Goal: Task Accomplishment & Management: Use online tool/utility

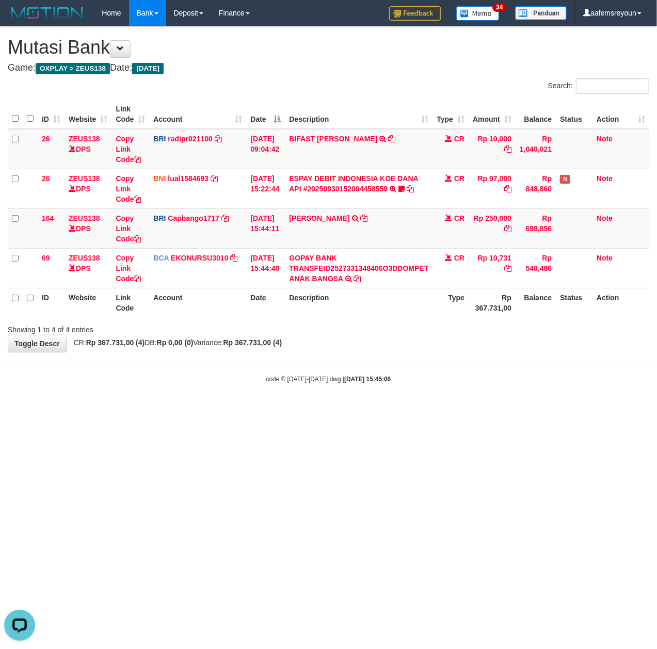
drag, startPoint x: 309, startPoint y: 417, endPoint x: 193, endPoint y: 407, distance: 116.0
click at [290, 410] on html "Toggle navigation Home Bank Account List Mutasi Bank Search Sync Note Mutasi De…" at bounding box center [328, 205] width 657 height 410
click at [292, 410] on html "Toggle navigation Home Bank Account List Mutasi Bank Search Sync Note Mutasi De…" at bounding box center [328, 205] width 657 height 410
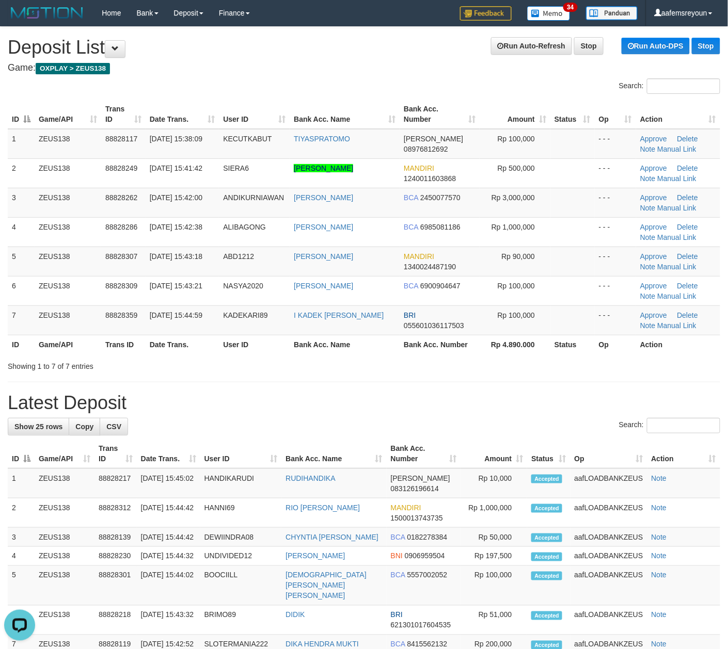
drag, startPoint x: 426, startPoint y: 401, endPoint x: 560, endPoint y: 410, distance: 134.9
click at [443, 403] on h1 "Latest Deposit" at bounding box center [364, 403] width 712 height 21
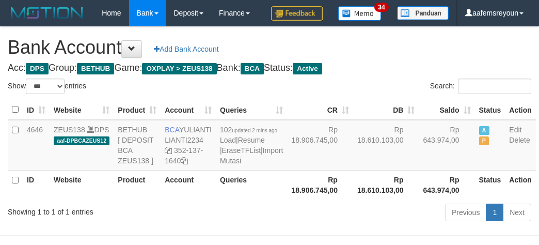
select select "***"
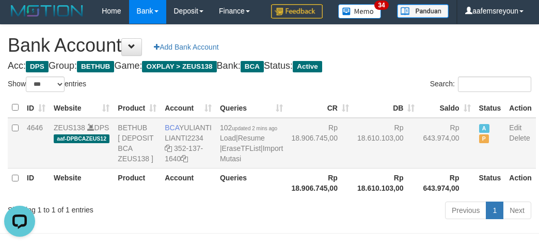
click at [353, 168] on td "Rp 18.610.103,00" at bounding box center [386, 143] width 66 height 51
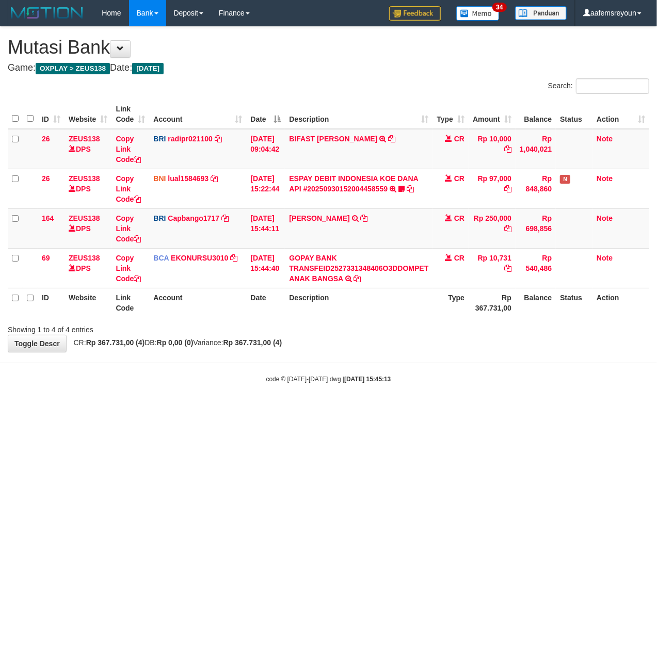
click at [272, 410] on html "Toggle navigation Home Bank Account List Mutasi Bank Search Sync Note Mutasi De…" at bounding box center [328, 205] width 657 height 410
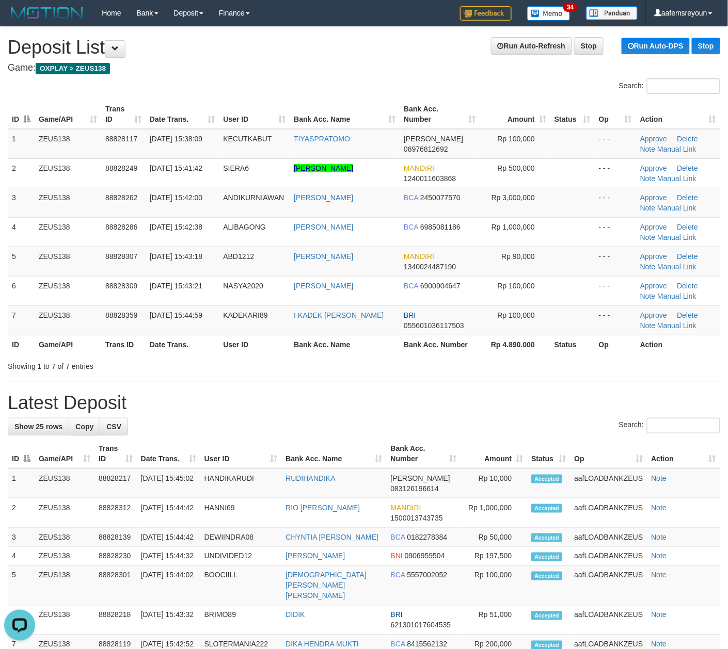
drag, startPoint x: 514, startPoint y: 442, endPoint x: 545, endPoint y: 439, distance: 30.6
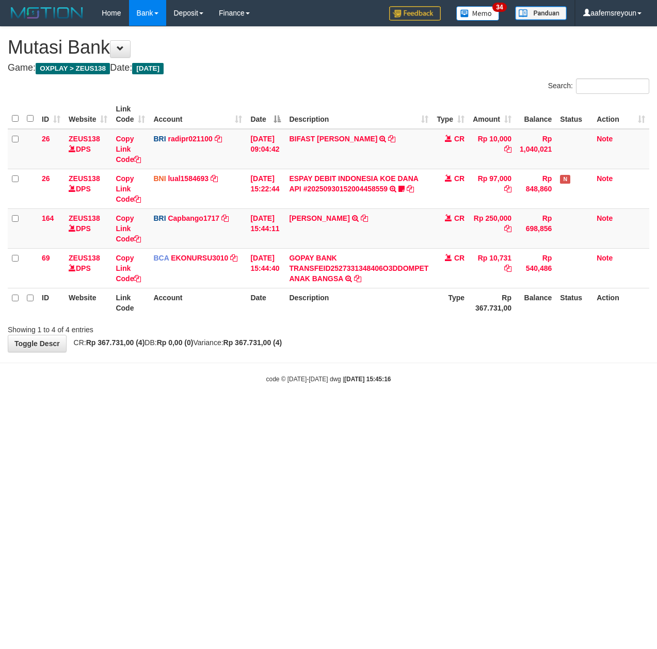
click at [192, 410] on html "Toggle navigation Home Bank Account List Mutasi Bank Search Sync Note Mutasi De…" at bounding box center [328, 205] width 657 height 410
drag, startPoint x: 346, startPoint y: 469, endPoint x: 353, endPoint y: 473, distance: 8.1
click at [353, 410] on html "Toggle navigation Home Bank Account List Mutasi Bank Search Sync Note Mutasi De…" at bounding box center [328, 205] width 657 height 410
click at [271, 410] on html "Toggle navigation Home Bank Account List Mutasi Bank Search Sync Note Mutasi De…" at bounding box center [328, 205] width 657 height 410
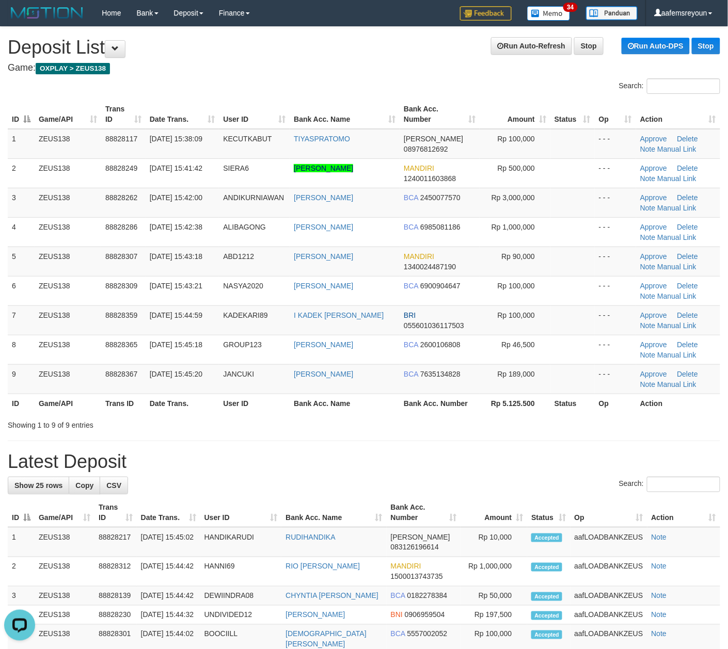
drag, startPoint x: 457, startPoint y: 523, endPoint x: 736, endPoint y: 512, distance: 278.9
click at [465, 521] on th "Amount" at bounding box center [493, 512] width 67 height 29
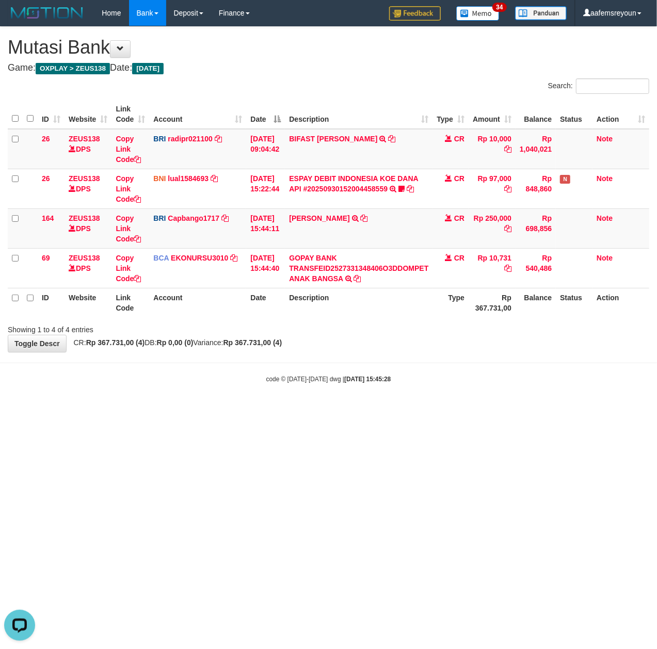
click at [318, 410] on html "Toggle navigation Home Bank Account List Mutasi Bank Search Sync Note Mutasi De…" at bounding box center [328, 205] width 657 height 410
drag, startPoint x: 0, startPoint y: 0, endPoint x: 320, endPoint y: 524, distance: 614.4
click at [320, 410] on html "Toggle navigation Home Bank Account List Mutasi Bank Search Sync Note Mutasi De…" at bounding box center [328, 205] width 657 height 410
click at [362, 410] on html "Toggle navigation Home Bank Account List Mutasi Bank Search Sync Note Mutasi De…" at bounding box center [328, 205] width 657 height 410
click at [325, 410] on html "Toggle navigation Home Bank Account List Mutasi Bank Search Sync Note Mutasi De…" at bounding box center [328, 205] width 657 height 410
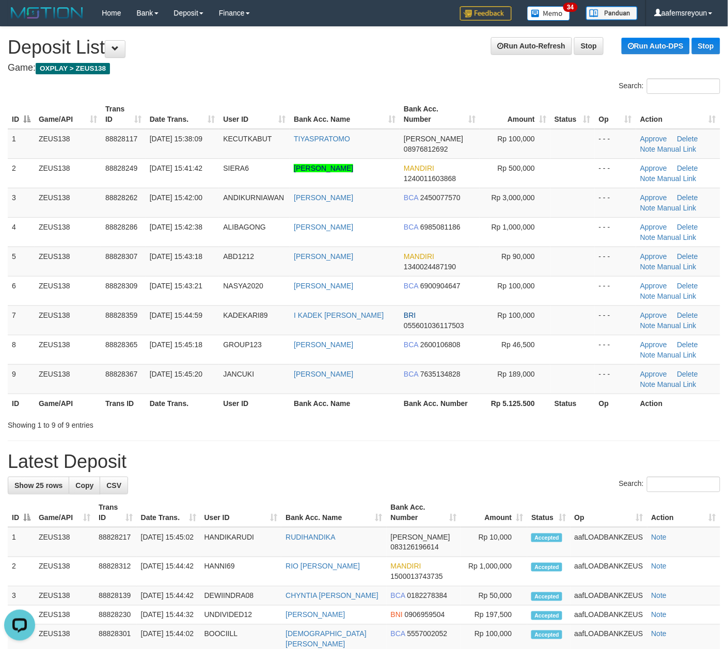
click at [469, 478] on div "**********" at bounding box center [364, 633] width 728 height 1212
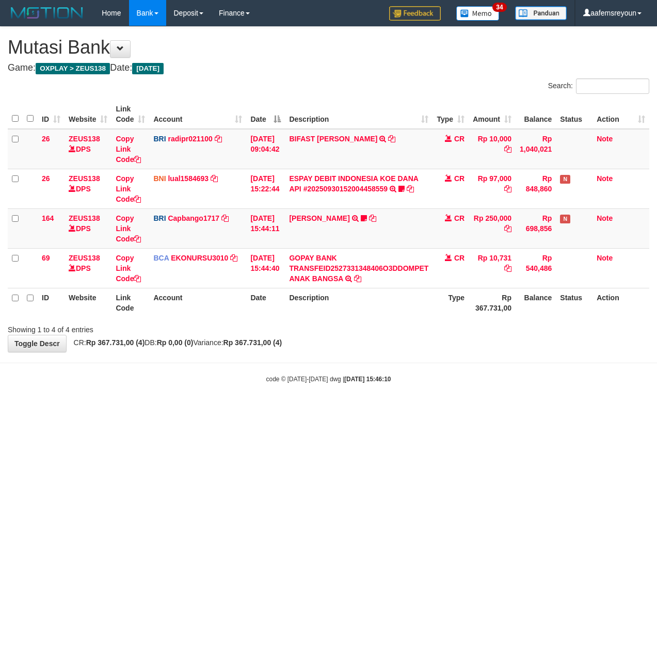
click at [329, 410] on html "Toggle navigation Home Bank Account List Mutasi Bank Search Sync Note Mutasi De…" at bounding box center [328, 205] width 657 height 410
click at [132, 410] on html "Toggle navigation Home Bank Account List Mutasi Bank Search Sync Note Mutasi De…" at bounding box center [328, 205] width 657 height 410
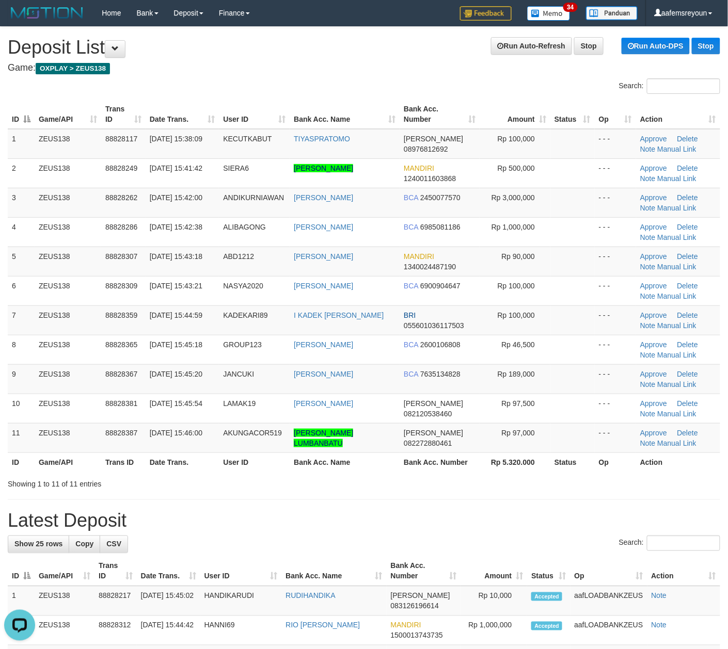
drag, startPoint x: 441, startPoint y: 512, endPoint x: 730, endPoint y: 505, distance: 289.1
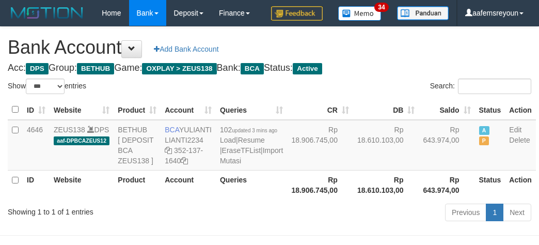
select select "***"
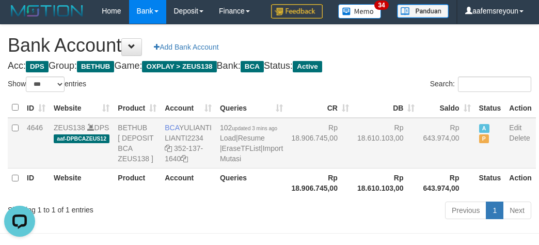
click at [320, 168] on td "Rp 18.906.745,00" at bounding box center [320, 143] width 66 height 51
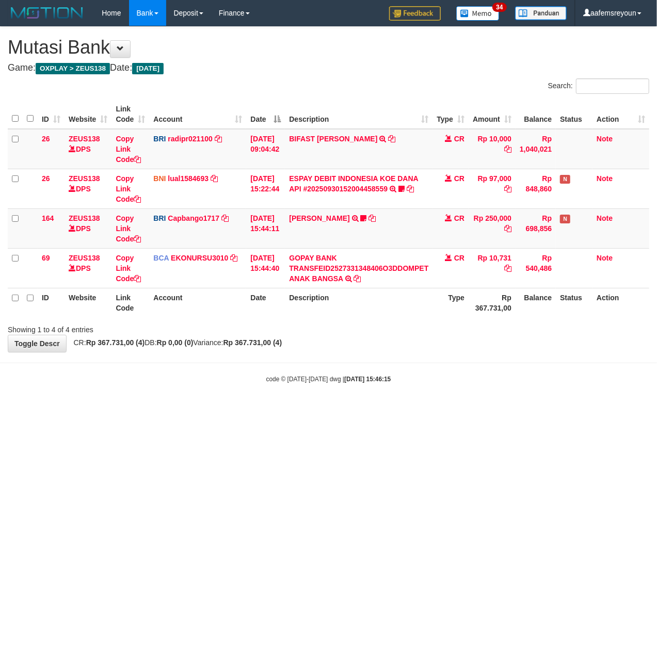
drag, startPoint x: 306, startPoint y: 508, endPoint x: 0, endPoint y: 498, distance: 306.2
click at [253, 410] on html "Toggle navigation Home Bank Account List Mutasi Bank Search Sync Note Mutasi De…" at bounding box center [328, 205] width 657 height 410
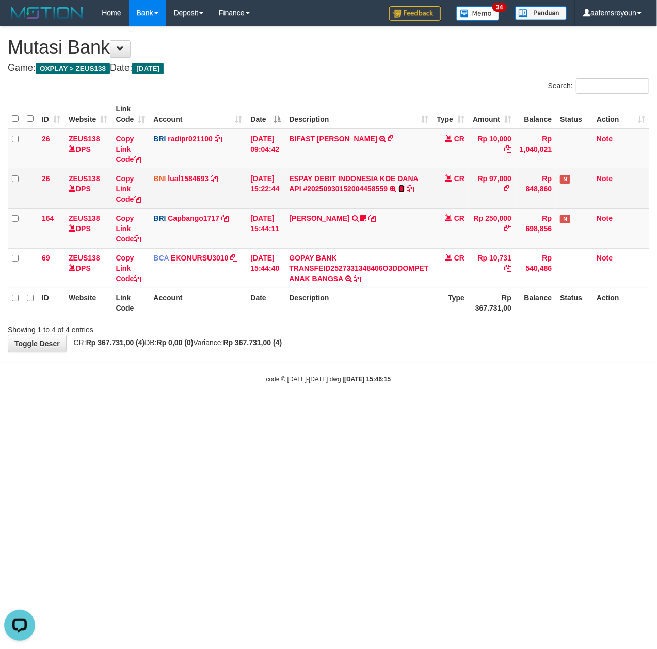
click at [405, 190] on icon at bounding box center [401, 188] width 6 height 7
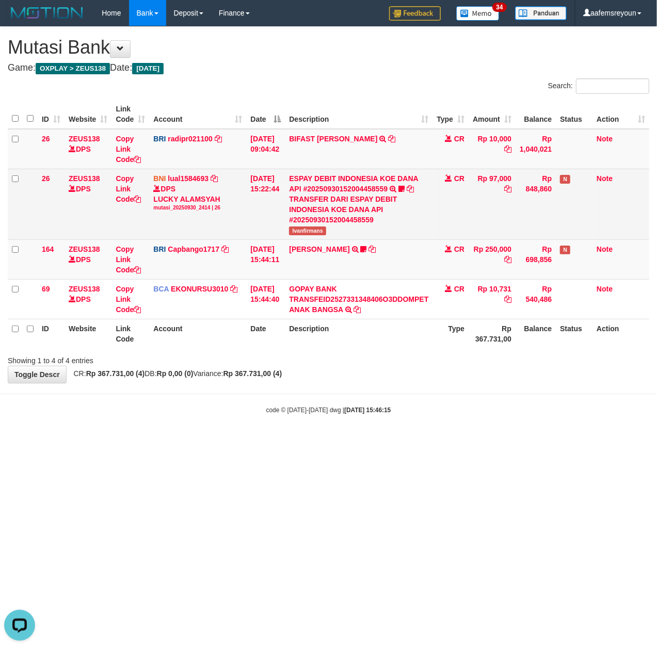
click at [318, 225] on td "ESPAY DEBIT INDONESIA KOE DANA API #20250930152004458559 TRANSFER DARI ESPAY DE…" at bounding box center [359, 204] width 148 height 71
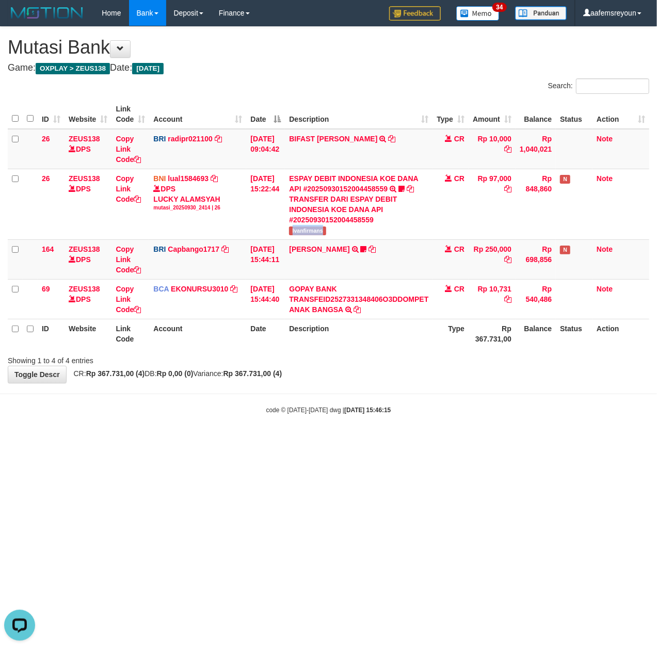
copy span "Ivanfirmans"
drag, startPoint x: 292, startPoint y: 486, endPoint x: 13, endPoint y: 501, distance: 279.0
click at [285, 441] on html "Toggle navigation Home Bank Account List Mutasi Bank Search Sync Note Mutasi De…" at bounding box center [328, 220] width 657 height 441
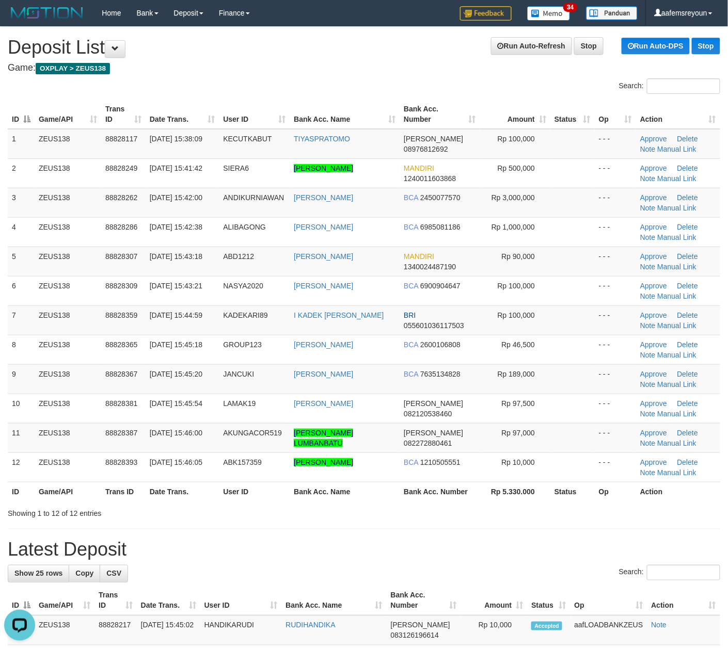
drag, startPoint x: 515, startPoint y: 517, endPoint x: 733, endPoint y: 504, distance: 218.6
click at [527, 514] on div "Showing 1 to 12 of 12 entries" at bounding box center [364, 511] width 728 height 14
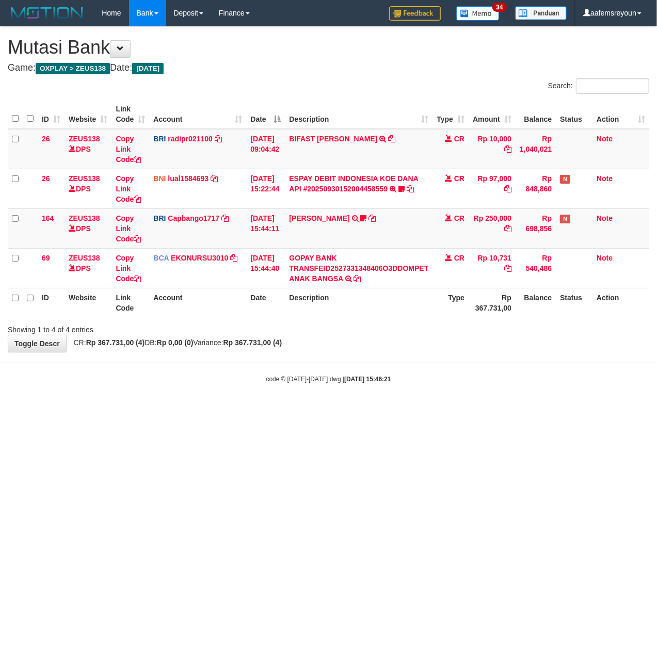
click at [265, 410] on html "Toggle navigation Home Bank Account List Mutasi Bank Search Sync Note Mutasi De…" at bounding box center [328, 205] width 657 height 410
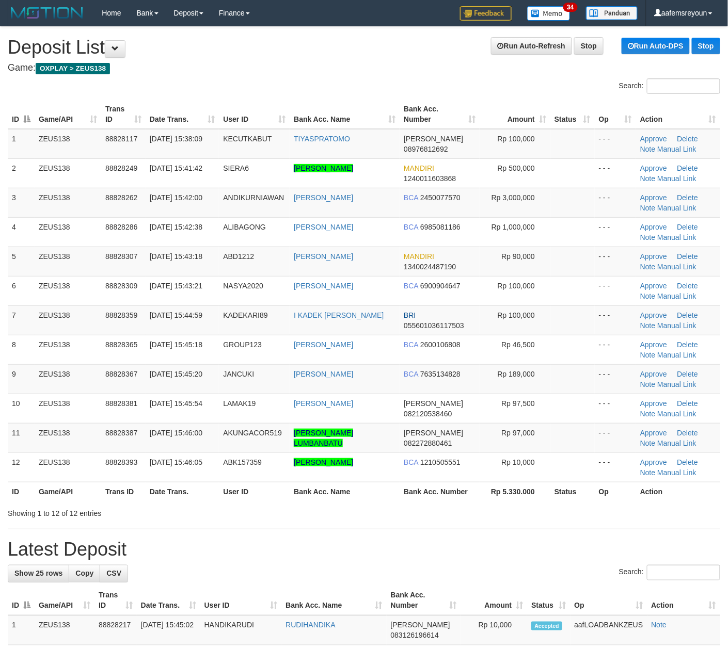
drag, startPoint x: 459, startPoint y: 529, endPoint x: 686, endPoint y: 528, distance: 227.0
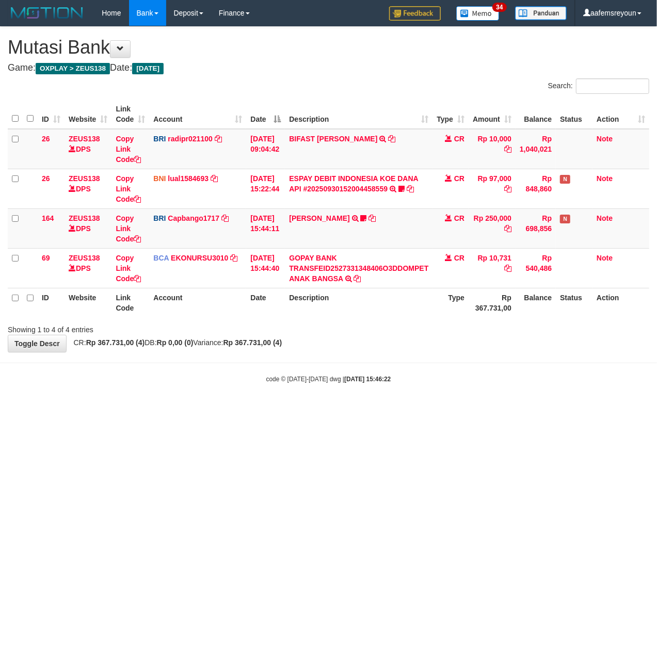
click at [275, 399] on body "Toggle navigation Home Bank Account List Mutasi Bank Search Sync Note Mutasi De…" at bounding box center [328, 205] width 657 height 410
click at [260, 410] on html "Toggle navigation Home Bank Account List Mutasi Bank Search Sync Note Mutasi De…" at bounding box center [328, 205] width 657 height 410
click at [321, 410] on html "Toggle navigation Home Bank Account List Mutasi Bank Search Sync Note Mutasi De…" at bounding box center [328, 205] width 657 height 410
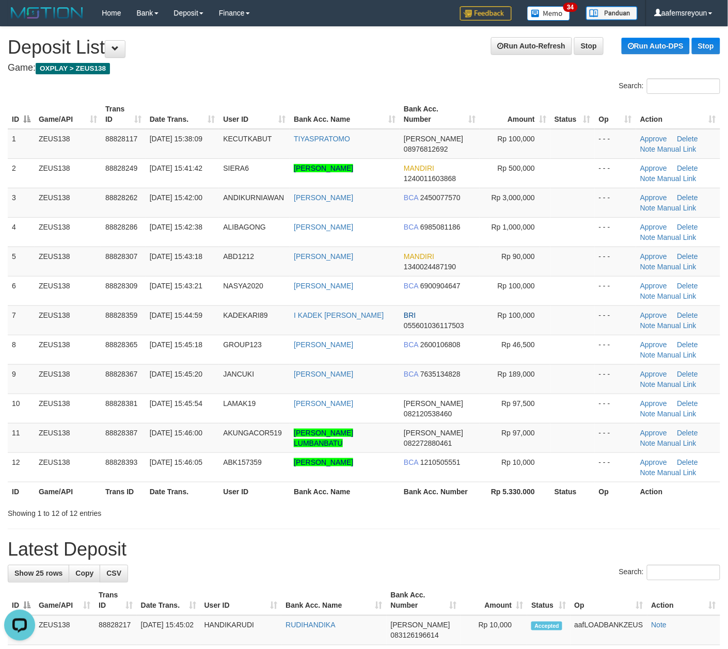
click at [256, 514] on div "Showing 1 to 12 of 12 entries" at bounding box center [152, 511] width 288 height 14
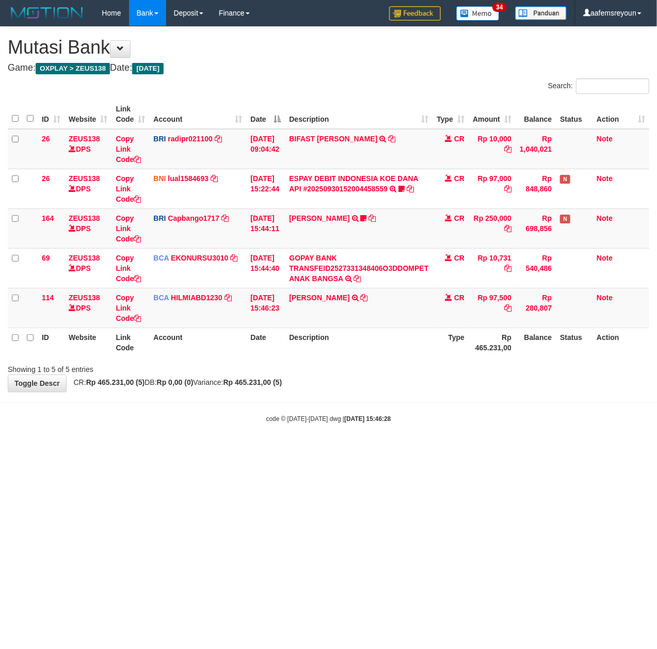
click at [315, 449] on html "Toggle navigation Home Bank Account List Mutasi Bank Search Sync Note Mutasi De…" at bounding box center [328, 224] width 657 height 449
click at [243, 449] on html "Toggle navigation Home Bank Account List Mutasi Bank Search Sync Note Mutasi De…" at bounding box center [328, 224] width 657 height 449
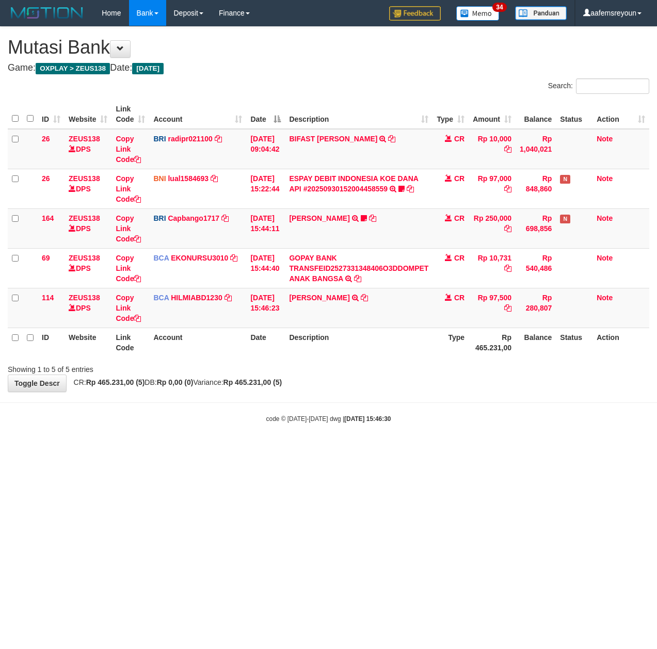
click at [246, 449] on html "Toggle navigation Home Bank Account List Mutasi Bank Search Sync Note Mutasi De…" at bounding box center [328, 224] width 657 height 449
click at [254, 449] on html "Toggle navigation Home Bank Account List Mutasi Bank Search Sync Note Mutasi De…" at bounding box center [328, 224] width 657 height 449
click at [263, 449] on html "Toggle navigation Home Bank Account List Mutasi Bank Search Sync Note Mutasi De…" at bounding box center [328, 224] width 657 height 449
click at [397, 414] on div "code © 2012-2018 dwg | 2025/09/30 15:46:32" at bounding box center [328, 418] width 657 height 10
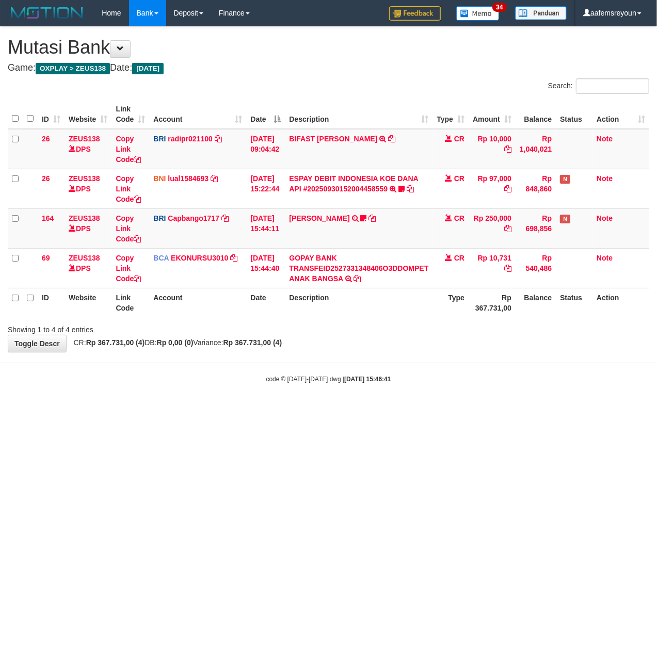
click at [308, 410] on html "Toggle navigation Home Bank Account List Mutasi Bank Search Sync Note Mutasi De…" at bounding box center [328, 205] width 657 height 410
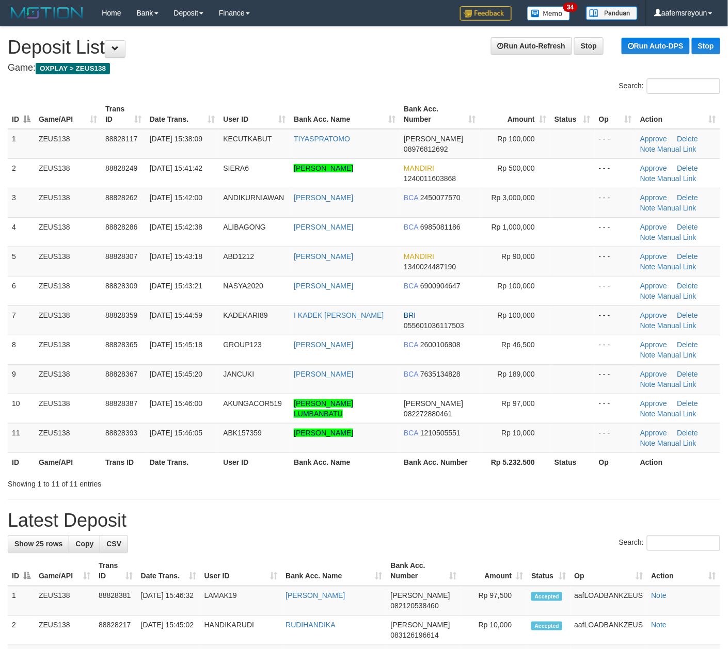
drag, startPoint x: 0, startPoint y: 0, endPoint x: 396, endPoint y: 506, distance: 642.5
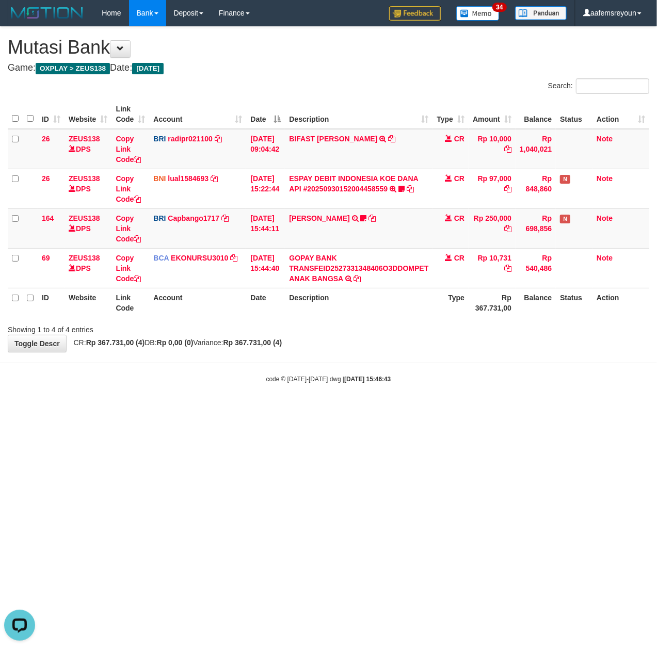
click at [438, 410] on html "Toggle navigation Home Bank Account List Mutasi Bank Search Sync Note Mutasi De…" at bounding box center [328, 205] width 657 height 410
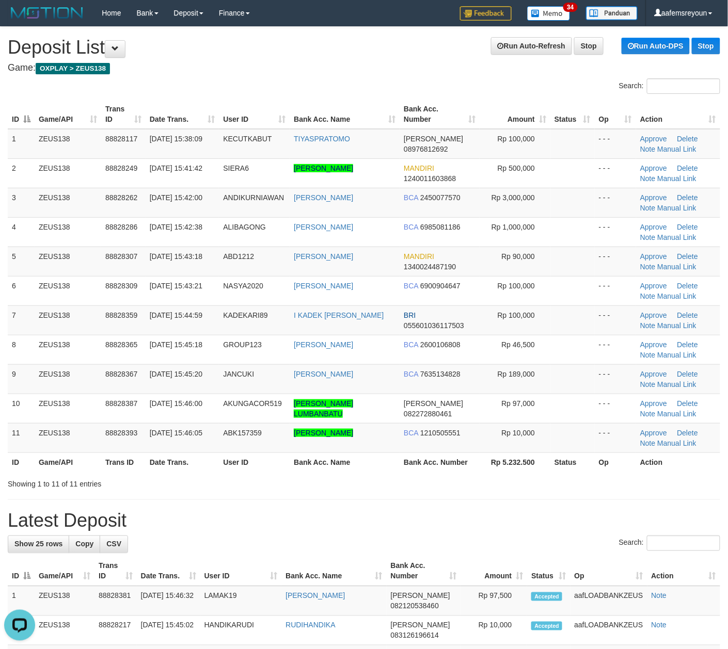
click at [582, 543] on div "Search:" at bounding box center [364, 545] width 712 height 18
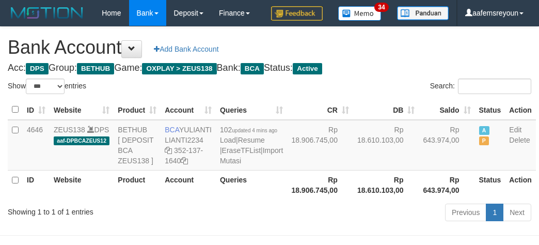
select select "***"
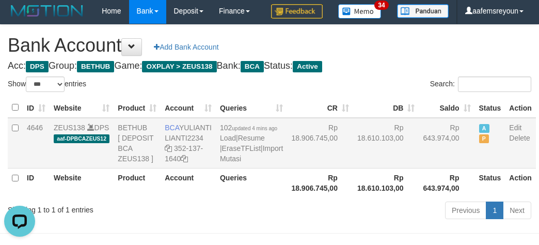
click at [418, 168] on td "Rp 643.974,00" at bounding box center [446, 143] width 56 height 51
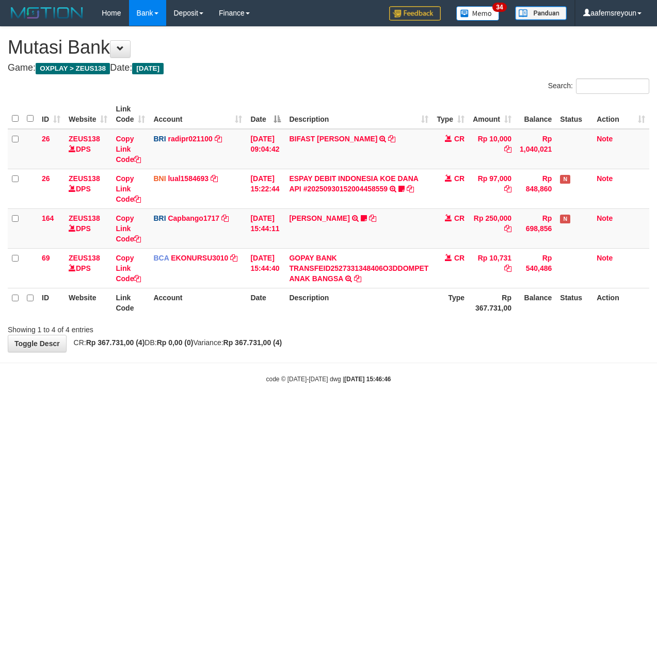
click at [379, 410] on html "Toggle navigation Home Bank Account List Mutasi Bank Search Sync Note Mutasi De…" at bounding box center [328, 205] width 657 height 410
click at [467, 410] on html "Toggle navigation Home Bank Account List Mutasi Bank Search Sync Note Mutasi De…" at bounding box center [328, 205] width 657 height 410
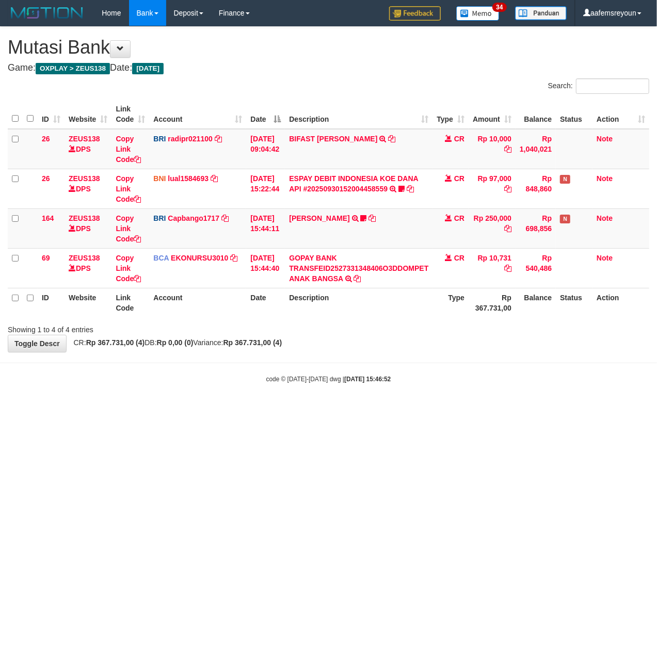
click at [197, 410] on html "Toggle navigation Home Bank Account List Mutasi Bank Search Sync Note Mutasi De…" at bounding box center [328, 205] width 657 height 410
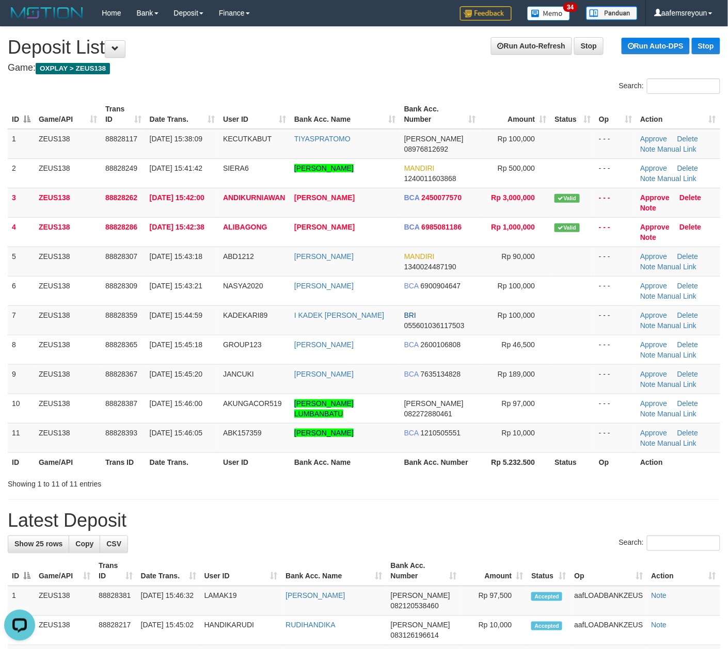
drag, startPoint x: 400, startPoint y: 509, endPoint x: 501, endPoint y: 475, distance: 105.6
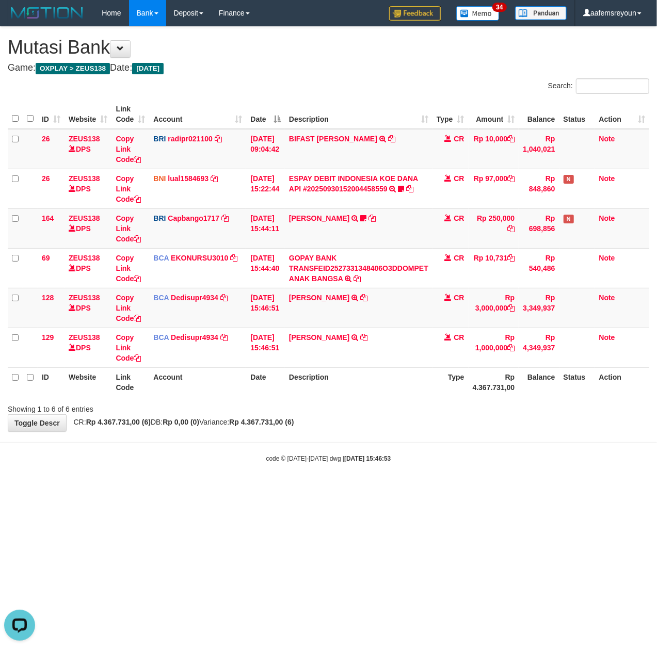
drag, startPoint x: 536, startPoint y: 453, endPoint x: 3, endPoint y: 481, distance: 533.8
click at [535, 454] on body "Toggle navigation Home Bank Account List Mutasi Bank Search Sync Note Mutasi De…" at bounding box center [328, 244] width 657 height 489
drag, startPoint x: 207, startPoint y: 440, endPoint x: 204, endPoint y: 445, distance: 5.8
click at [207, 440] on body "Toggle navigation Home Bank Account List Mutasi Bank Search Sync Note Mutasi De…" at bounding box center [328, 244] width 657 height 489
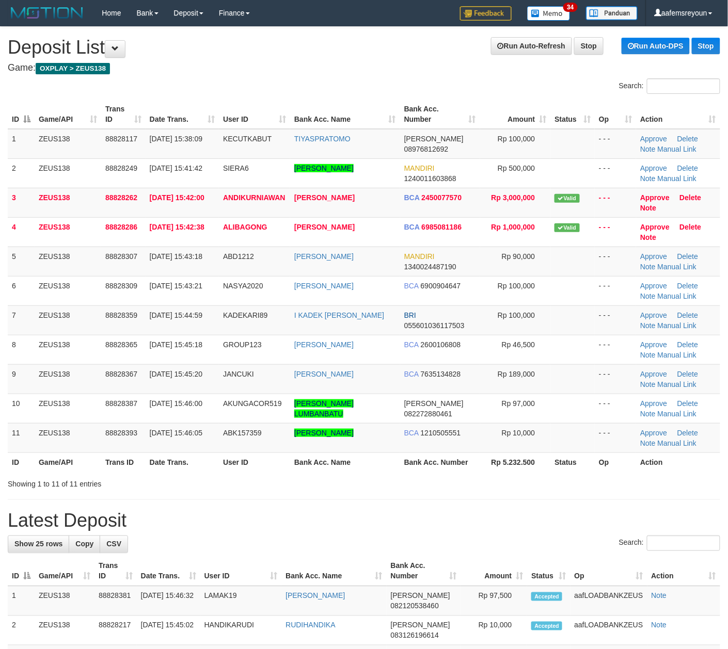
drag, startPoint x: 652, startPoint y: 534, endPoint x: 735, endPoint y: 513, distance: 85.1
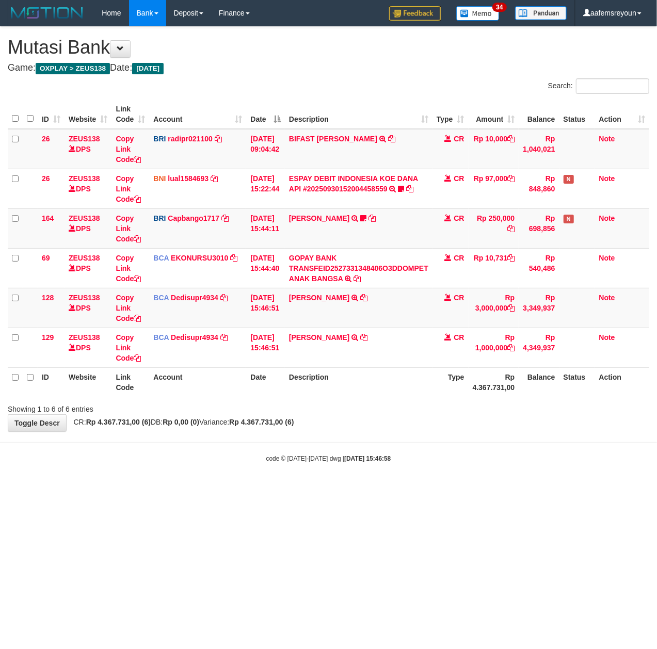
click at [453, 489] on html "Toggle navigation Home Bank Account List Mutasi Bank Search Sync Note Mutasi De…" at bounding box center [328, 244] width 657 height 489
click at [450, 489] on html "Toggle navigation Home Bank Account List Mutasi Bank Search Sync Note Mutasi De…" at bounding box center [328, 244] width 657 height 489
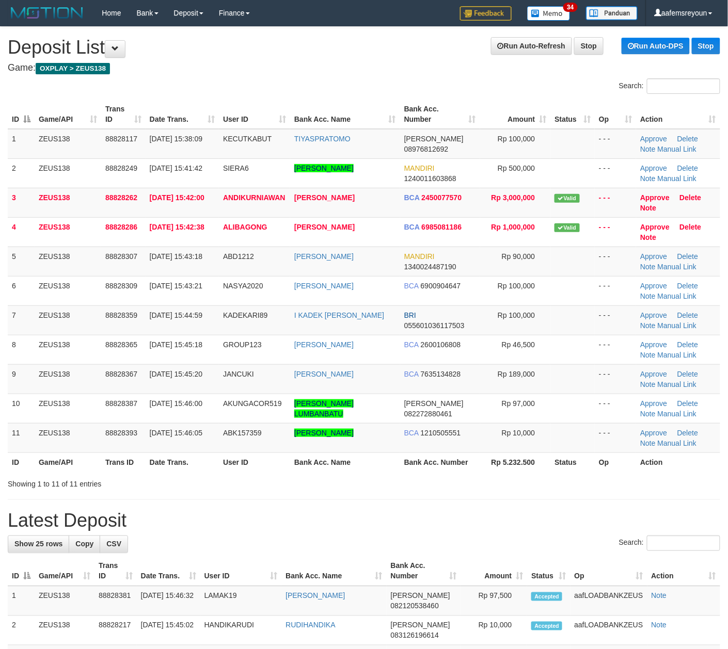
click at [380, 484] on div "Showing 1 to 11 of 11 entries" at bounding box center [364, 482] width 728 height 14
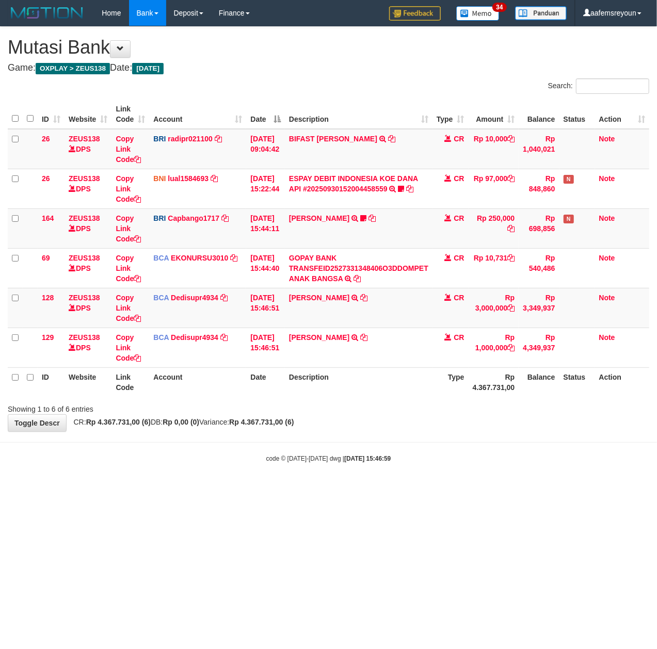
click at [443, 489] on html "Toggle navigation Home Bank Account List Mutasi Bank Search Sync Note Mutasi De…" at bounding box center [328, 244] width 657 height 489
drag, startPoint x: 182, startPoint y: 494, endPoint x: 175, endPoint y: 494, distance: 6.2
click at [179, 489] on html "Toggle navigation Home Bank Account List Mutasi Bank Search Sync Note Mutasi De…" at bounding box center [328, 244] width 657 height 489
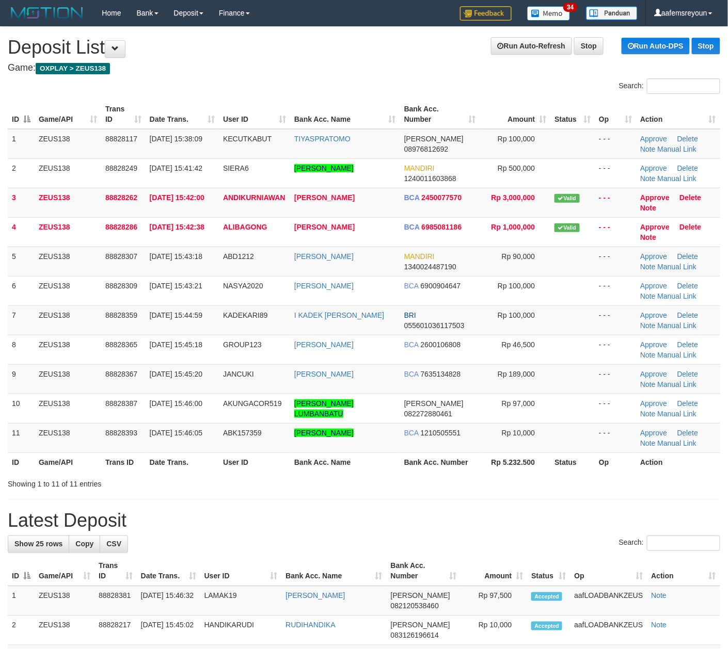
click at [498, 478] on div "Showing 1 to 11 of 11 entries" at bounding box center [364, 482] width 728 height 14
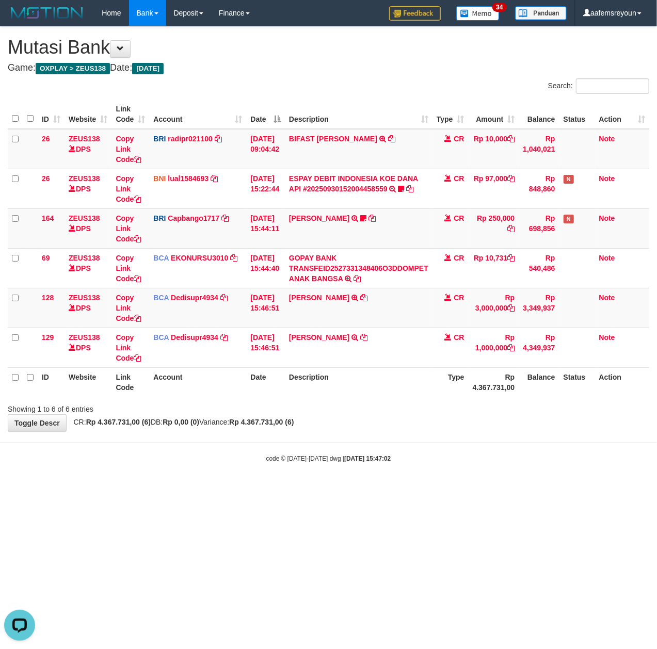
drag, startPoint x: 516, startPoint y: 451, endPoint x: 3, endPoint y: 503, distance: 516.0
click at [495, 452] on body "Toggle navigation Home Bank Account List Mutasi Bank Search Sync Note Mutasi De…" at bounding box center [328, 244] width 657 height 489
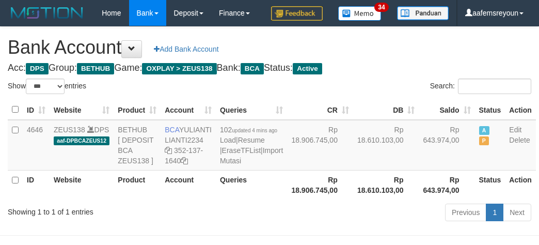
select select "***"
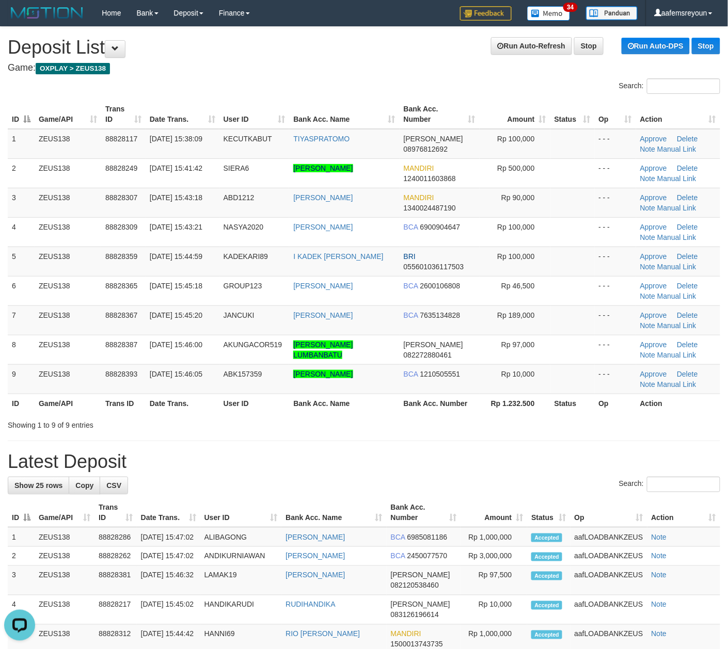
drag, startPoint x: 464, startPoint y: 496, endPoint x: 736, endPoint y: 457, distance: 274.3
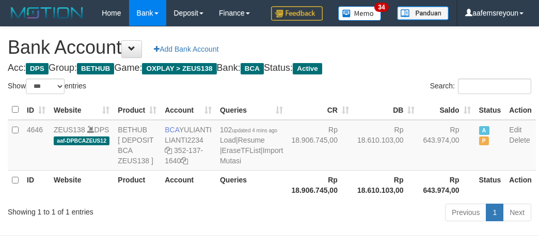
select select "***"
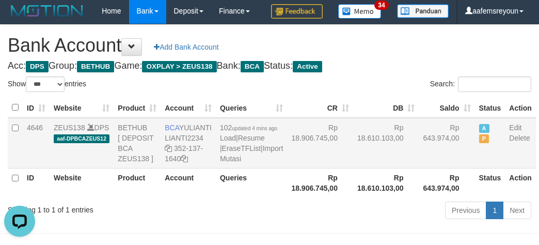
drag, startPoint x: 312, startPoint y: 175, endPoint x: 315, endPoint y: 169, distance: 6.9
click at [312, 168] on td "Rp 18.906.745,00" at bounding box center [320, 143] width 66 height 51
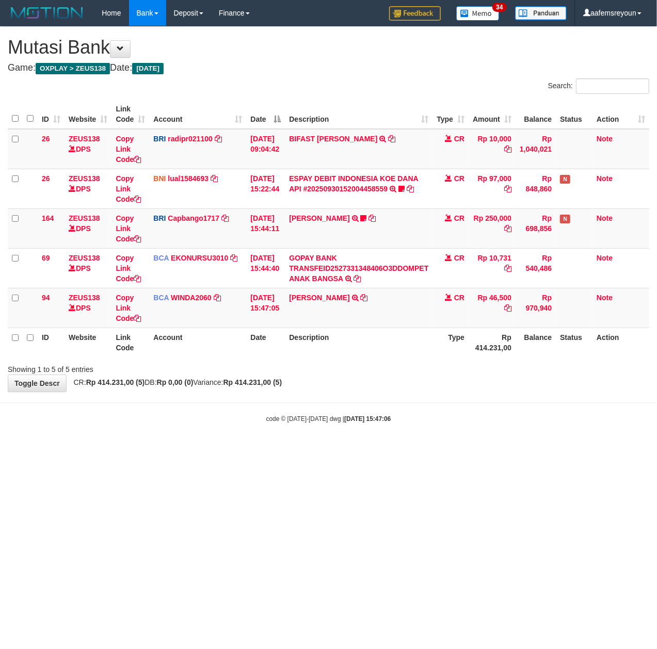
click at [347, 449] on html "Toggle navigation Home Bank Account List Mutasi Bank Search Sync Note Mutasi De…" at bounding box center [328, 224] width 657 height 449
click at [263, 445] on body "Toggle navigation Home Bank Account List Mutasi Bank Search Sync Note Mutasi De…" at bounding box center [328, 224] width 657 height 449
click at [385, 449] on html "Toggle navigation Home Bank Account List Mutasi Bank Search Sync Note Mutasi De…" at bounding box center [328, 224] width 657 height 449
click at [326, 438] on body "Toggle navigation Home Bank Account List Mutasi Bank Search Sync Note Mutasi De…" at bounding box center [328, 224] width 657 height 449
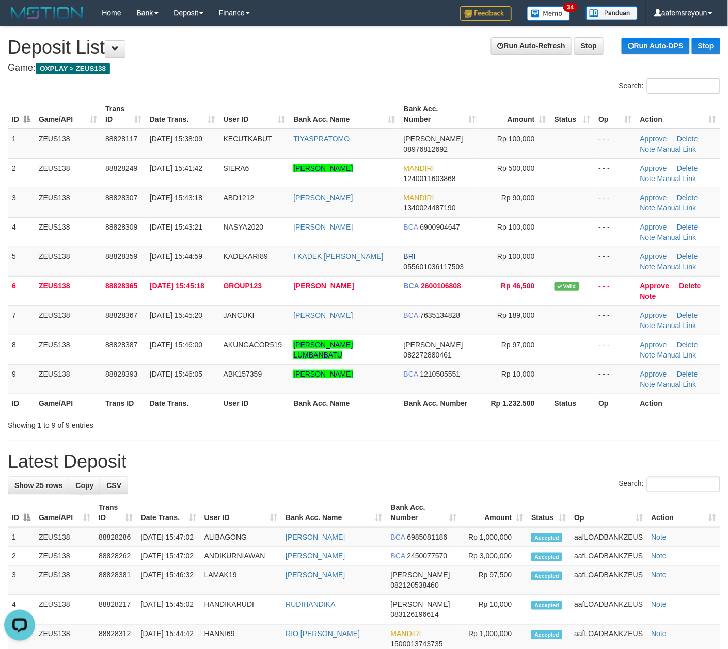
click at [495, 428] on div "Showing 1 to 9 of 9 entries" at bounding box center [364, 423] width 728 height 14
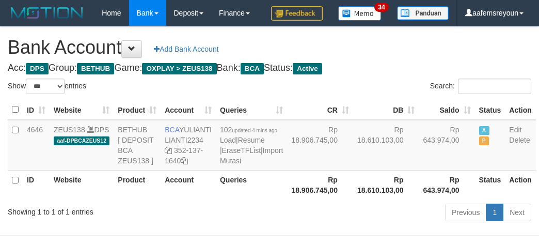
select select "***"
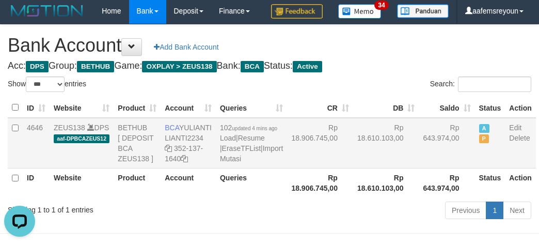
drag, startPoint x: 329, startPoint y: 204, endPoint x: 345, endPoint y: 209, distance: 16.7
click at [353, 168] on td "Rp 18.610.103,00" at bounding box center [386, 143] width 66 height 51
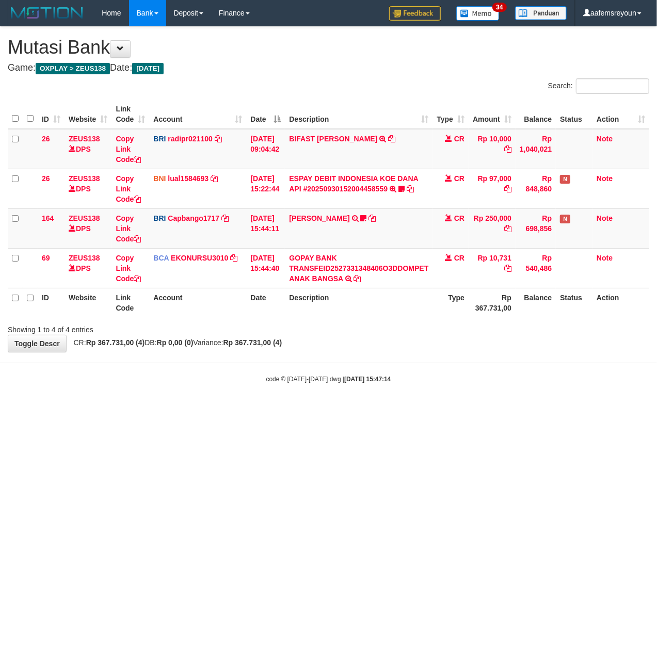
click at [447, 410] on html "Toggle navigation Home Bank Account List Mutasi Bank Search Sync Note Mutasi De…" at bounding box center [328, 205] width 657 height 410
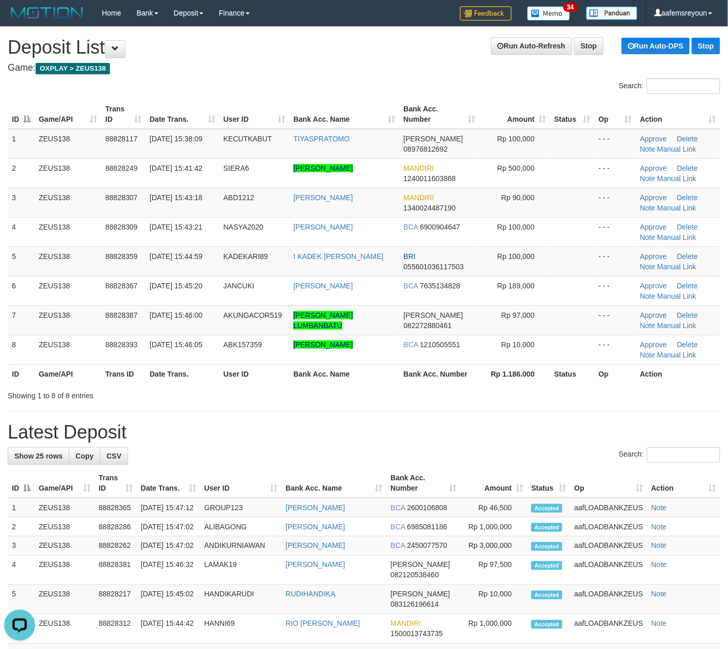
click at [556, 432] on h1 "Latest Deposit" at bounding box center [364, 432] width 712 height 21
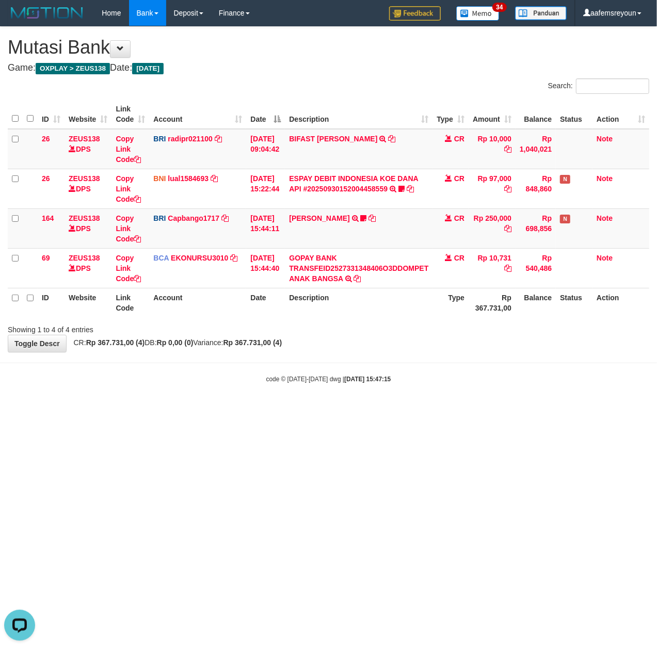
click at [242, 410] on html "Toggle navigation Home Bank Account List Mutasi Bank Search Sync Note Mutasi De…" at bounding box center [328, 205] width 657 height 410
click at [349, 410] on html "Toggle navigation Home Bank Account List Mutasi Bank Search Sync Note Mutasi De…" at bounding box center [328, 205] width 657 height 410
drag, startPoint x: 374, startPoint y: 465, endPoint x: 353, endPoint y: 463, distance: 20.7
click at [369, 410] on html "Toggle navigation Home Bank Account List Mutasi Bank Search Sync Note Mutasi De…" at bounding box center [328, 205] width 657 height 410
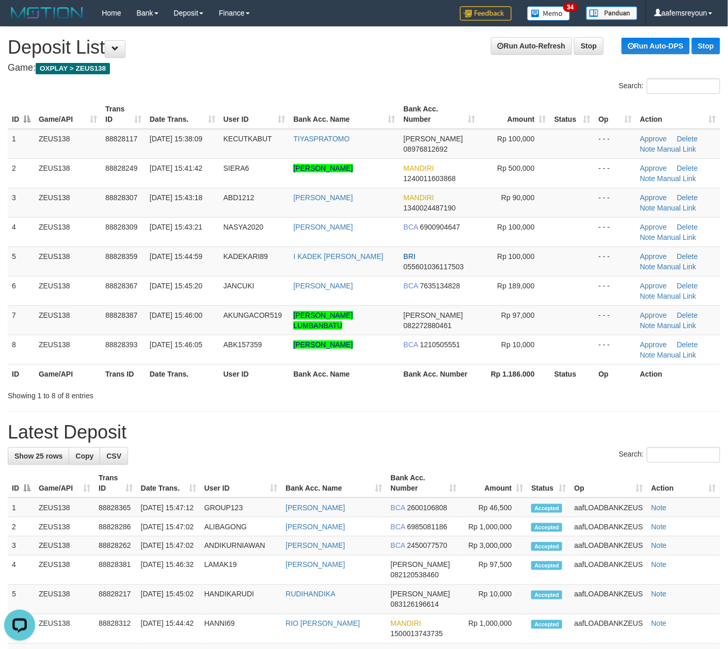
drag, startPoint x: 475, startPoint y: 432, endPoint x: 733, endPoint y: 463, distance: 259.3
click at [476, 432] on h1 "Latest Deposit" at bounding box center [364, 432] width 712 height 21
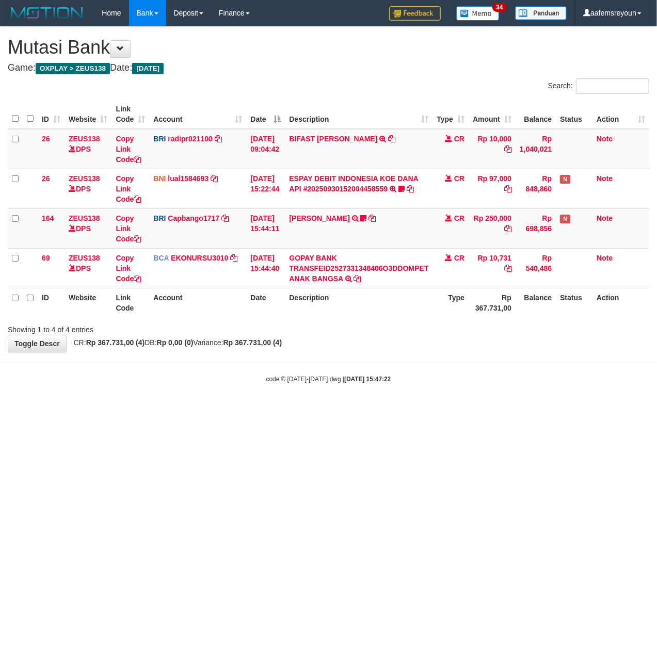
click at [338, 410] on html "Toggle navigation Home Bank Account List Mutasi Bank Search Sync Note Mutasi De…" at bounding box center [328, 205] width 657 height 410
drag, startPoint x: 318, startPoint y: 488, endPoint x: 385, endPoint y: 504, distance: 69.0
click at [320, 410] on html "Toggle navigation Home Bank Account List Mutasi Bank Search Sync Note Mutasi De…" at bounding box center [328, 205] width 657 height 410
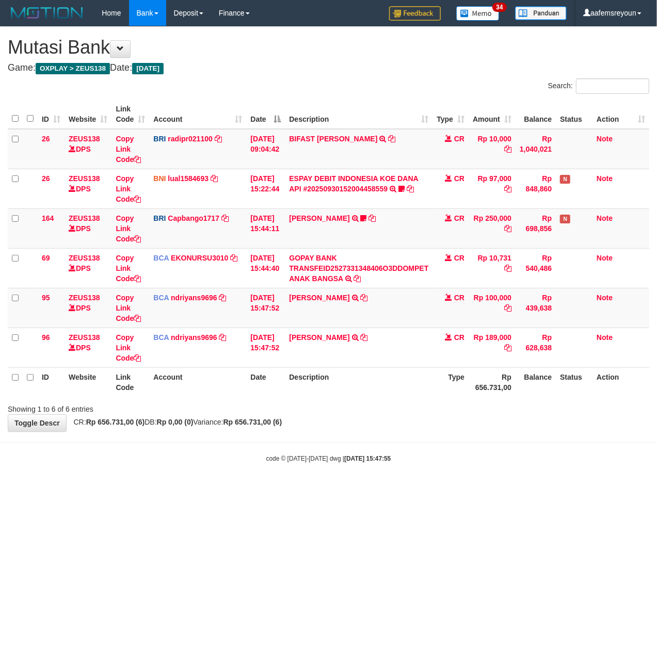
drag, startPoint x: 325, startPoint y: 458, endPoint x: 252, endPoint y: 444, distance: 74.2
click at [325, 457] on small "code © 2012-2018 dwg | 2025/09/30 15:47:55" at bounding box center [328, 458] width 125 height 7
click at [227, 489] on html "Toggle navigation Home Bank Account List Mutasi Bank Search Sync Note Mutasi De…" at bounding box center [328, 244] width 657 height 489
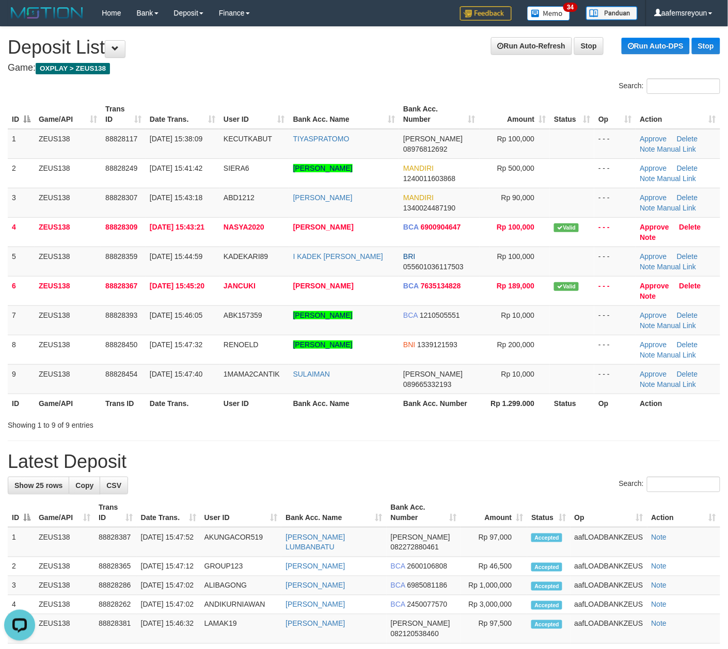
drag, startPoint x: 414, startPoint y: 418, endPoint x: 737, endPoint y: 430, distance: 323.8
click at [417, 421] on div "Showing 1 to 9 of 9 entries" at bounding box center [364, 423] width 728 height 14
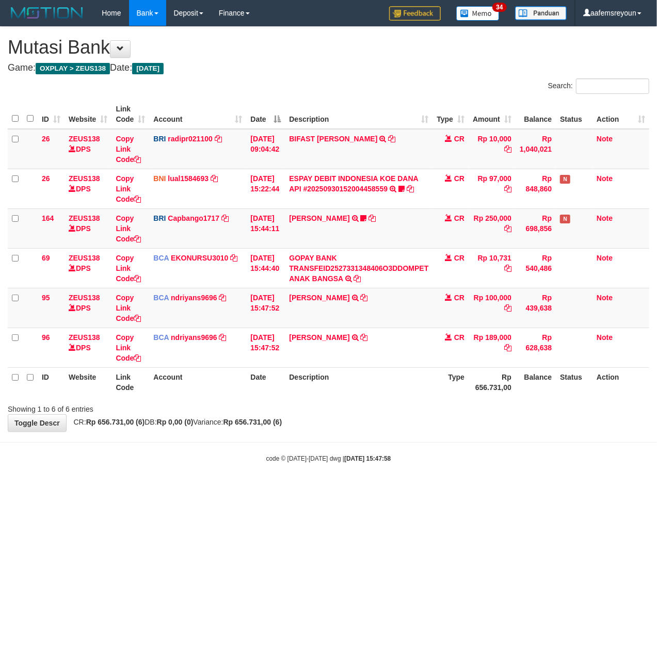
click at [356, 489] on html "Toggle navigation Home Bank Account List Mutasi Bank Search Sync Note Mutasi De…" at bounding box center [328, 244] width 657 height 489
click at [357, 489] on html "Toggle navigation Home Bank Account List Mutasi Bank Search Sync Note Mutasi De…" at bounding box center [328, 244] width 657 height 489
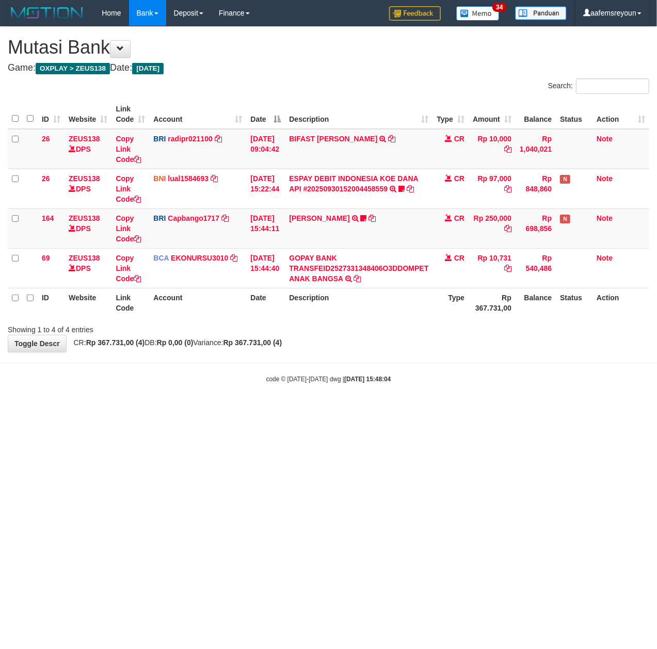
click at [267, 410] on html "Toggle navigation Home Bank Account List Mutasi Bank Search Sync Note Mutasi De…" at bounding box center [328, 205] width 657 height 410
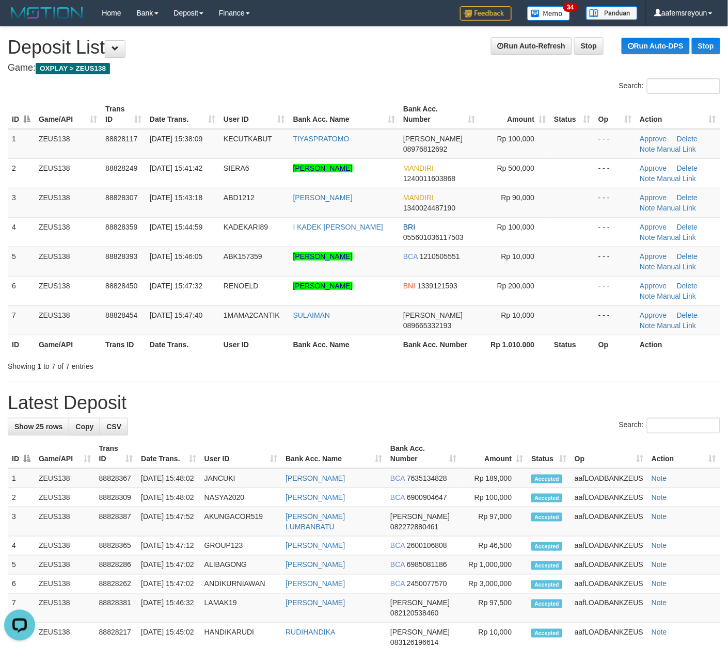
click at [436, 364] on div "Showing 1 to 7 of 7 entries" at bounding box center [364, 364] width 728 height 14
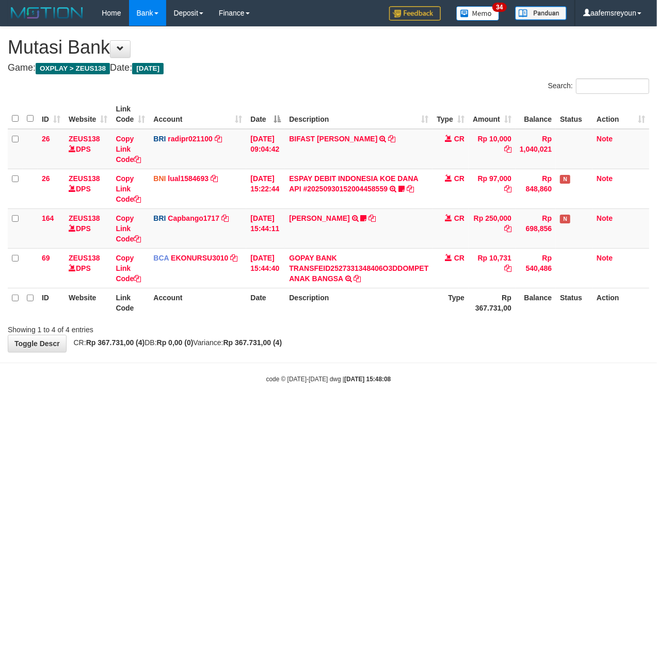
click at [266, 410] on html "Toggle navigation Home Bank Account List Mutasi Bank Search Sync Note Mutasi De…" at bounding box center [328, 205] width 657 height 410
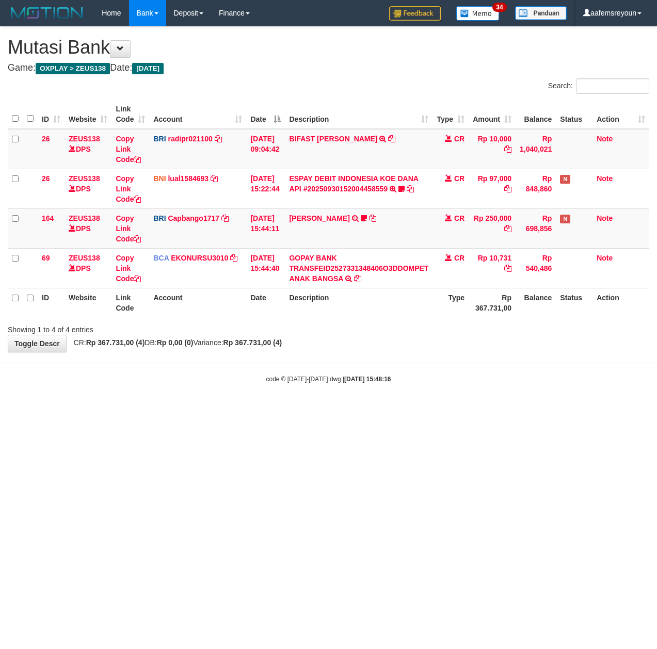
click at [266, 410] on html "Toggle navigation Home Bank Account List Mutasi Bank Search Sync Note Mutasi De…" at bounding box center [328, 205] width 657 height 410
click at [267, 410] on html "Toggle navigation Home Bank Account List Mutasi Bank Search Sync Note Mutasi De…" at bounding box center [328, 205] width 657 height 410
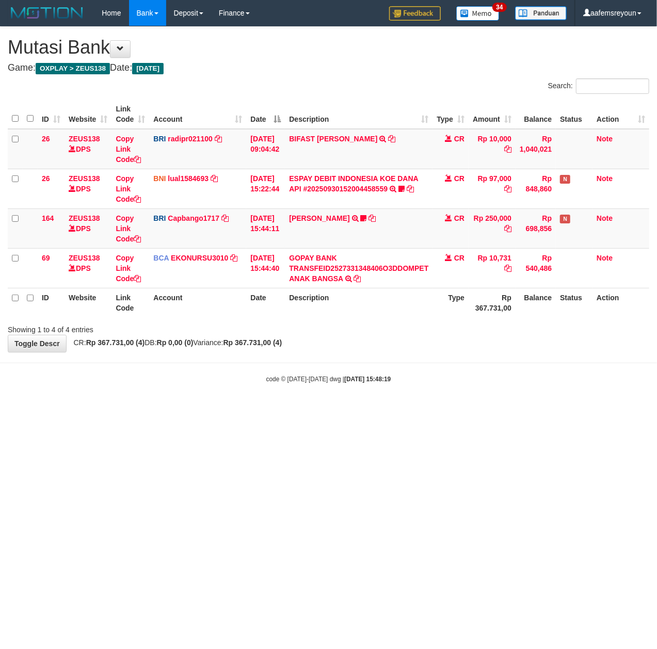
click at [267, 410] on html "Toggle navigation Home Bank Account List Mutasi Bank Search Sync Note Mutasi De…" at bounding box center [328, 205] width 657 height 410
drag, startPoint x: 324, startPoint y: 450, endPoint x: 66, endPoint y: 452, distance: 258.0
click at [301, 410] on html "Toggle navigation Home Bank Account List Mutasi Bank Search Sync Note Mutasi De…" at bounding box center [328, 205] width 657 height 410
drag, startPoint x: 264, startPoint y: 479, endPoint x: 235, endPoint y: 483, distance: 29.2
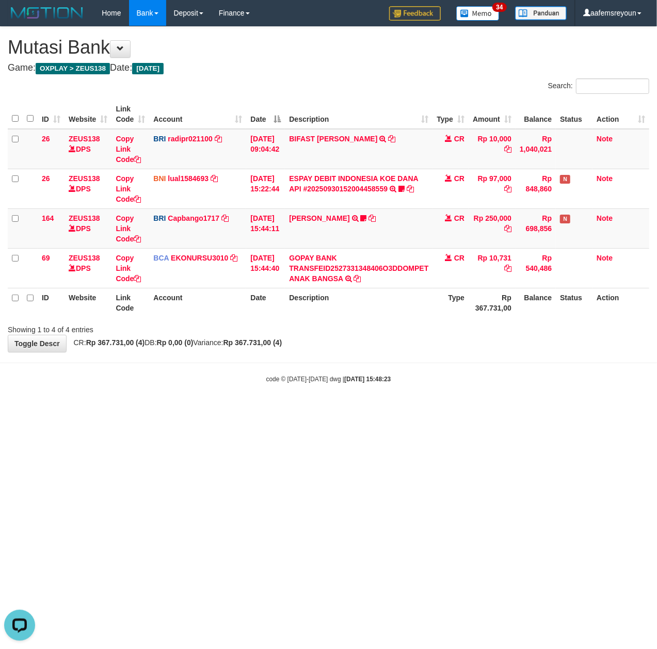
click at [245, 410] on html "Toggle navigation Home Bank Account List Mutasi Bank Search Sync Note Mutasi De…" at bounding box center [328, 205] width 657 height 410
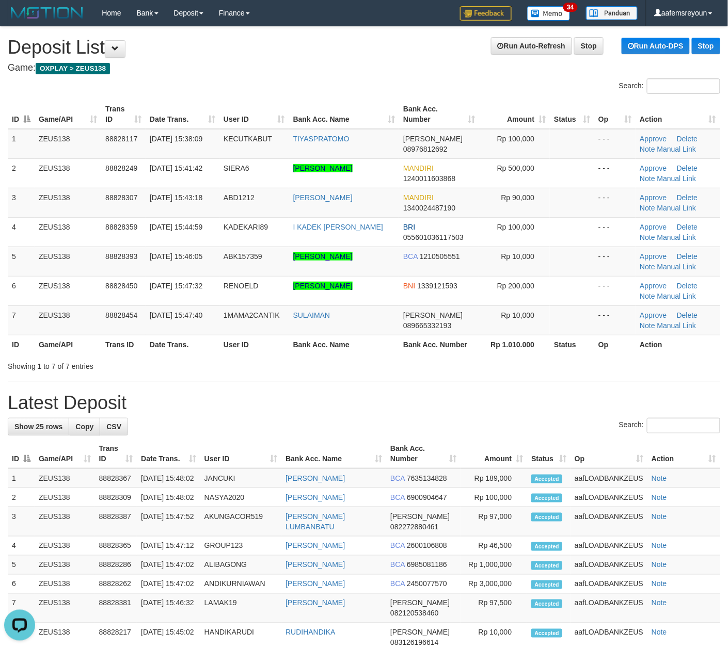
click at [409, 455] on th "Bank Acc. Number" at bounding box center [423, 453] width 74 height 29
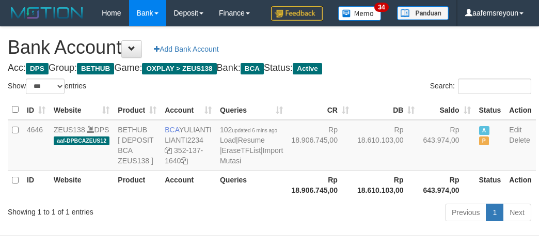
select select "***"
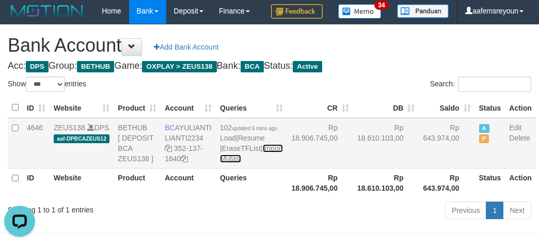
click at [230, 163] on link "Import Mutasi" at bounding box center [251, 153] width 63 height 19
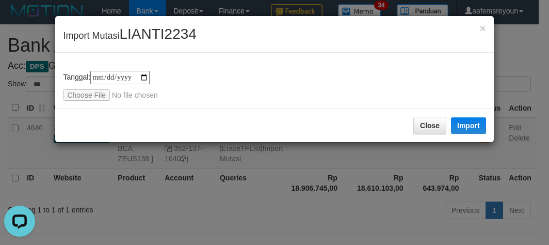
click at [93, 100] on div "**********" at bounding box center [274, 81] width 438 height 56
click at [93, 99] on input "file" at bounding box center [131, 94] width 137 height 11
type input "**********"
click at [472, 118] on button "Import" at bounding box center [468, 125] width 35 height 17
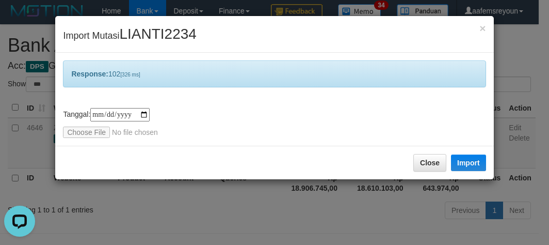
click at [356, 199] on div "**********" at bounding box center [274, 122] width 549 height 245
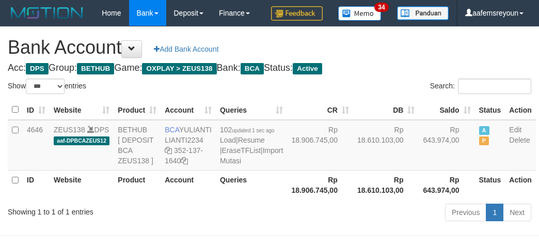
select select "***"
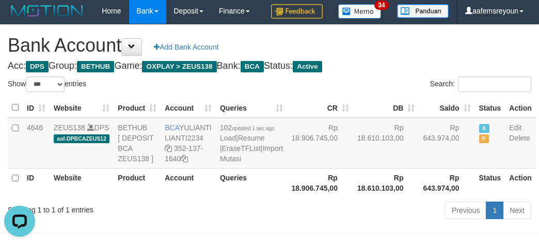
drag, startPoint x: 342, startPoint y: 221, endPoint x: 332, endPoint y: 244, distance: 24.5
click at [353, 168] on td "Rp 18.610.103,00" at bounding box center [386, 143] width 66 height 51
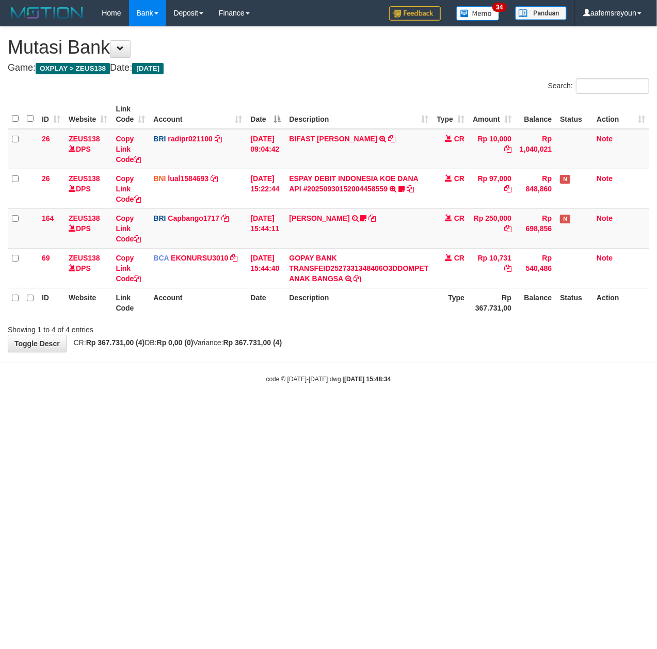
click at [304, 410] on html "Toggle navigation Home Bank Account List Mutasi Bank Search Sync Note Mutasi De…" at bounding box center [328, 205] width 657 height 410
drag, startPoint x: 300, startPoint y: 434, endPoint x: 519, endPoint y: 523, distance: 235.9
click at [312, 410] on html "Toggle navigation Home Bank Account List Mutasi Bank Search Sync Note Mutasi De…" at bounding box center [328, 205] width 657 height 410
drag, startPoint x: 289, startPoint y: 401, endPoint x: 2, endPoint y: 424, distance: 288.3
click at [288, 402] on body "Toggle navigation Home Bank Account List Mutasi Bank Search Sync Note Mutasi De…" at bounding box center [328, 205] width 657 height 410
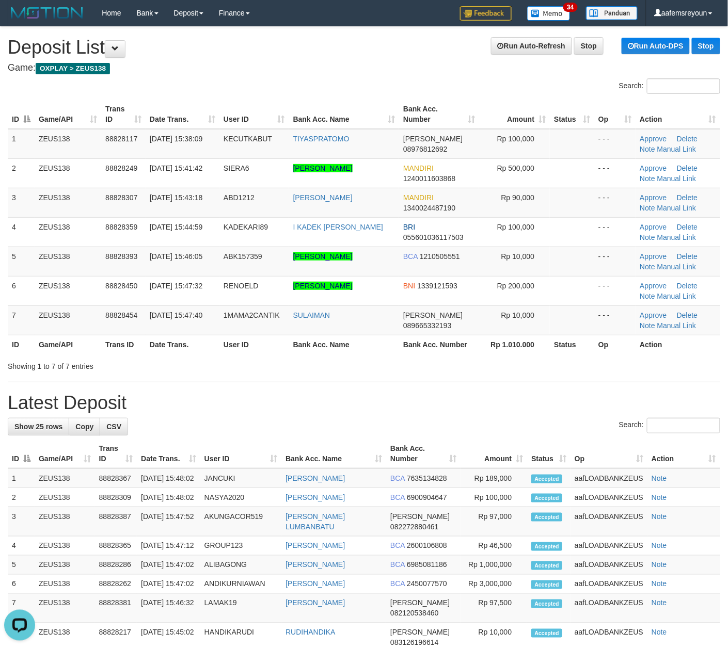
drag, startPoint x: 399, startPoint y: 397, endPoint x: 422, endPoint y: 399, distance: 22.8
click at [408, 399] on h1 "Latest Deposit" at bounding box center [364, 403] width 712 height 21
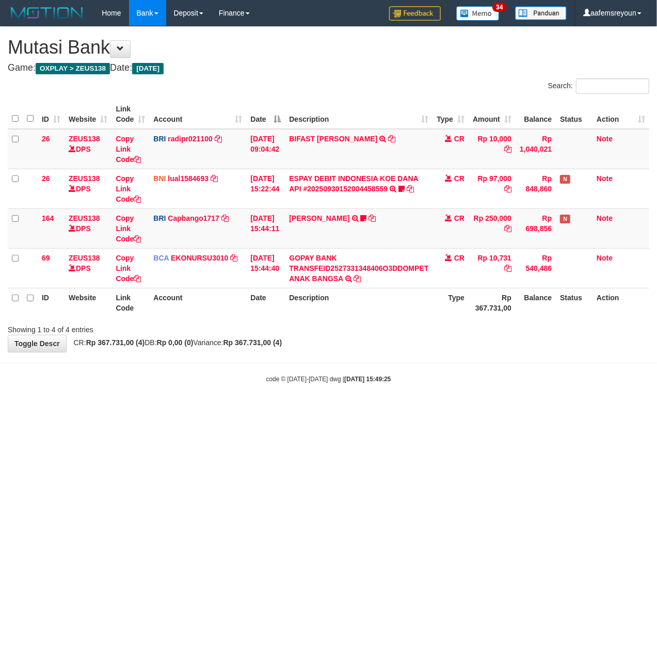
drag, startPoint x: 298, startPoint y: 439, endPoint x: 3, endPoint y: 415, distance: 296.1
click at [291, 410] on html "Toggle navigation Home Bank Account List Mutasi Bank Search Sync Note Mutasi De…" at bounding box center [328, 205] width 657 height 410
drag, startPoint x: 262, startPoint y: 415, endPoint x: 205, endPoint y: 403, distance: 58.5
click at [244, 409] on html "Toggle navigation Home Bank Account List Mutasi Bank Search Sync Note Mutasi De…" at bounding box center [328, 205] width 657 height 410
drag, startPoint x: 415, startPoint y: 487, endPoint x: 256, endPoint y: 428, distance: 169.5
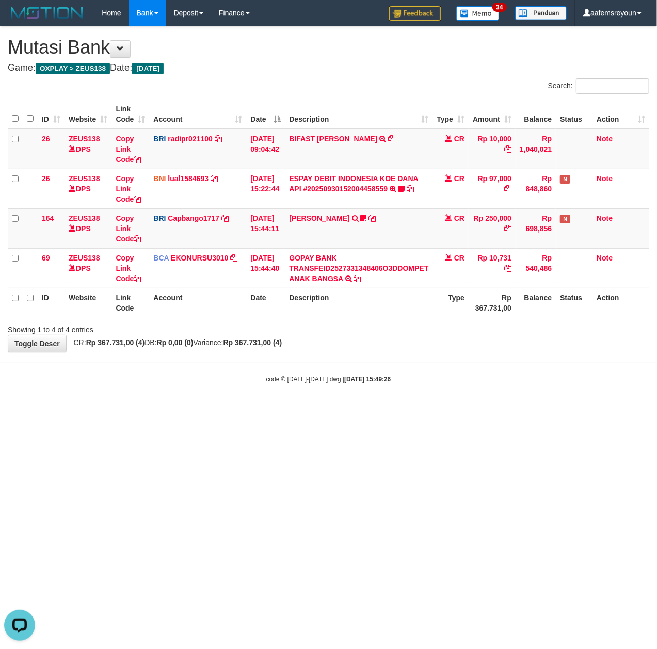
click at [411, 410] on html "Toggle navigation Home Bank Account List Mutasi Bank Search Sync Note Mutasi De…" at bounding box center [328, 205] width 657 height 410
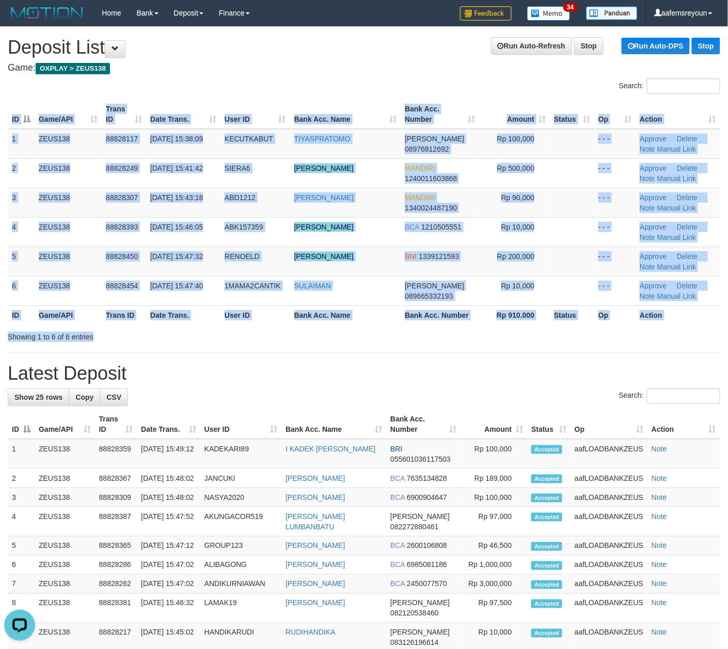
click at [477, 329] on div "Search: ID Game/API Trans ID Date Trans. User ID Bank Acc. Name Bank Acc. Numbe…" at bounding box center [364, 210] width 712 height 264
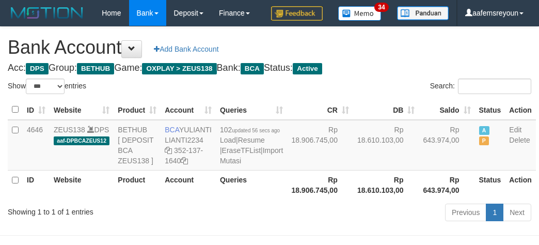
select select "***"
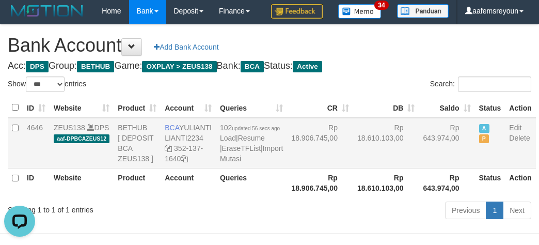
click at [356, 168] on td "Rp 18.610.103,00" at bounding box center [386, 143] width 66 height 51
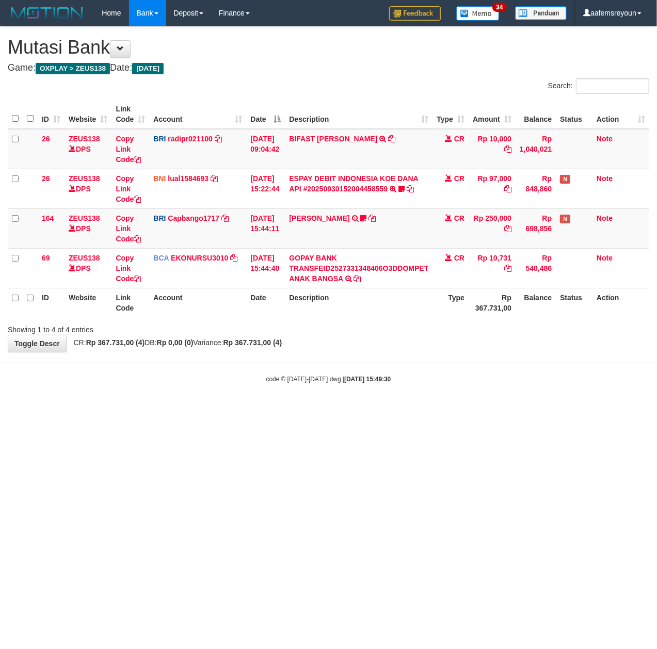
click at [294, 410] on html "Toggle navigation Home Bank Account List Mutasi Bank Search Sync Note Mutasi De…" at bounding box center [328, 205] width 657 height 410
click at [322, 410] on html "Toggle navigation Home Bank Account List Mutasi Bank Search Sync Note Mutasi De…" at bounding box center [328, 205] width 657 height 410
drag, startPoint x: 282, startPoint y: 444, endPoint x: 199, endPoint y: 430, distance: 83.7
click at [278, 410] on html "Toggle navigation Home Bank Account List Mutasi Bank Search Sync Note Mutasi De…" at bounding box center [328, 205] width 657 height 410
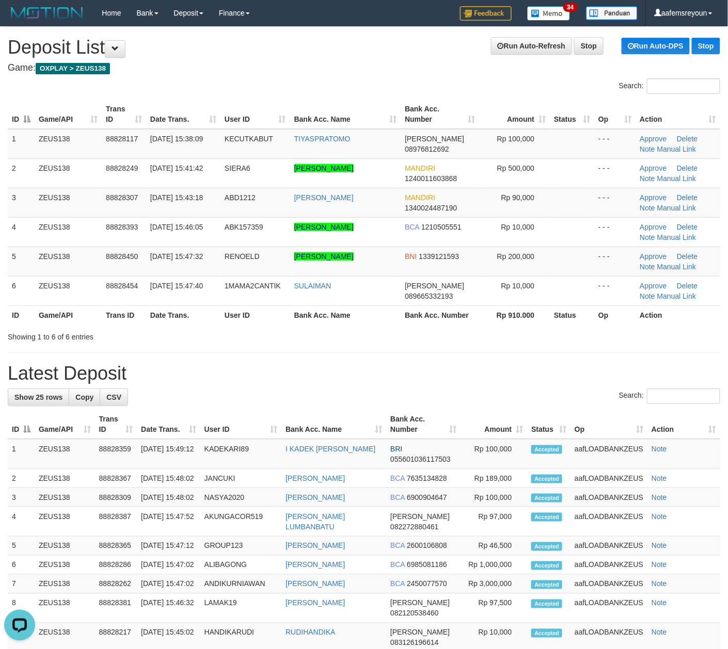
drag, startPoint x: 504, startPoint y: 386, endPoint x: 345, endPoint y: 400, distance: 159.6
click at [504, 386] on div "**********" at bounding box center [364, 584] width 728 height 1114
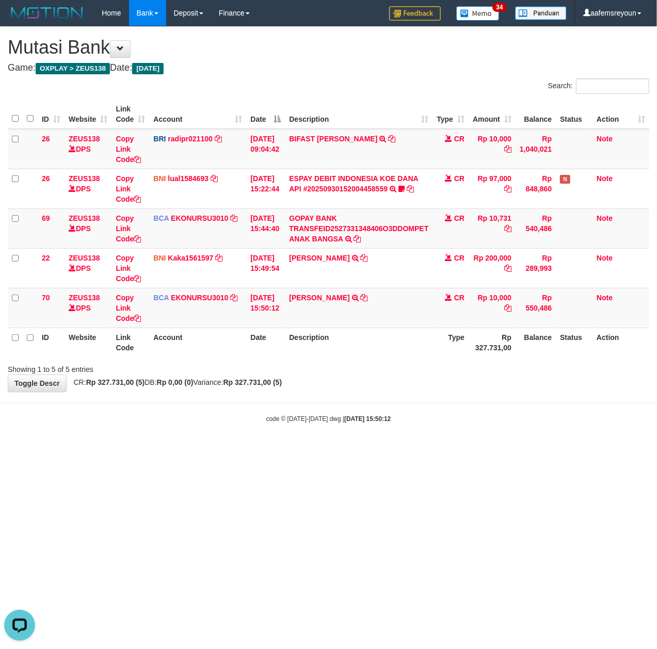
click at [545, 449] on html "Toggle navigation Home Bank Account List Mutasi Bank Search Sync Note Mutasi De…" at bounding box center [328, 224] width 657 height 449
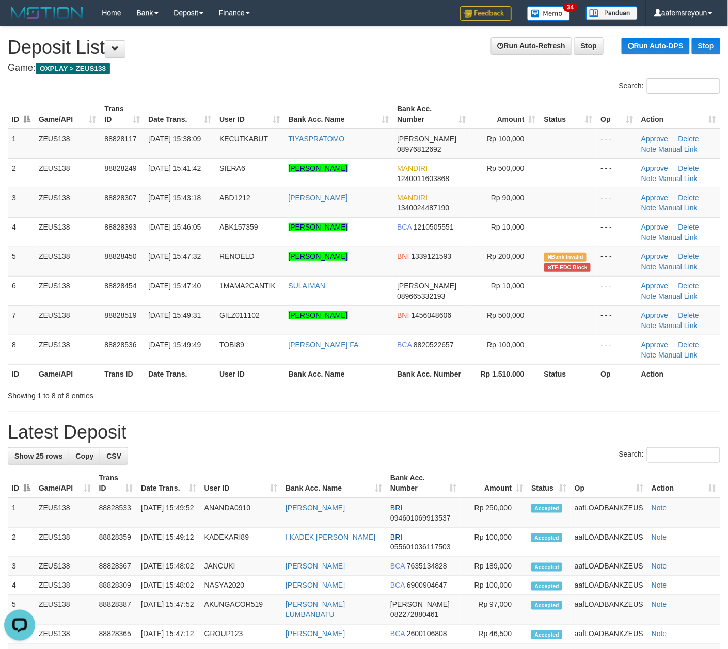
drag, startPoint x: 501, startPoint y: 453, endPoint x: 728, endPoint y: 448, distance: 227.1
click at [505, 453] on div "Search:" at bounding box center [364, 456] width 712 height 18
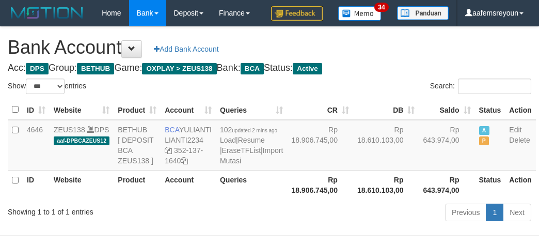
select select "***"
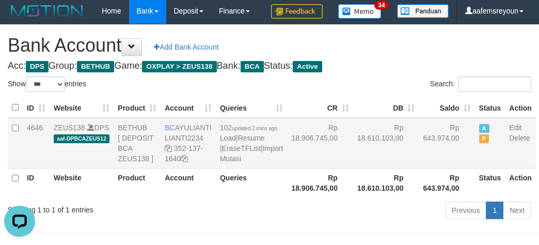
click at [353, 168] on td "Rp 18.610.103,00" at bounding box center [386, 143] width 66 height 51
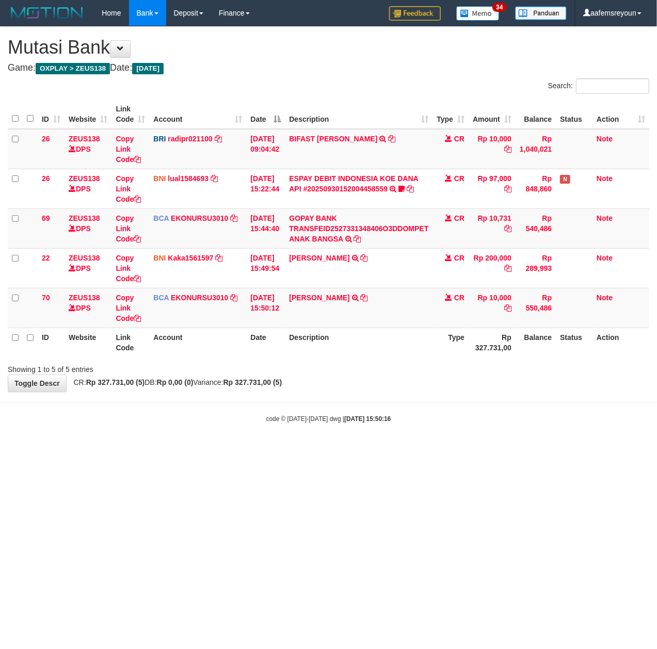
click at [387, 436] on body "Toggle navigation Home Bank Account List Mutasi Bank Search Sync Note Mutasi De…" at bounding box center [328, 224] width 657 height 449
click at [269, 417] on small "code © [DATE]-[DATE] dwg | [DATE] 15:50:17" at bounding box center [328, 418] width 125 height 7
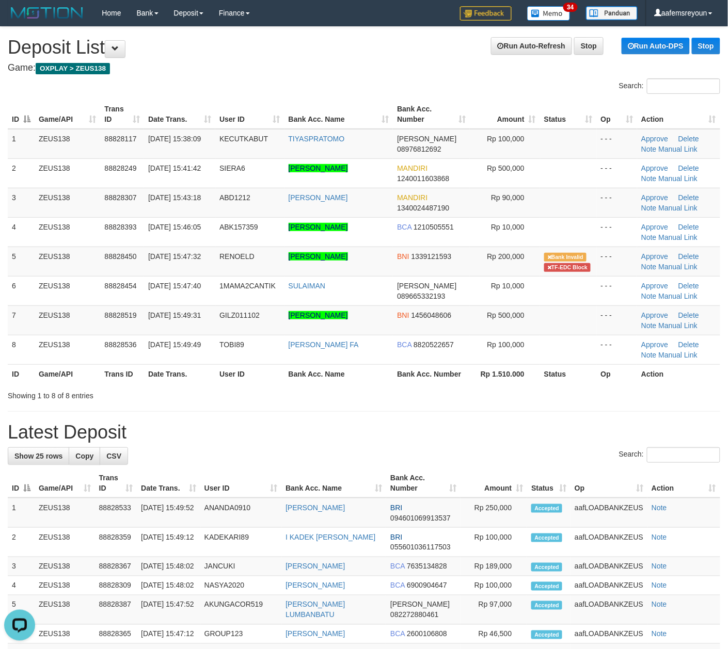
drag, startPoint x: 481, startPoint y: 415, endPoint x: 559, endPoint y: 413, distance: 77.9
click at [492, 414] on div "**********" at bounding box center [364, 618] width 728 height 1183
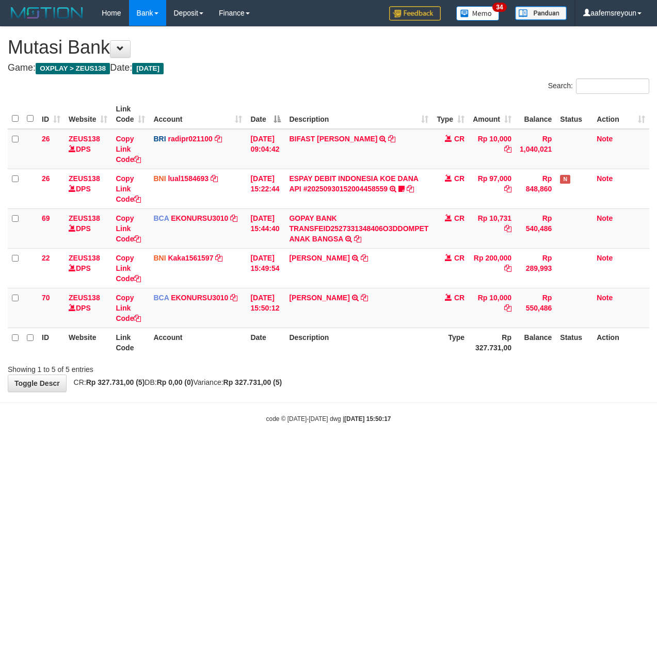
click at [263, 417] on div "code © [DATE]-[DATE] dwg | [DATE] 15:50:17" at bounding box center [328, 418] width 657 height 10
click at [264, 417] on div "code © [DATE]-[DATE] dwg | [DATE] 15:50:18" at bounding box center [328, 418] width 657 height 10
click at [264, 417] on div "code © 2012-2018 dwg | 2025/09/30 15:50:18" at bounding box center [328, 418] width 657 height 10
drag, startPoint x: 372, startPoint y: 385, endPoint x: 292, endPoint y: 366, distance: 82.2
click at [376, 382] on div "**********" at bounding box center [328, 209] width 657 height 365
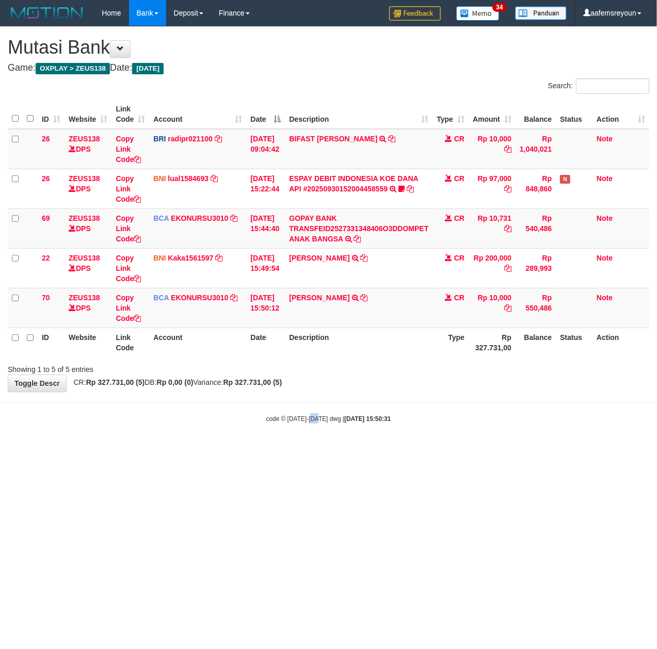
click at [313, 442] on body "Toggle navigation Home Bank Account List Mutasi Bank Search Sync Note Mutasi De…" at bounding box center [328, 224] width 657 height 449
drag, startPoint x: 430, startPoint y: 406, endPoint x: 251, endPoint y: 413, distance: 179.7
click at [430, 406] on body "Toggle navigation Home Bank Account List Mutasi Bank Search Sync Note Mutasi De…" at bounding box center [328, 224] width 657 height 449
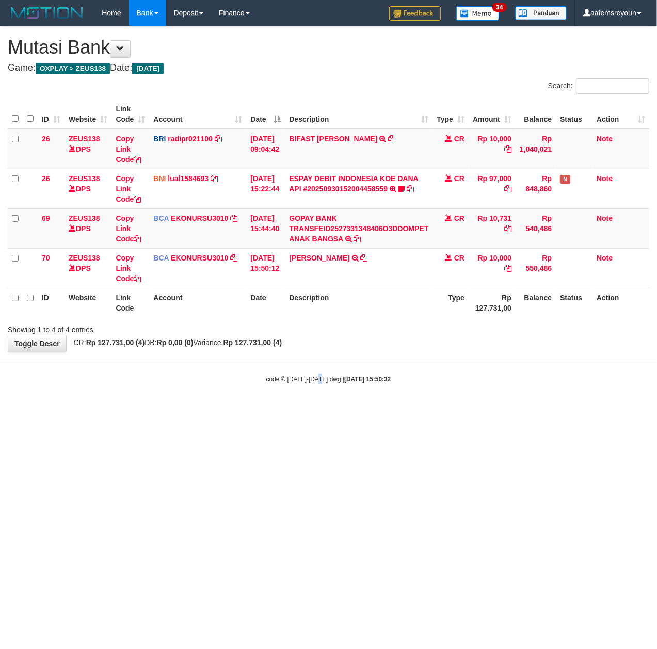
click at [320, 410] on html "Toggle navigation Home Bank Account List Mutasi Bank Search Sync Note Mutasi De…" at bounding box center [328, 205] width 657 height 410
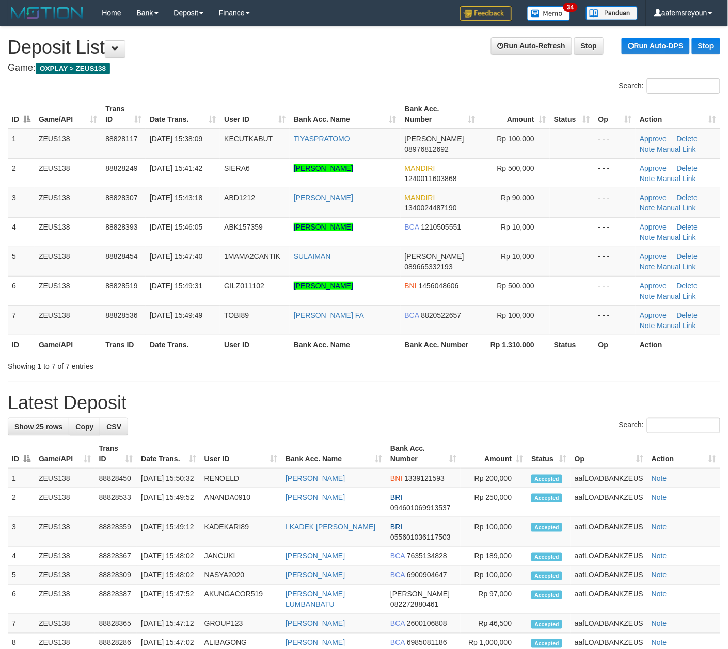
click at [540, 369] on div "Showing 1 to 7 of 7 entries" at bounding box center [364, 364] width 728 height 14
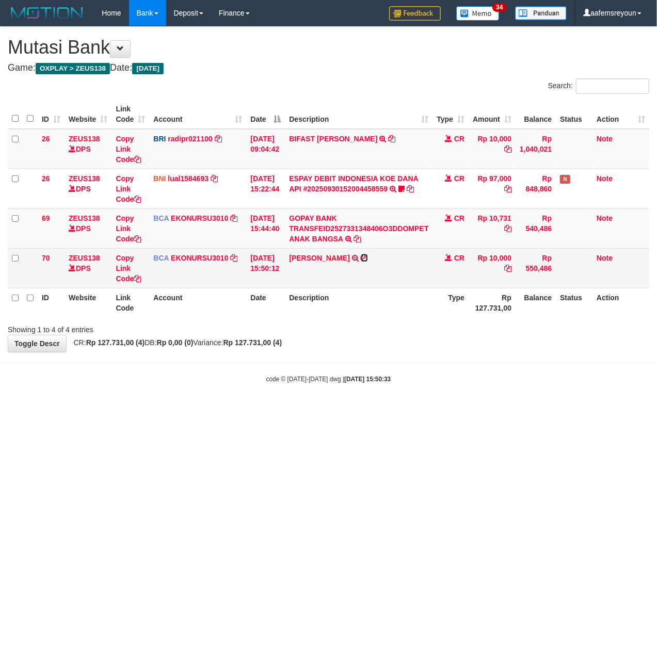
click at [368, 256] on icon at bounding box center [364, 257] width 7 height 7
click at [349, 257] on link "[PERSON_NAME]" at bounding box center [319, 258] width 60 height 8
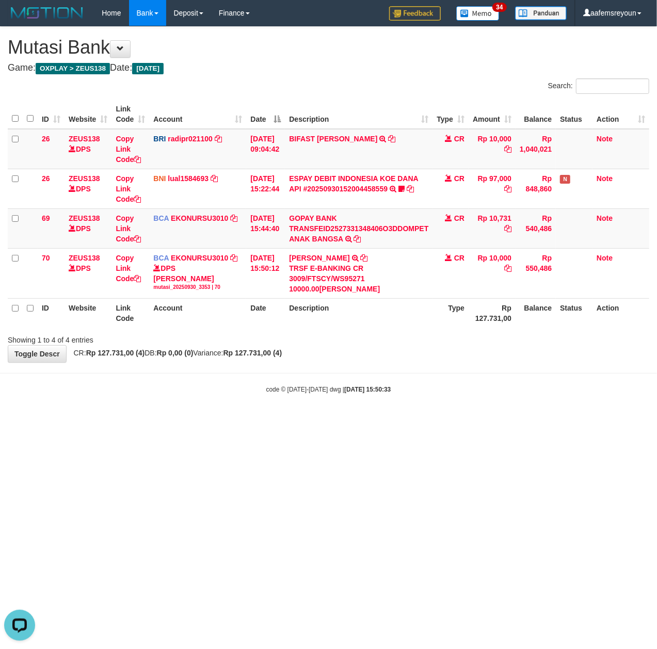
drag, startPoint x: 294, startPoint y: 377, endPoint x: 1, endPoint y: 383, distance: 292.6
click at [285, 377] on body "Toggle navigation Home Bank Account List Mutasi Bank Search Sync Note Mutasi De…" at bounding box center [328, 210] width 657 height 420
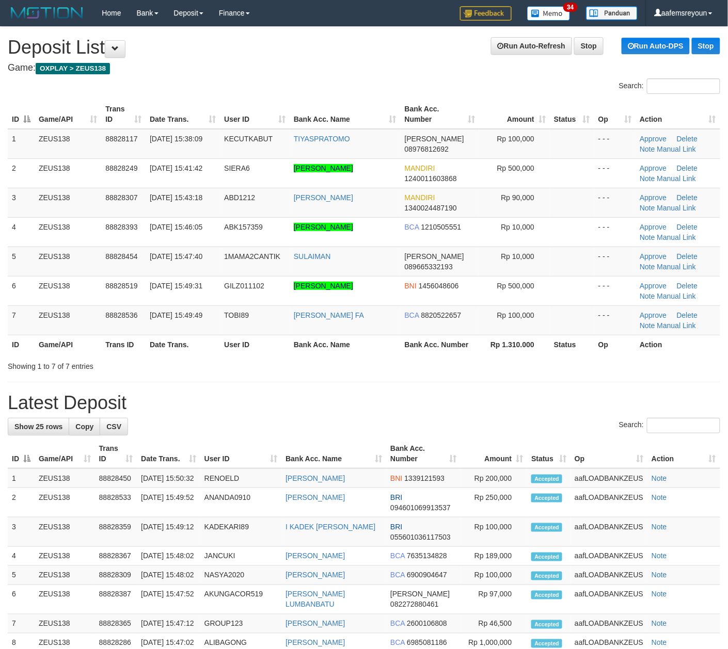
drag, startPoint x: 354, startPoint y: 356, endPoint x: 365, endPoint y: 356, distance: 11.4
click at [357, 356] on div "ID Game/API Trans ID Date Trans. User ID Bank Acc. Name Bank Acc. Number Amount…" at bounding box center [364, 226] width 728 height 261
drag, startPoint x: 332, startPoint y: 376, endPoint x: 513, endPoint y: 391, distance: 181.2
click at [357, 377] on div "**********" at bounding box center [364, 603] width 728 height 1153
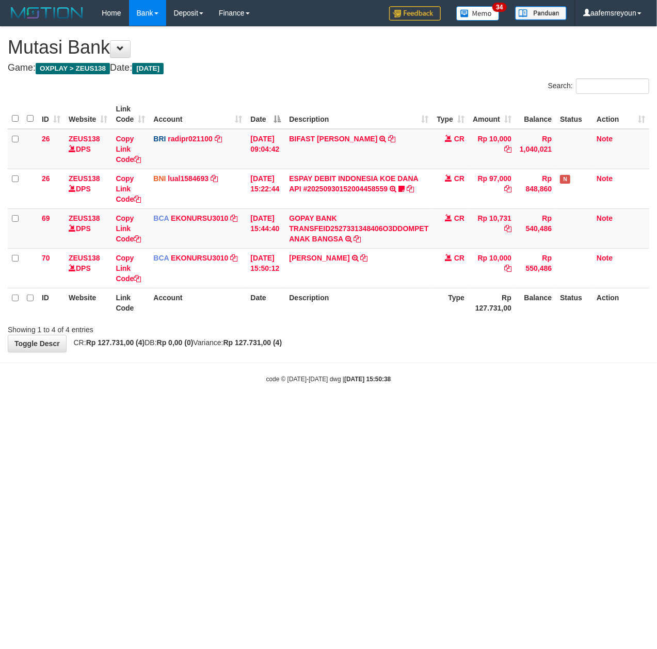
drag, startPoint x: 204, startPoint y: 424, endPoint x: 650, endPoint y: 552, distance: 463.7
click at [254, 410] on html "Toggle navigation Home Bank Account List Mutasi Bank Search Sync Note Mutasi De…" at bounding box center [328, 205] width 657 height 410
drag, startPoint x: 427, startPoint y: 547, endPoint x: 395, endPoint y: 548, distance: 32.5
click at [427, 410] on html "Toggle navigation Home Bank Account List Mutasi Bank Search Sync Note Mutasi De…" at bounding box center [328, 205] width 657 height 410
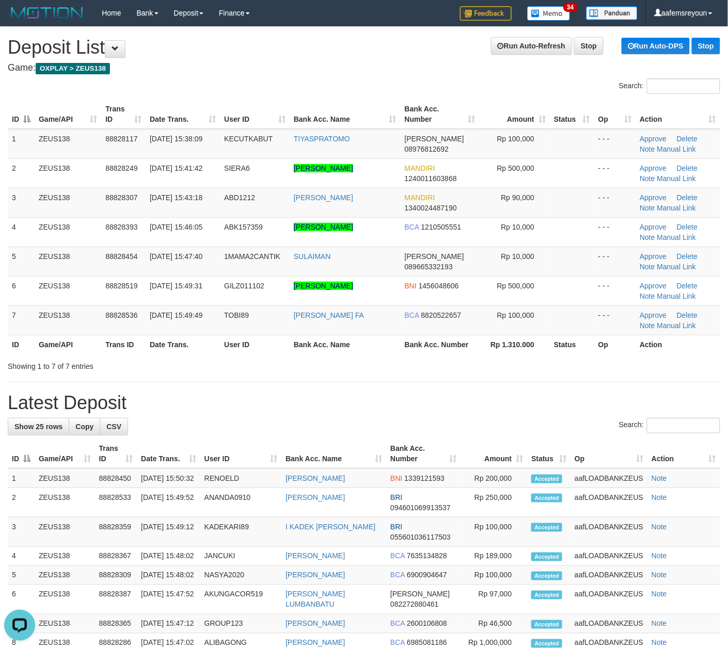
drag, startPoint x: 520, startPoint y: 415, endPoint x: 734, endPoint y: 431, distance: 214.2
click at [520, 415] on div "**********" at bounding box center [364, 603] width 728 height 1153
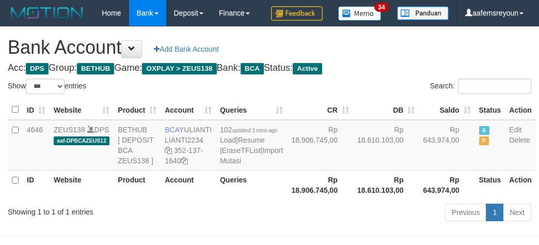
select select "***"
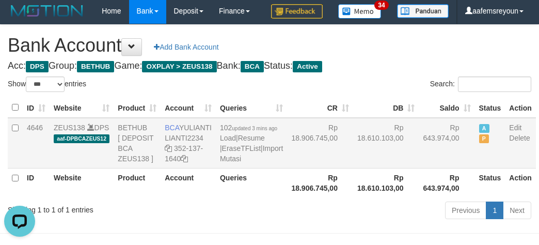
click at [418, 168] on td "Rp 643.974,00" at bounding box center [446, 143] width 56 height 51
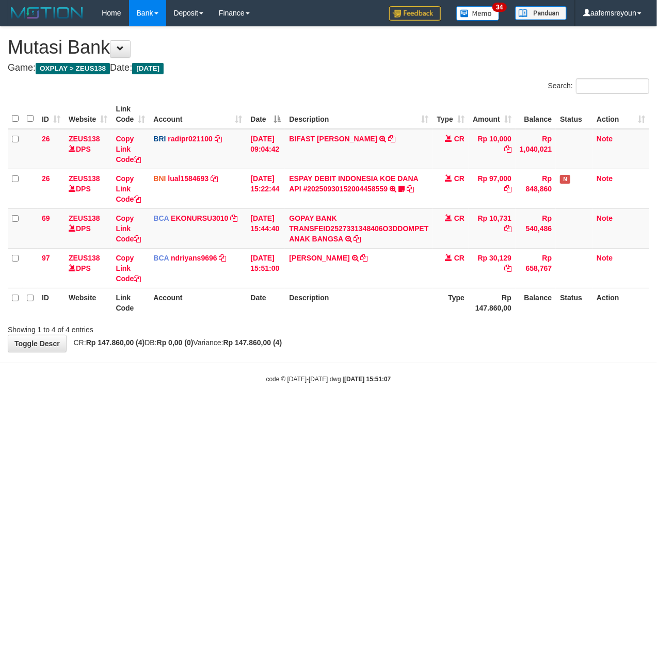
click at [289, 410] on html "Toggle navigation Home Bank Account List Mutasi Bank Search Sync Note Mutasi De…" at bounding box center [328, 205] width 657 height 410
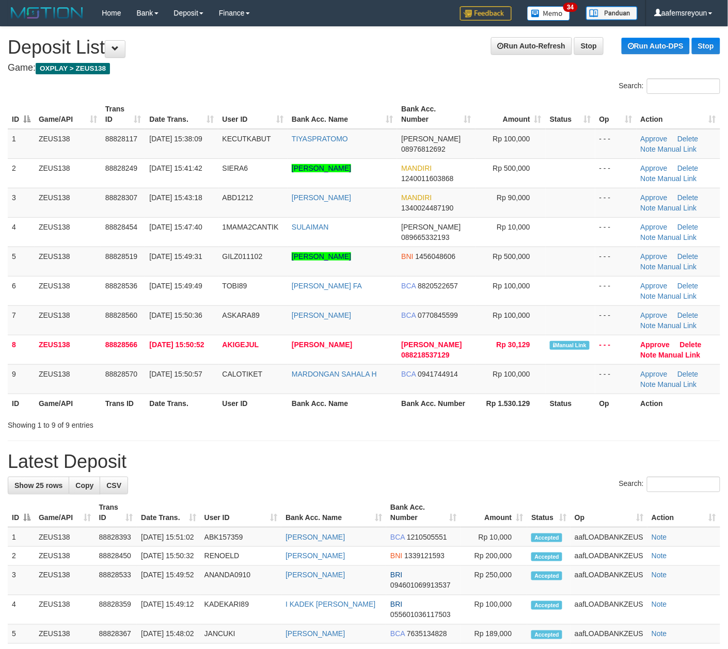
drag, startPoint x: 316, startPoint y: 407, endPoint x: 405, endPoint y: 418, distance: 89.5
click at [323, 408] on th "Bank Acc. Name" at bounding box center [341, 403] width 109 height 19
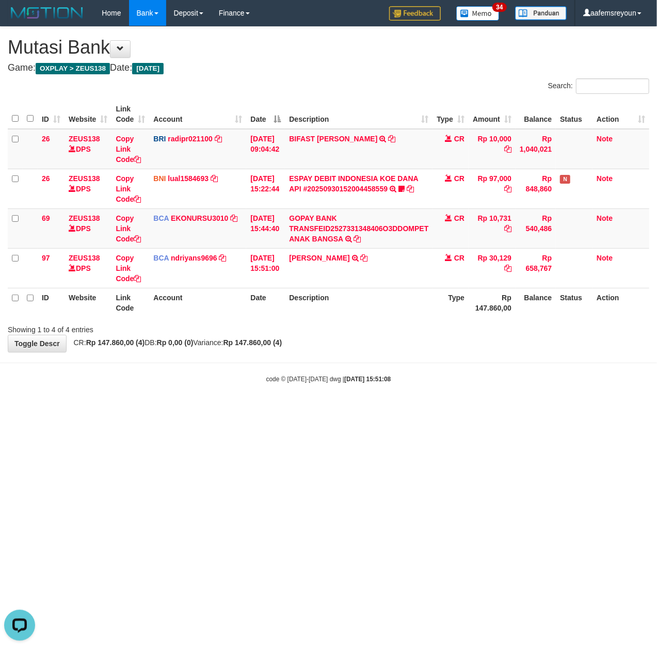
click at [332, 410] on html "Toggle navigation Home Bank Account List Mutasi Bank Search Sync Note Mutasi De…" at bounding box center [328, 205] width 657 height 410
drag, startPoint x: 332, startPoint y: 519, endPoint x: 303, endPoint y: 519, distance: 28.9
click at [330, 410] on html "Toggle navigation Home Bank Account List Mutasi Bank Search Sync Note Mutasi De…" at bounding box center [328, 205] width 657 height 410
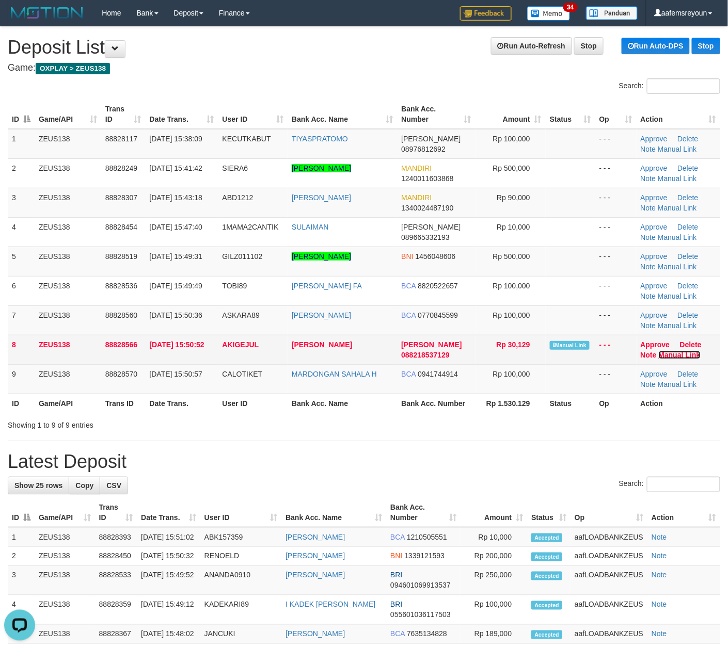
drag, startPoint x: 692, startPoint y: 356, endPoint x: 594, endPoint y: 360, distance: 97.6
click at [692, 356] on link "Manual Link" at bounding box center [679, 355] width 42 height 8
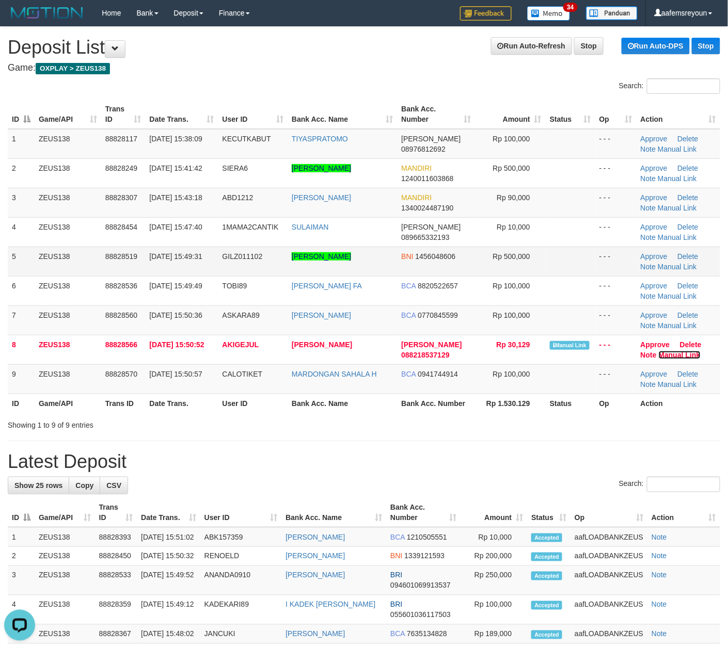
click at [658, 351] on link "Manual Link" at bounding box center [679, 355] width 42 height 8
drag, startPoint x: 543, startPoint y: 507, endPoint x: 731, endPoint y: 504, distance: 188.4
click at [570, 506] on tr "ID Game/API Trans ID Date Trans. User ID Bank Acc. Name Bank Acc. Number Amount…" at bounding box center [364, 512] width 712 height 29
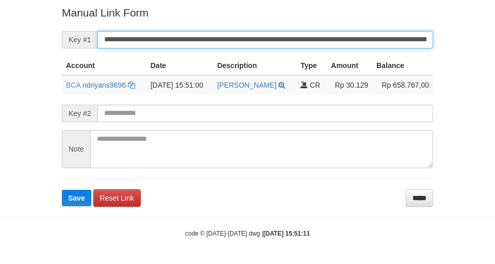
click at [62, 190] on button "Save" at bounding box center [76, 198] width 29 height 17
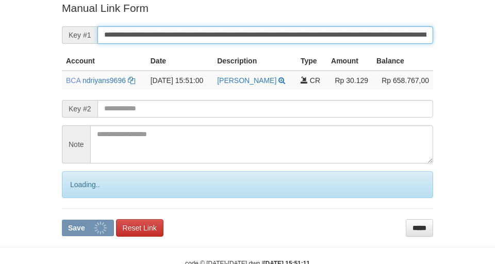
click at [62, 220] on button "Save" at bounding box center [88, 228] width 52 height 17
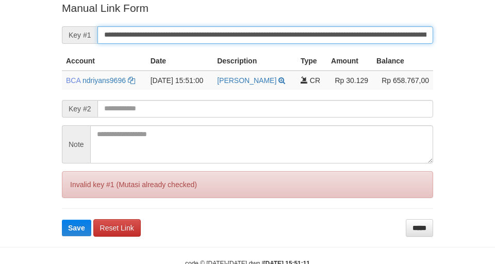
scroll to position [213, 0]
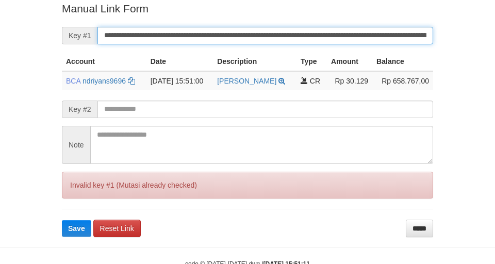
click at [62, 220] on button "Save" at bounding box center [76, 228] width 29 height 17
click at [328, 36] on input "**********" at bounding box center [266, 36] width 336 height 18
click at [62, 220] on button "Save" at bounding box center [76, 228] width 29 height 17
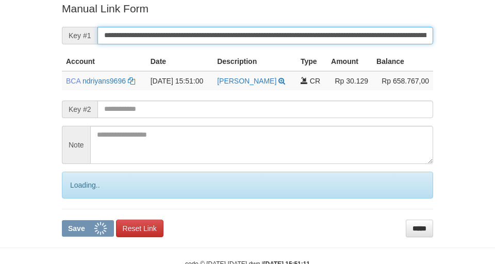
click at [62, 220] on button "Save" at bounding box center [88, 228] width 52 height 17
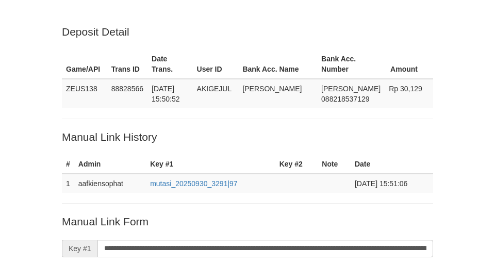
scroll to position [209, 0]
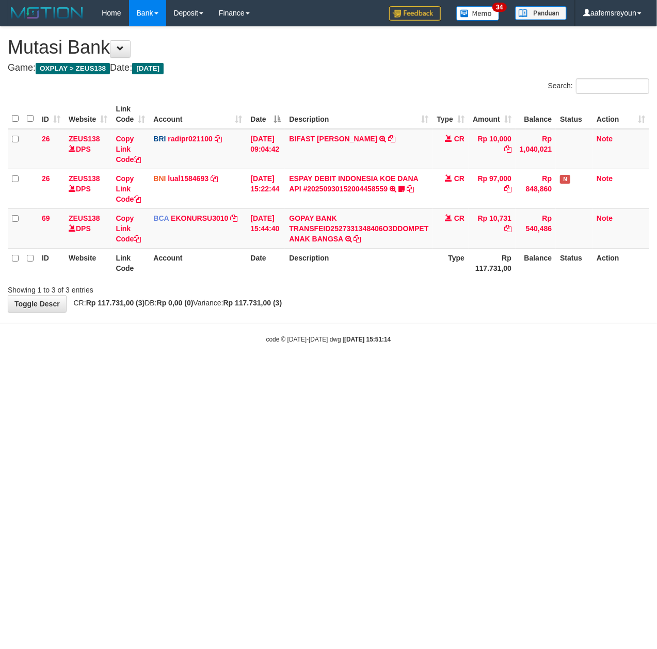
click at [273, 370] on html "Toggle navigation Home Bank Account List Mutasi Bank Search Sync Note Mutasi De…" at bounding box center [328, 185] width 657 height 370
click at [394, 370] on html "Toggle navigation Home Bank Account List Mutasi Bank Search Sync Note Mutasi De…" at bounding box center [328, 185] width 657 height 370
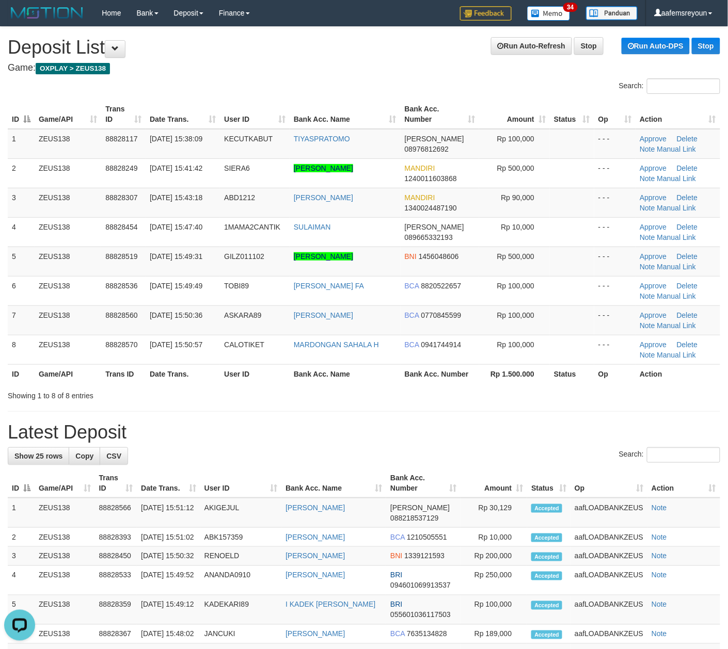
drag, startPoint x: 401, startPoint y: 412, endPoint x: 700, endPoint y: 432, distance: 300.0
click at [415, 412] on hr at bounding box center [364, 411] width 712 height 1
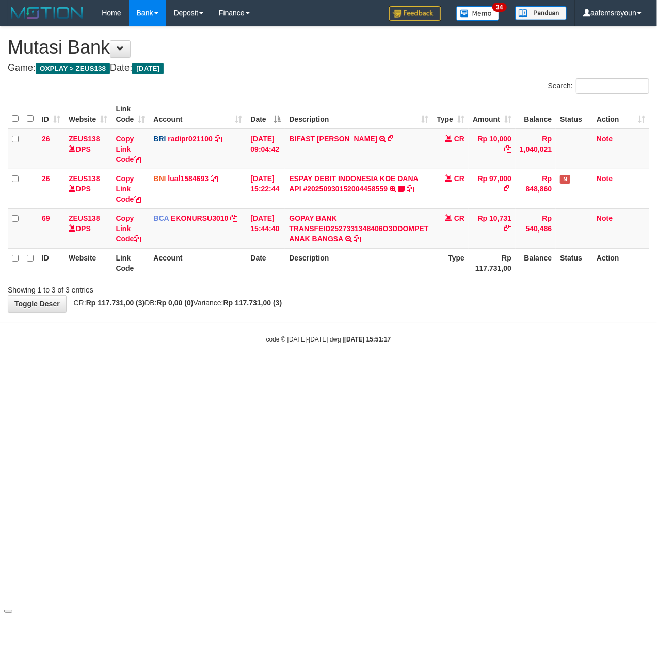
drag, startPoint x: 384, startPoint y: 502, endPoint x: 378, endPoint y: 503, distance: 5.8
click at [382, 370] on html "Toggle navigation Home Bank Account List Mutasi Bank Search Sync Note Mutasi De…" at bounding box center [328, 185] width 657 height 370
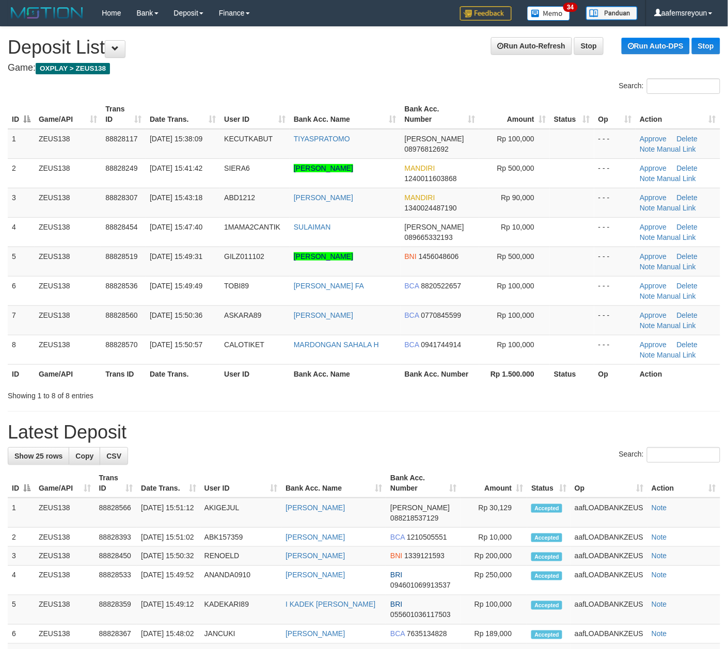
click at [595, 449] on div "Search:" at bounding box center [364, 456] width 712 height 18
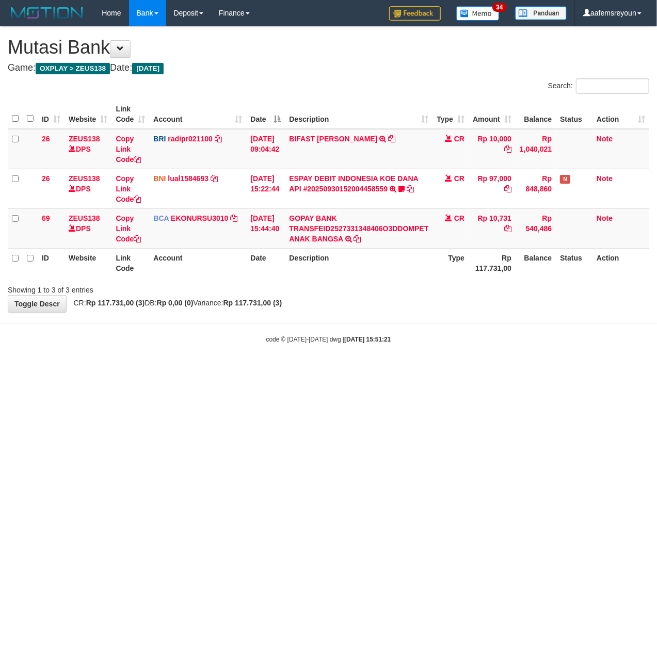
click at [338, 370] on html "Toggle navigation Home Bank Account List Mutasi Bank Search Sync Note Mutasi De…" at bounding box center [328, 185] width 657 height 370
click at [202, 370] on html "Toggle navigation Home Bank Account List Mutasi Bank Search Sync Note Mutasi De…" at bounding box center [328, 185] width 657 height 370
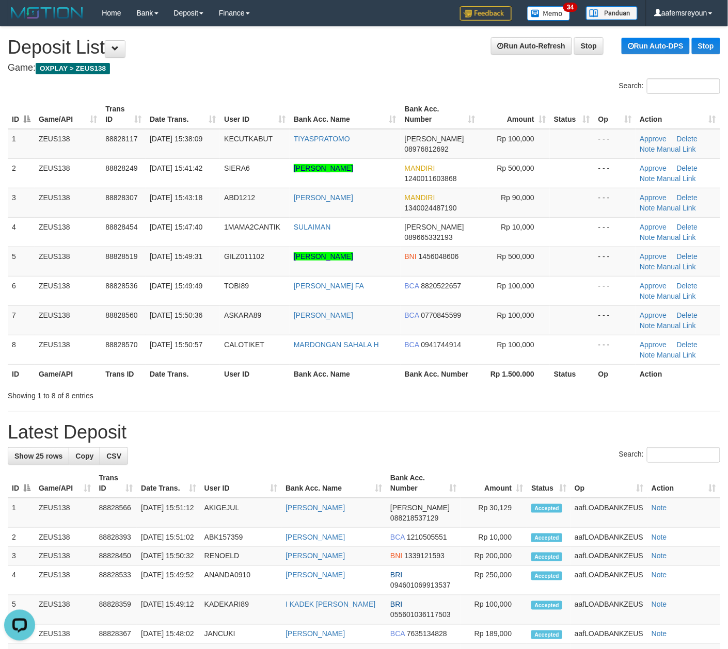
click at [563, 439] on h1 "Latest Deposit" at bounding box center [364, 432] width 712 height 21
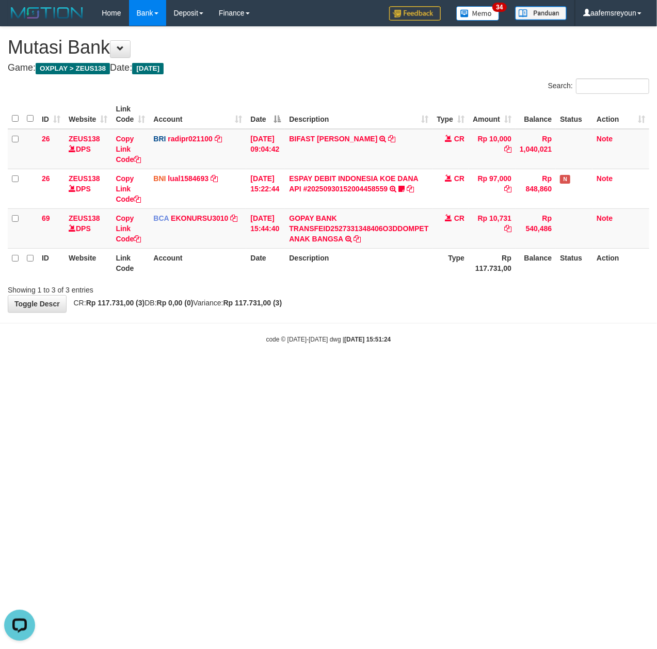
click at [335, 370] on html "Toggle navigation Home Bank Account List Mutasi Bank Search Sync Note Mutasi De…" at bounding box center [328, 185] width 657 height 370
drag, startPoint x: 254, startPoint y: 485, endPoint x: 265, endPoint y: 482, distance: 11.3
click at [259, 370] on html "Toggle navigation Home Bank Account List Mutasi Bank Search Sync Note Mutasi De…" at bounding box center [328, 185] width 657 height 370
click at [298, 370] on html "Toggle navigation Home Bank Account List Mutasi Bank Search Sync Note Mutasi De…" at bounding box center [328, 185] width 657 height 370
click at [261, 370] on html "Toggle navigation Home Bank Account List Mutasi Bank Search Sync Note Mutasi De…" at bounding box center [328, 185] width 657 height 370
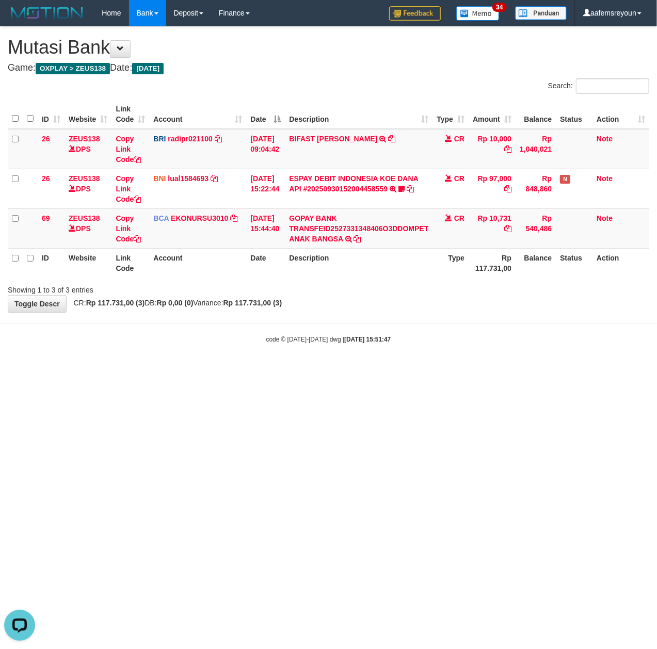
click at [385, 370] on html "Toggle navigation Home Bank Account List Mutasi Bank Search Sync Note Mutasi De…" at bounding box center [328, 185] width 657 height 370
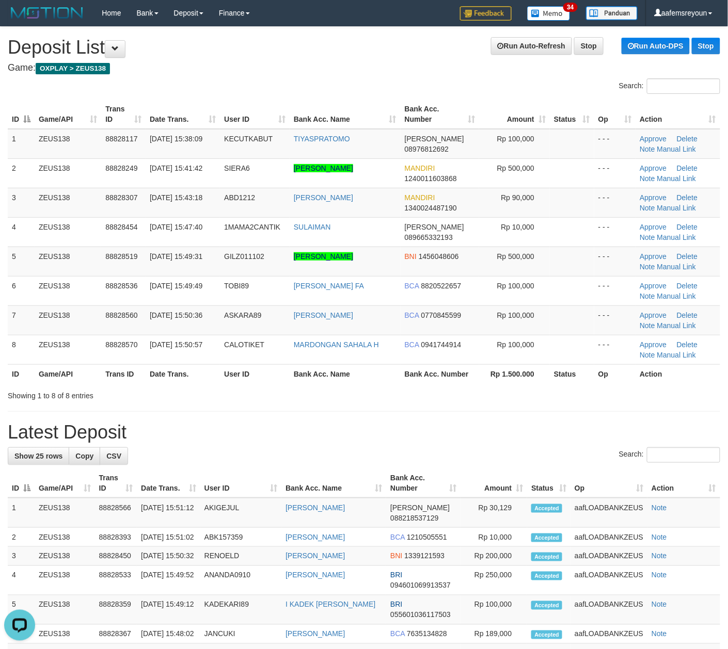
drag, startPoint x: 439, startPoint y: 404, endPoint x: 459, endPoint y: 404, distance: 20.6
click at [444, 404] on div "**********" at bounding box center [364, 613] width 728 height 1172
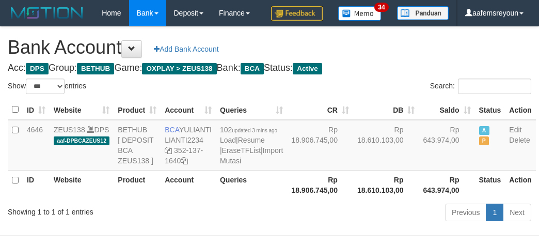
select select "***"
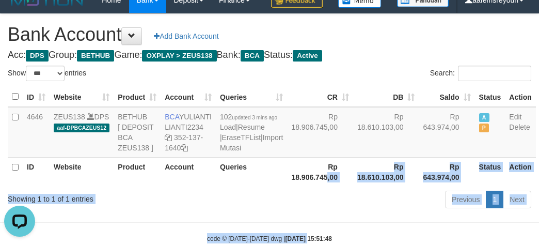
scroll to position [68, 0]
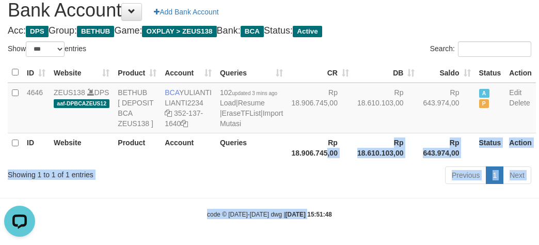
click at [298, 241] on body "Toggle navigation Home Bank Account List Mutasi Bank Search Sync Note Mutasi De…" at bounding box center [269, 104] width 539 height 282
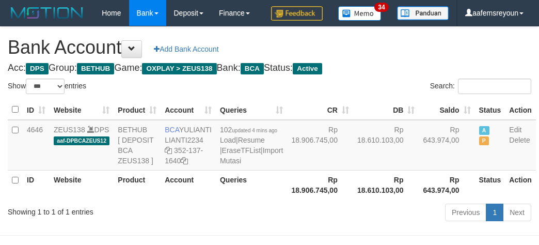
select select "***"
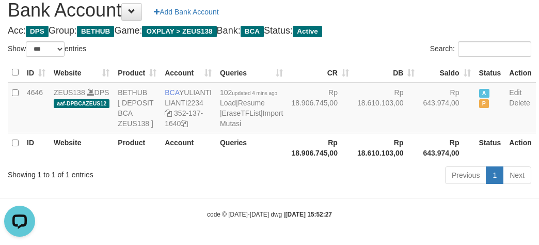
drag, startPoint x: 391, startPoint y: 181, endPoint x: 392, endPoint y: 188, distance: 7.8
click at [418, 162] on th "Rp 643.974,00" at bounding box center [446, 147] width 56 height 29
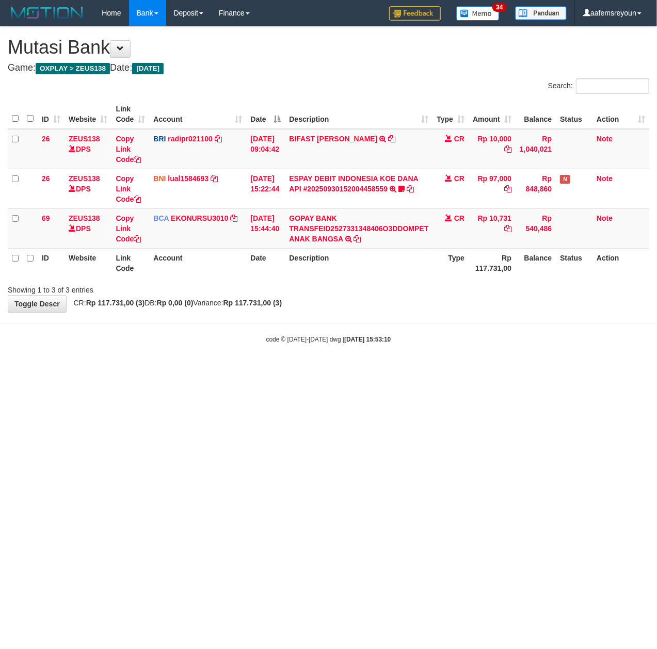
click at [268, 370] on html "Toggle navigation Home Bank Account List Mutasi Bank Search Sync Note Mutasi De…" at bounding box center [328, 185] width 657 height 370
click at [42, 370] on html "Toggle navigation Home Bank Account List Mutasi Bank Search Sync Note Mutasi De…" at bounding box center [328, 185] width 657 height 370
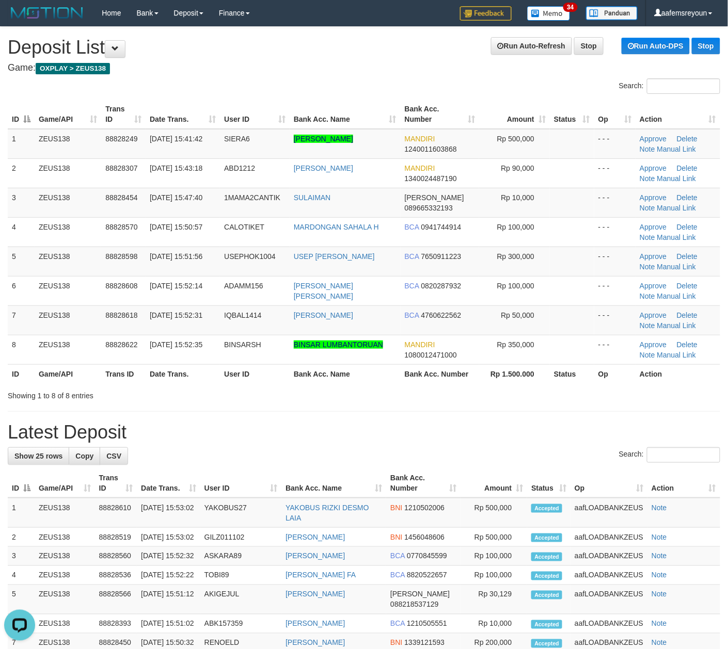
drag, startPoint x: 673, startPoint y: 419, endPoint x: 682, endPoint y: 419, distance: 8.3
click at [674, 419] on div "**********" at bounding box center [364, 603] width 728 height 1152
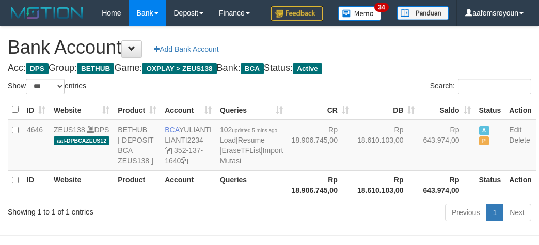
select select "***"
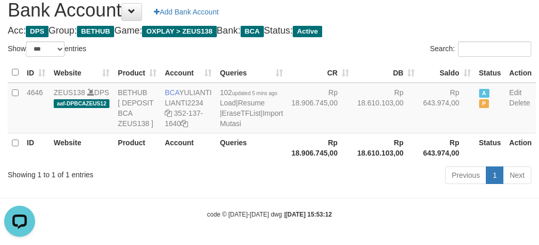
click at [281, 187] on div "Previous 1 Next" at bounding box center [381, 176] width 299 height 22
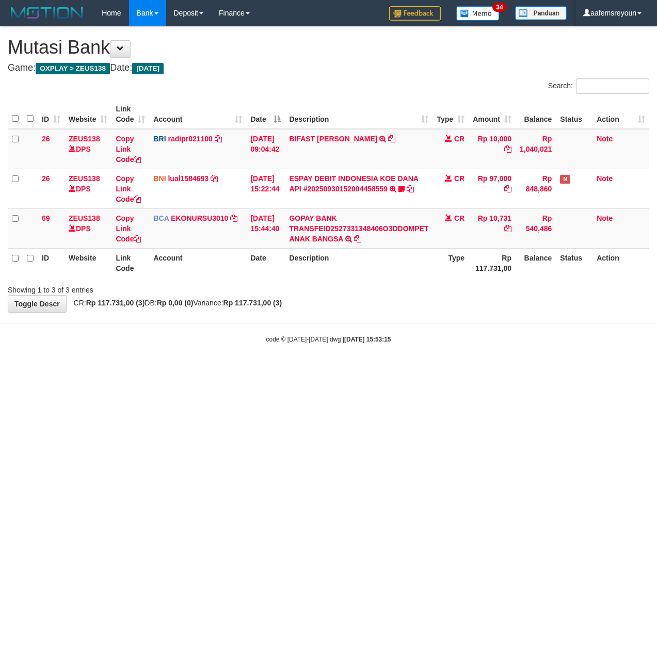
click at [145, 370] on html "Toggle navigation Home Bank Account List Mutasi Bank Search Sync Note Mutasi De…" at bounding box center [328, 185] width 657 height 370
click at [473, 370] on html "Toggle navigation Home Bank Account List Mutasi Bank Search Sync Note Mutasi De…" at bounding box center [328, 185] width 657 height 370
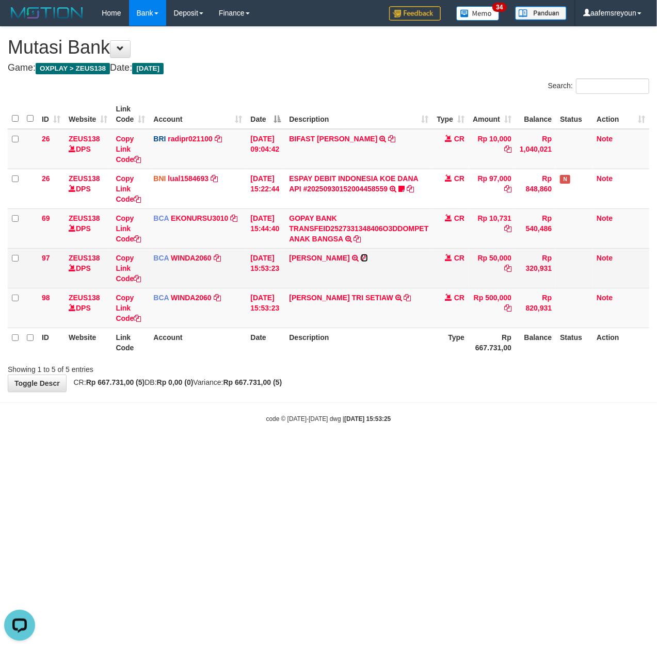
click at [368, 259] on icon at bounding box center [364, 257] width 7 height 7
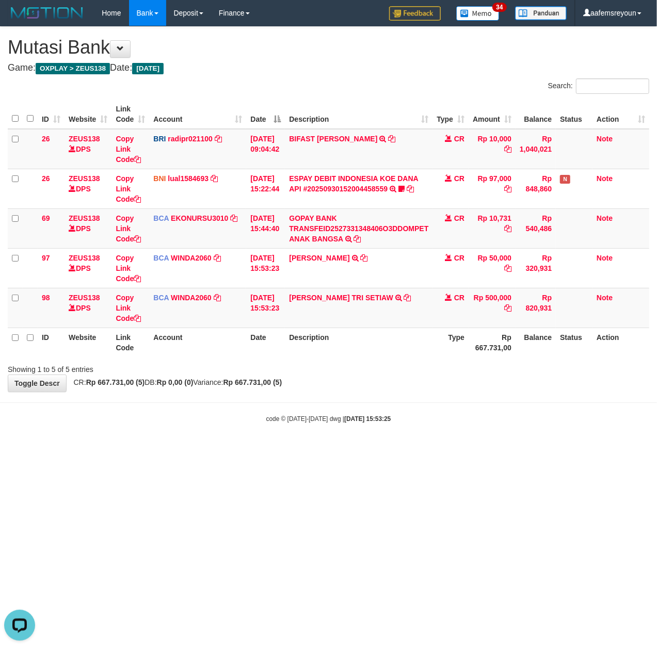
drag, startPoint x: 209, startPoint y: 473, endPoint x: 184, endPoint y: 467, distance: 26.4
click at [209, 449] on html "Toggle navigation Home Bank Account List Mutasi Bank Search Sync Note Mutasi De…" at bounding box center [328, 224] width 657 height 449
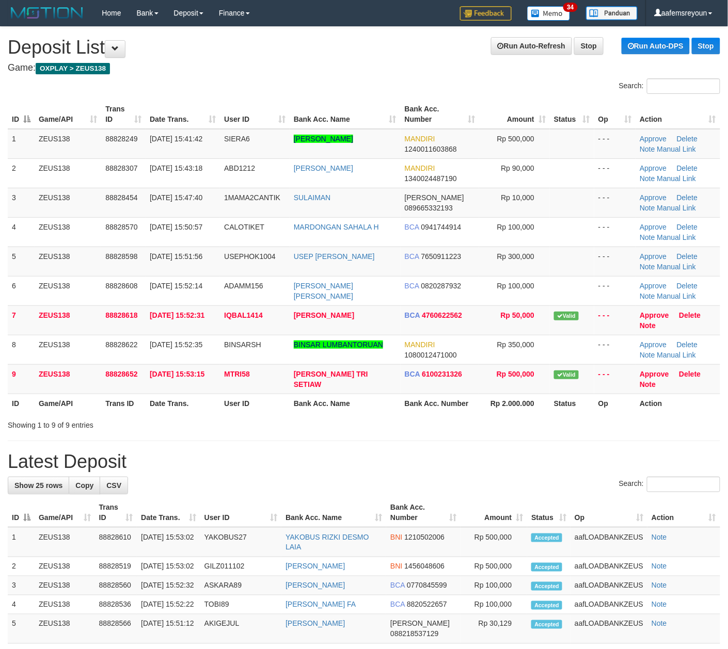
click at [514, 457] on h1 "Latest Deposit" at bounding box center [364, 462] width 712 height 21
drag, startPoint x: 361, startPoint y: 444, endPoint x: 734, endPoint y: 464, distance: 373.1
click at [363, 444] on div "**********" at bounding box center [364, 617] width 728 height 1181
drag, startPoint x: 502, startPoint y: 461, endPoint x: 736, endPoint y: 450, distance: 234.0
click at [506, 459] on h1 "Latest Deposit" at bounding box center [364, 462] width 712 height 21
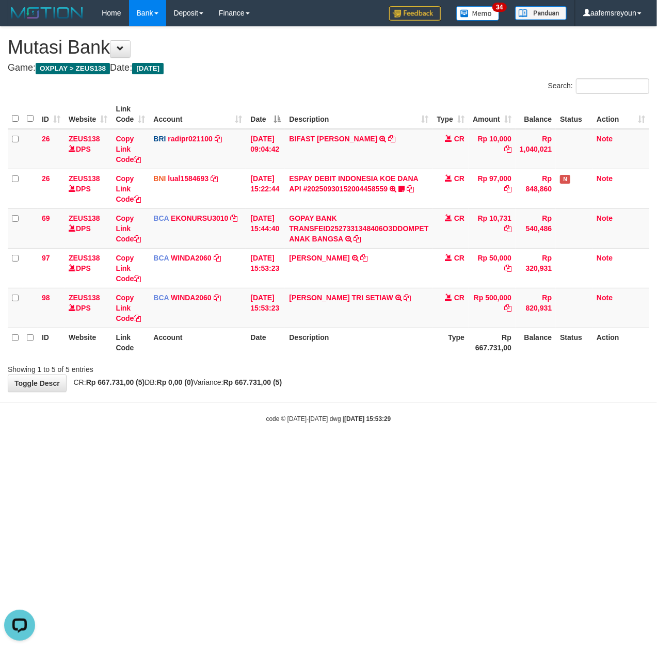
click at [419, 449] on html "Toggle navigation Home Bank Account List Mutasi Bank Search Sync Note Mutasi De…" at bounding box center [328, 224] width 657 height 449
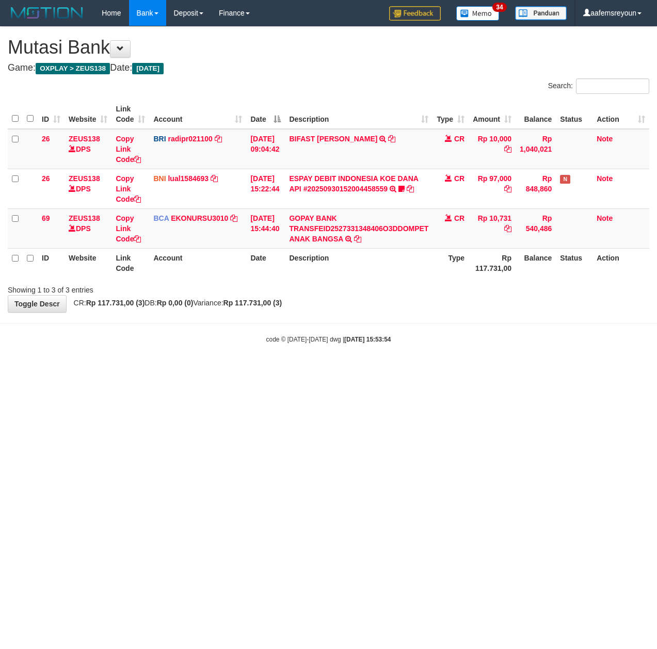
click at [284, 370] on html "Toggle navigation Home Bank Account List Mutasi Bank Search Sync Note Mutasi De…" at bounding box center [328, 185] width 657 height 370
drag, startPoint x: 239, startPoint y: 412, endPoint x: 234, endPoint y: 413, distance: 5.9
click at [239, 370] on html "Toggle navigation Home Bank Account List Mutasi Bank Search Sync Note Mutasi De…" at bounding box center [328, 185] width 657 height 370
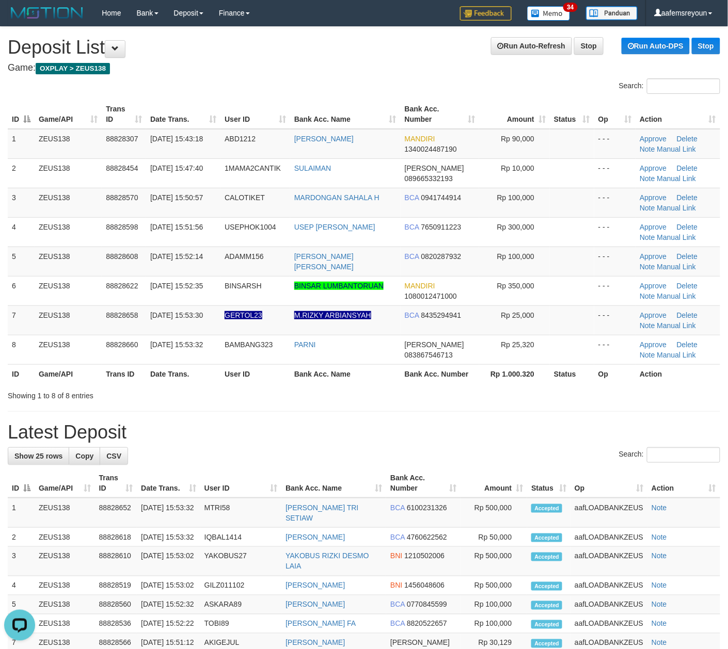
click at [508, 440] on h1 "Latest Deposit" at bounding box center [364, 432] width 712 height 21
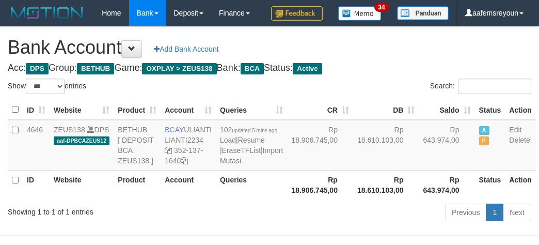
select select "***"
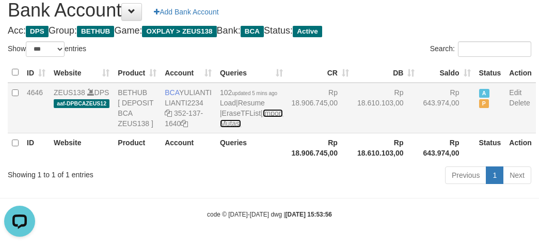
click at [228, 127] on link "Import Mutasi" at bounding box center [251, 118] width 63 height 19
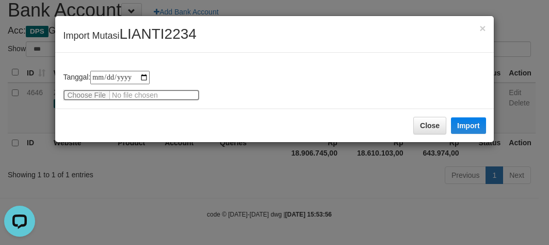
click at [85, 98] on input "file" at bounding box center [131, 94] width 137 height 11
type input "**********"
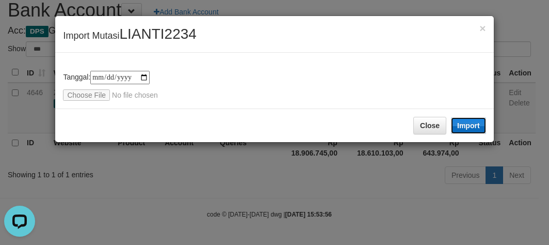
click at [466, 123] on button "Import" at bounding box center [468, 125] width 35 height 17
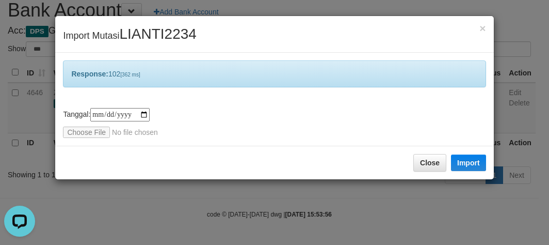
click at [271, 213] on div "**********" at bounding box center [274, 122] width 549 height 245
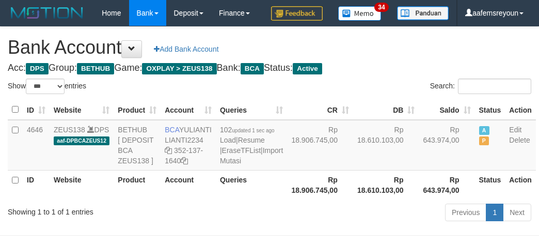
select select "***"
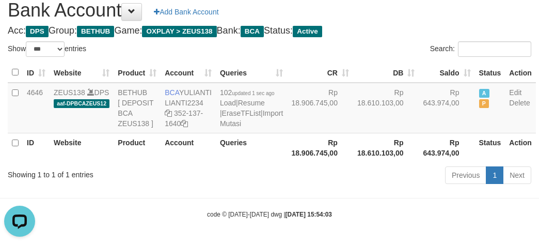
click at [353, 162] on th "Rp 18.610.103,00" at bounding box center [386, 147] width 66 height 29
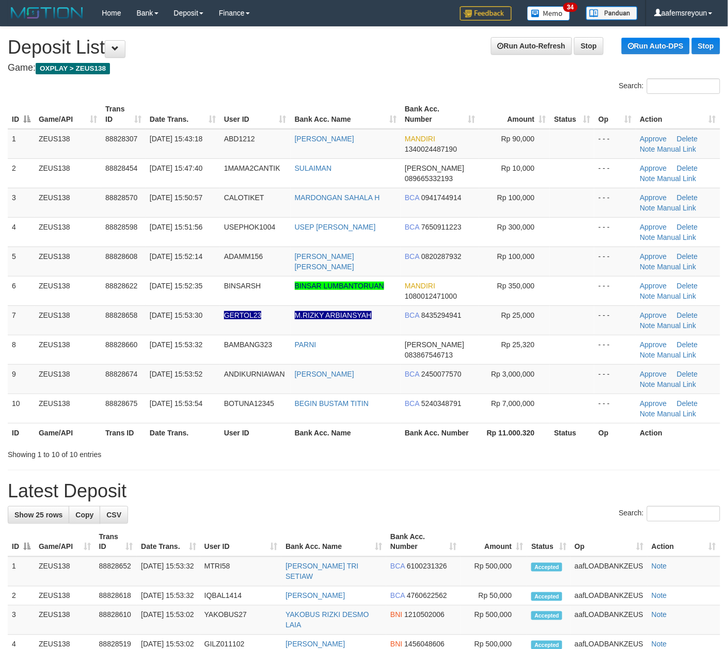
drag, startPoint x: 453, startPoint y: 473, endPoint x: 732, endPoint y: 481, distance: 279.3
click at [459, 473] on div "**********" at bounding box center [364, 627] width 728 height 1200
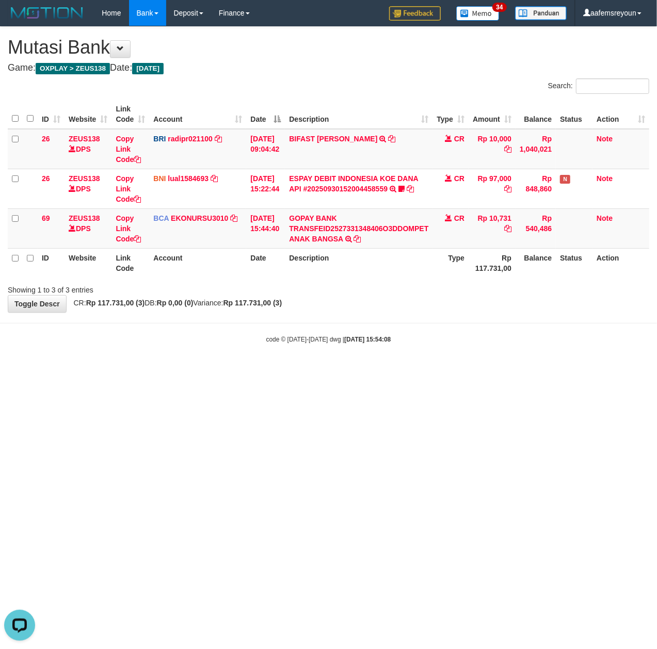
drag, startPoint x: 368, startPoint y: 411, endPoint x: 345, endPoint y: 405, distance: 24.7
click at [368, 370] on html "Toggle navigation Home Bank Account List Mutasi Bank Search Sync Note Mutasi De…" at bounding box center [328, 185] width 657 height 370
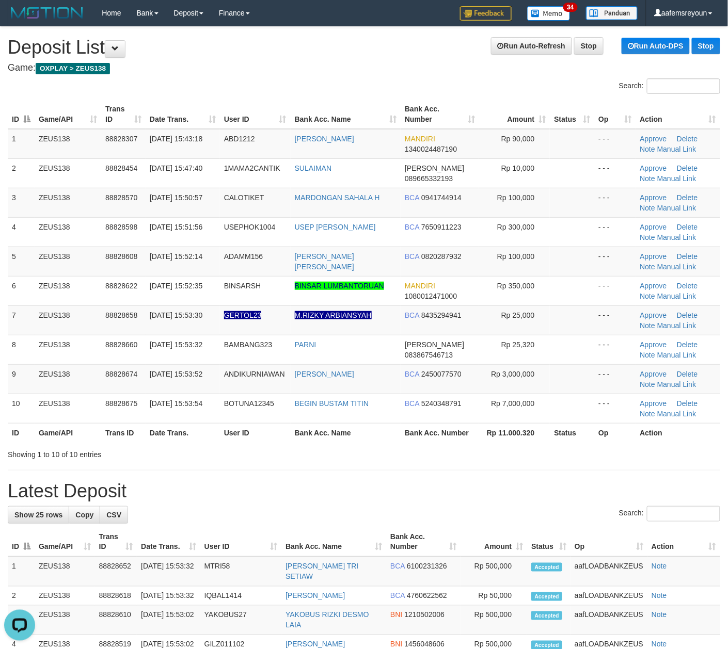
drag, startPoint x: 473, startPoint y: 495, endPoint x: 636, endPoint y: 455, distance: 167.4
click at [481, 492] on h1 "Latest Deposit" at bounding box center [364, 491] width 712 height 21
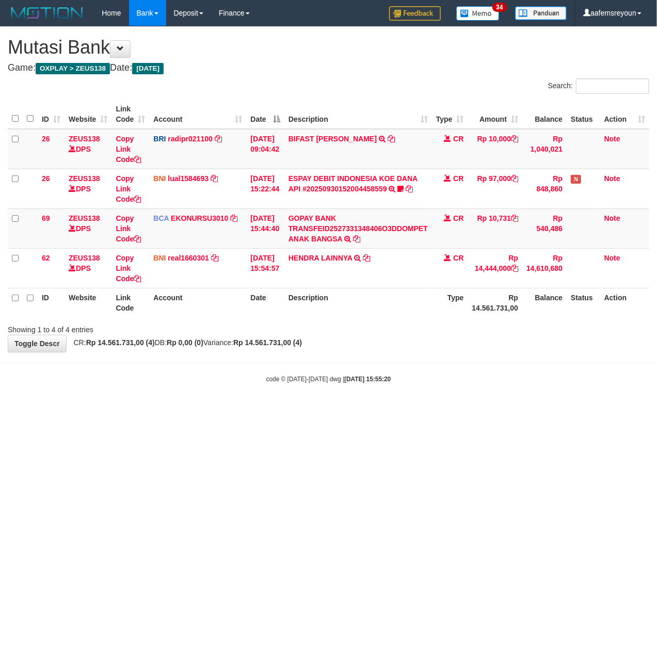
click at [298, 410] on html "Toggle navigation Home Bank Account List Mutasi Bank Search Sync Note Mutasi De…" at bounding box center [328, 205] width 657 height 410
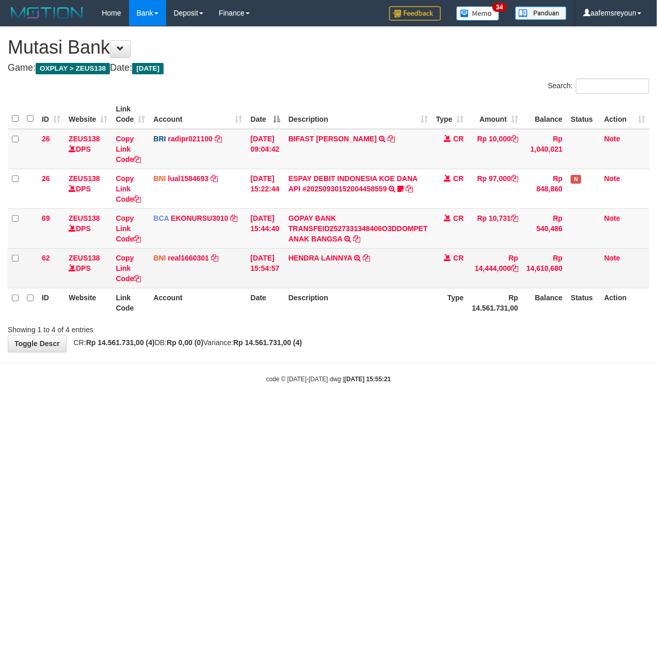
click at [301, 269] on td "HENDRA LAINNYA TRF/PAY/TOP-UP ECHANNEL HENDRA LAINNYA" at bounding box center [358, 268] width 148 height 40
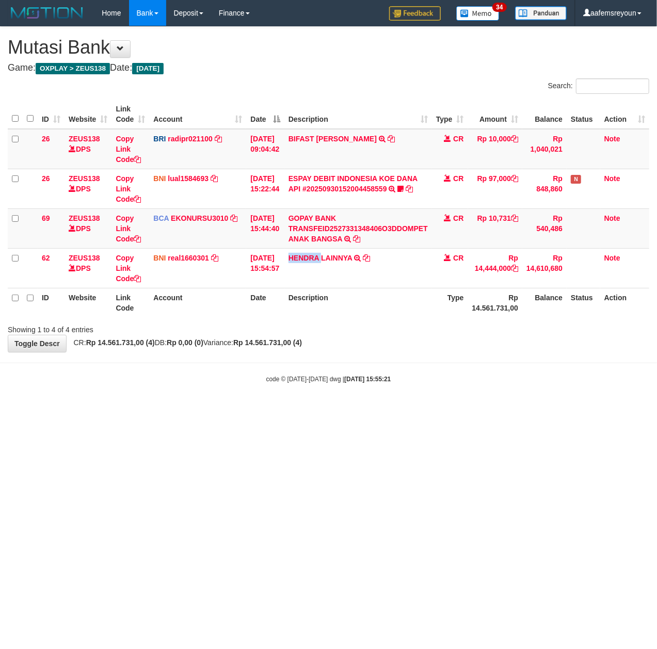
copy link "HENDRA"
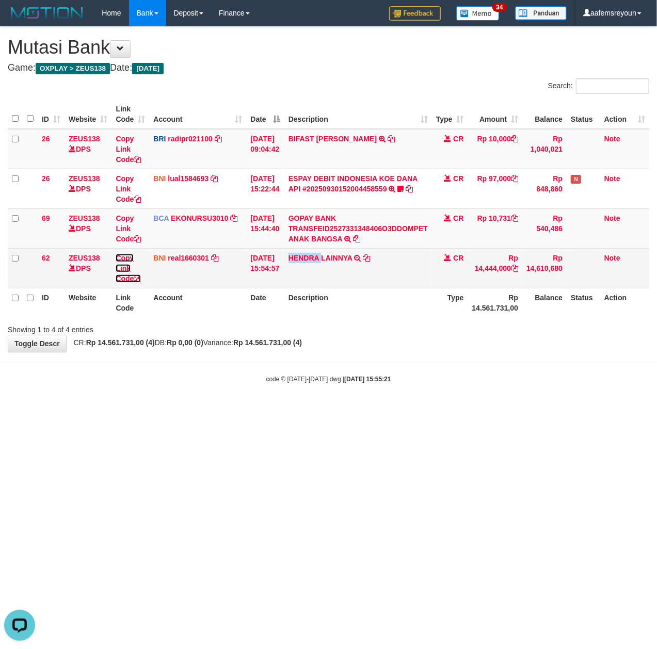
click at [124, 278] on link "Copy Link Code" at bounding box center [128, 268] width 25 height 29
copy link "HENDRA"
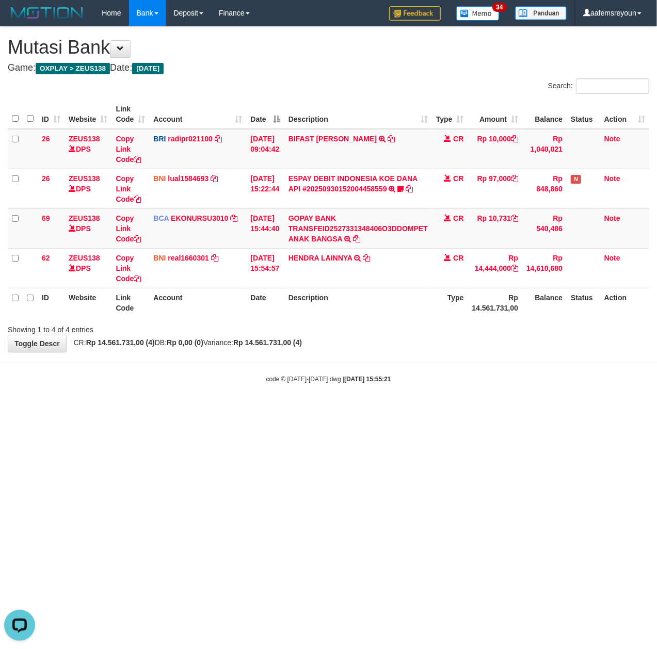
scroll to position [130, 0]
drag, startPoint x: 397, startPoint y: 413, endPoint x: 159, endPoint y: 422, distance: 237.5
click at [366, 410] on html "Toggle navigation Home Bank Account List Mutasi Bank Search Sync Note Mutasi De…" at bounding box center [328, 205] width 657 height 410
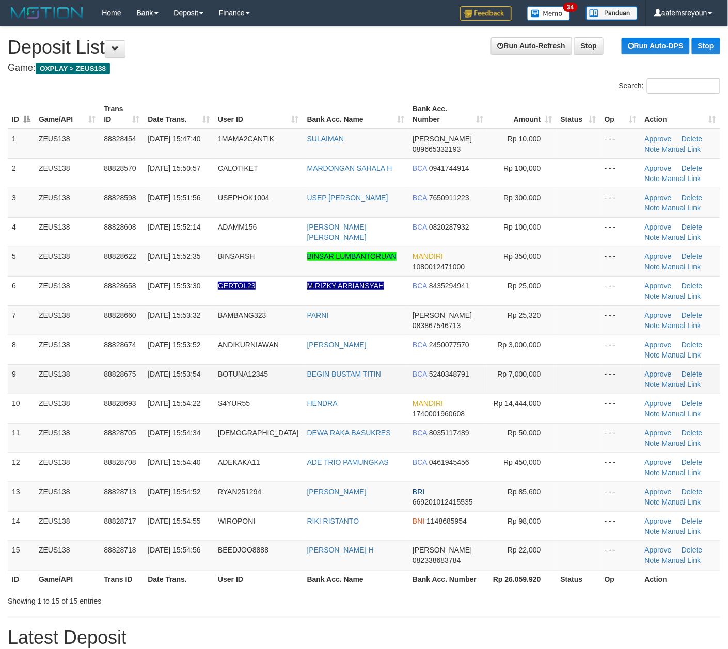
click at [568, 389] on td at bounding box center [578, 378] width 44 height 29
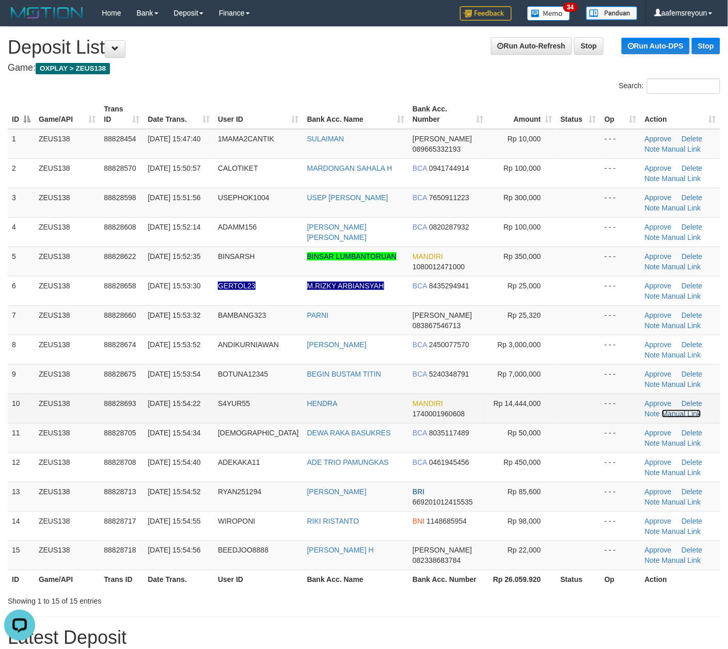
click at [675, 415] on link "Manual Link" at bounding box center [681, 414] width 39 height 8
click at [672, 414] on link "Manual Link" at bounding box center [681, 414] width 39 height 8
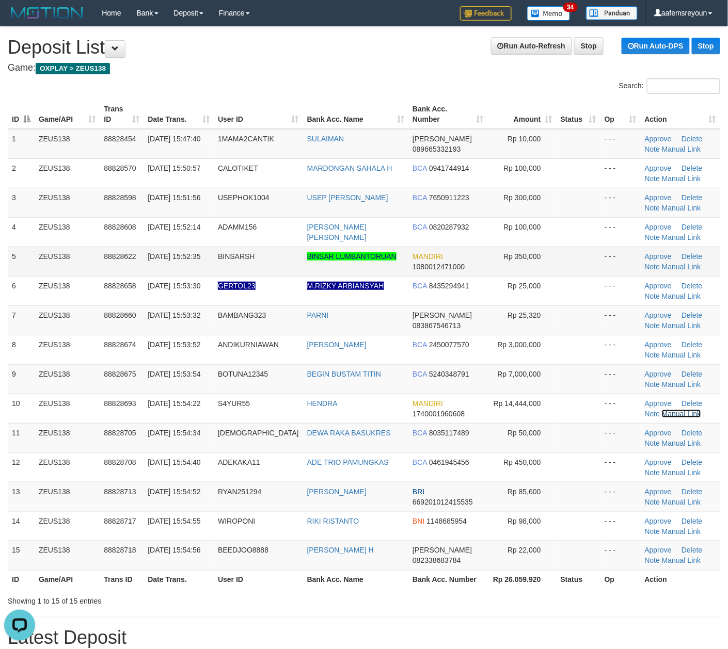
click at [662, 410] on link "Manual Link" at bounding box center [681, 414] width 39 height 8
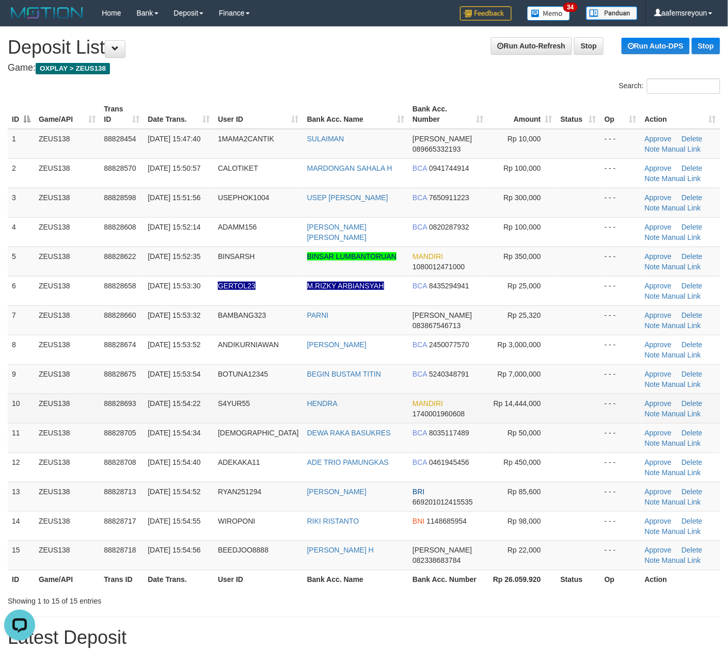
drag, startPoint x: 359, startPoint y: 426, endPoint x: 378, endPoint y: 424, distance: 18.8
click at [363, 426] on td "DEWA RAKA BASUKRES" at bounding box center [355, 437] width 105 height 29
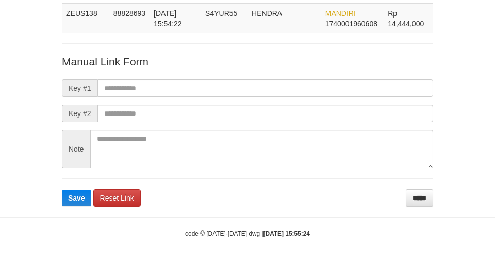
scroll to position [75, 0]
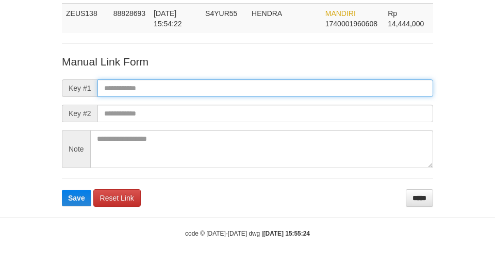
paste input "**********"
click at [379, 93] on input "text" at bounding box center [266, 88] width 336 height 18
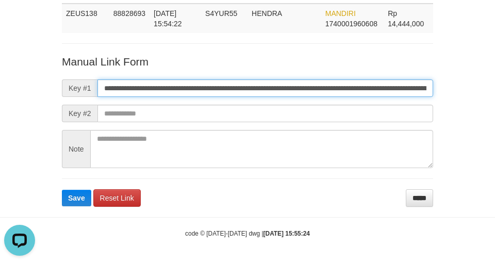
scroll to position [0, 0]
type input "**********"
click at [62, 190] on button "Save" at bounding box center [76, 198] width 29 height 17
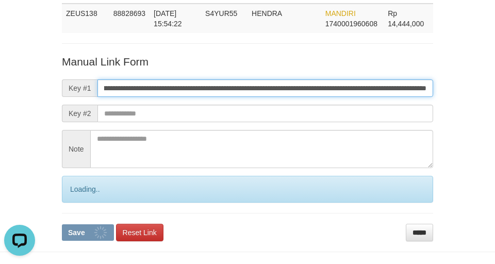
click at [62, 224] on button "Save" at bounding box center [88, 232] width 52 height 17
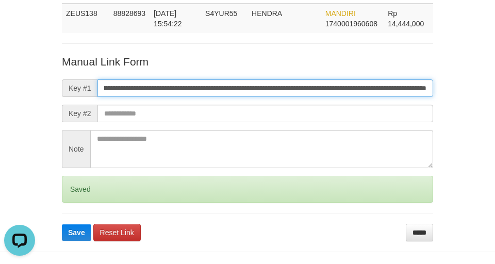
click at [62, 224] on button "Save" at bounding box center [76, 232] width 29 height 17
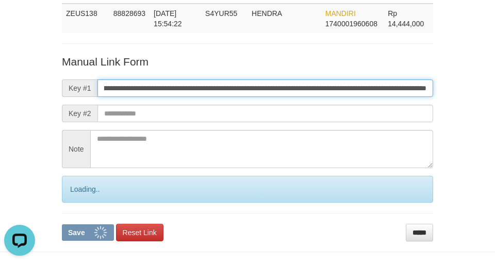
click at [62, 224] on button "Save" at bounding box center [88, 232] width 52 height 17
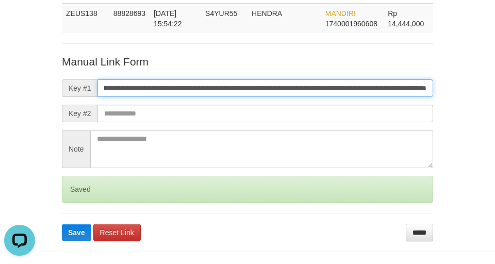
click at [62, 224] on button "Save" at bounding box center [76, 232] width 29 height 17
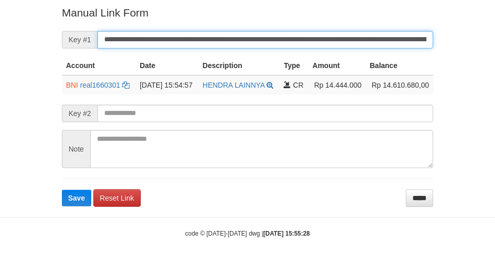
click at [62, 190] on button "Save" at bounding box center [76, 198] width 29 height 17
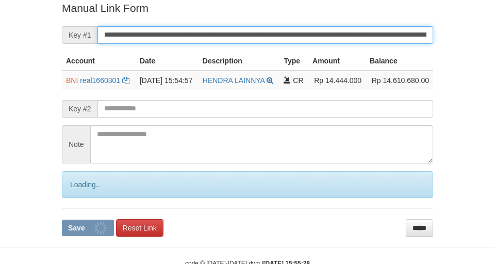
scroll to position [213, 0]
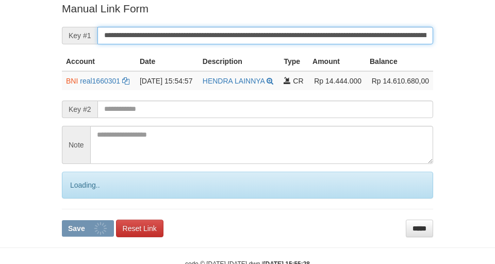
click at [62, 220] on button "Save" at bounding box center [88, 228] width 52 height 17
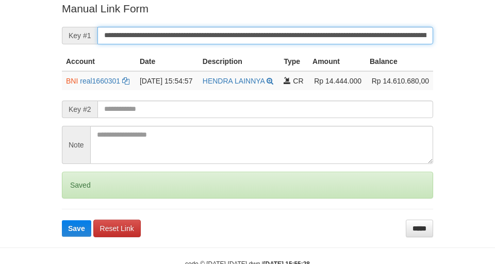
click at [62, 220] on button "Save" at bounding box center [76, 228] width 29 height 17
click at [364, 35] on input "**********" at bounding box center [266, 36] width 336 height 18
click at [62, 220] on button "Save" at bounding box center [76, 228] width 29 height 17
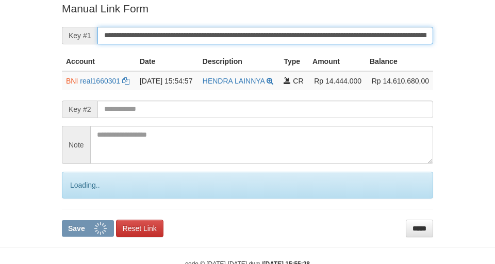
click at [62, 220] on button "Save" at bounding box center [88, 228] width 52 height 17
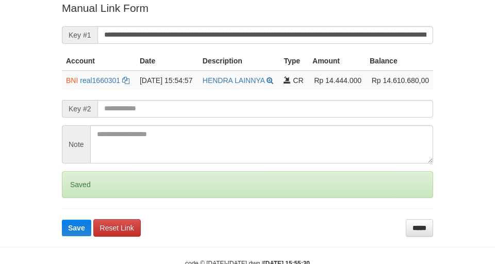
click at [62, 220] on button "Save" at bounding box center [76, 228] width 29 height 17
click at [347, 38] on input "**********" at bounding box center [266, 35] width 336 height 18
click at [349, 36] on input "**********" at bounding box center [266, 35] width 336 height 18
click at [62, 220] on button "Save" at bounding box center [76, 228] width 29 height 17
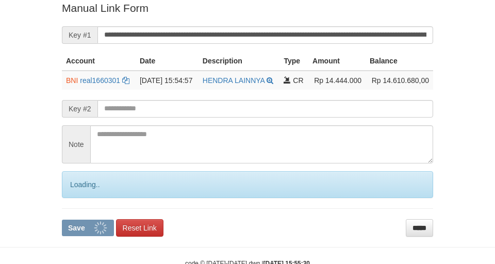
click at [353, 35] on input "**********" at bounding box center [266, 35] width 336 height 18
click at [62, 220] on button "Save" at bounding box center [88, 228] width 52 height 17
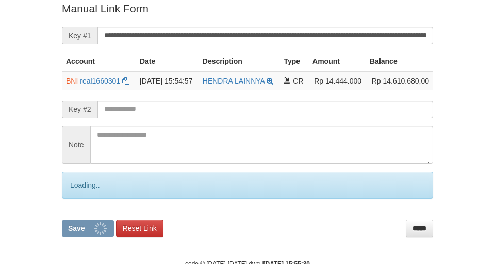
click at [353, 35] on input "**********" at bounding box center [266, 36] width 336 height 18
click at [62, 220] on button "Save" at bounding box center [88, 228] width 52 height 17
click at [353, 35] on input "**********" at bounding box center [266, 36] width 336 height 18
click at [62, 220] on button "Save" at bounding box center [88, 228] width 52 height 17
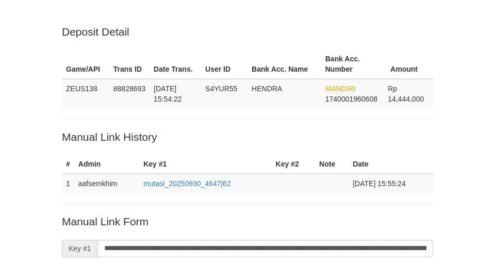
click at [353, 240] on input "**********" at bounding box center [266, 249] width 336 height 18
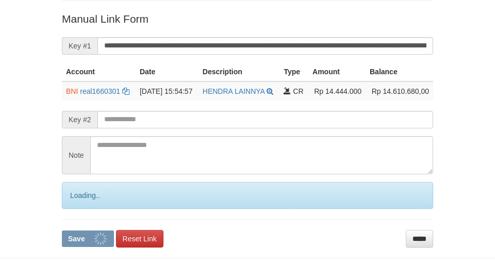
click at [62, 231] on button "Save" at bounding box center [88, 239] width 52 height 17
click at [353, 37] on input "**********" at bounding box center [266, 46] width 336 height 18
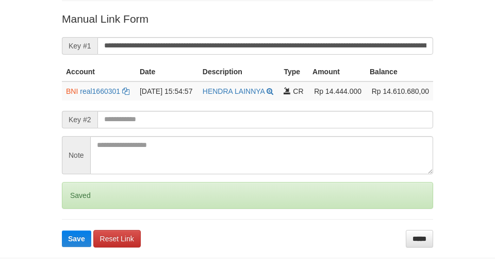
click at [62, 231] on button "Save" at bounding box center [76, 239] width 29 height 17
click at [354, 37] on input "**********" at bounding box center [266, 46] width 336 height 18
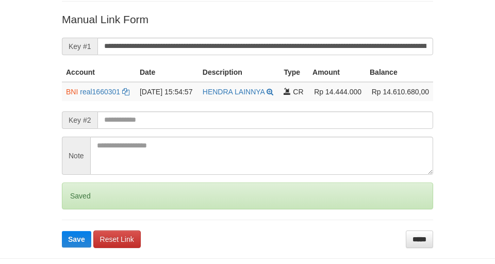
click at [62, 231] on button "Save" at bounding box center [76, 239] width 29 height 17
click at [354, 38] on input "**********" at bounding box center [266, 47] width 336 height 18
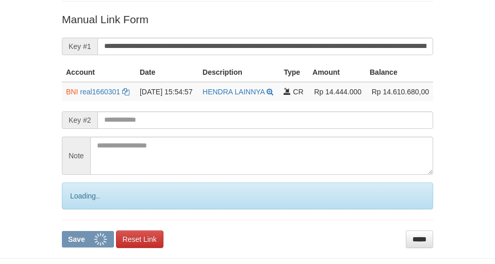
click at [354, 40] on input "**********" at bounding box center [266, 47] width 336 height 18
click at [62, 231] on button "Save" at bounding box center [88, 239] width 52 height 17
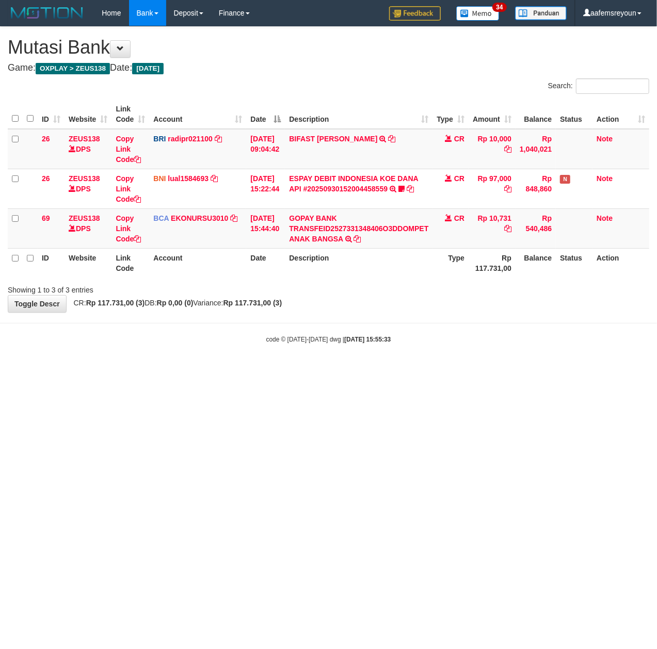
drag, startPoint x: 266, startPoint y: 413, endPoint x: 225, endPoint y: 407, distance: 41.7
click at [245, 370] on html "Toggle navigation Home Bank Account List Mutasi Bank Search Sync Note Mutasi De…" at bounding box center [328, 185] width 657 height 370
click at [395, 370] on html "Toggle navigation Home Bank Account List Mutasi Bank Search Sync Note Mutasi De…" at bounding box center [328, 185] width 657 height 370
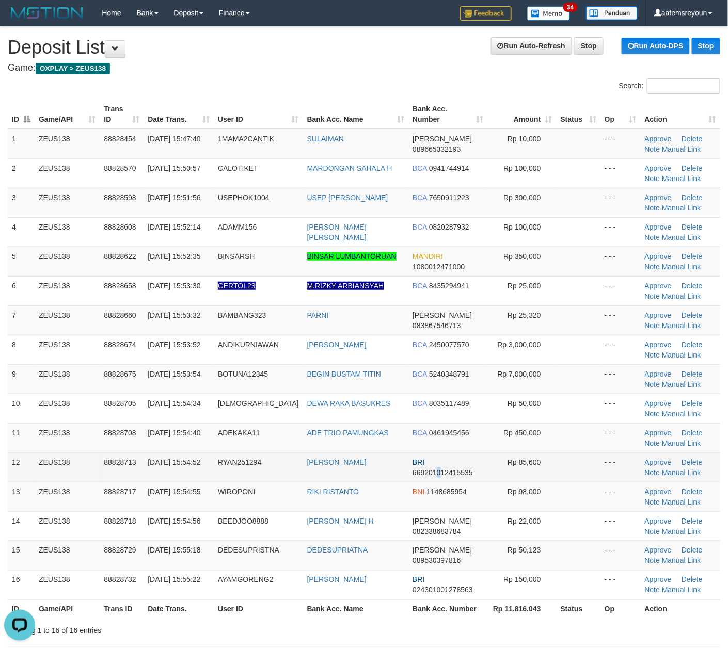
drag, startPoint x: 428, startPoint y: 471, endPoint x: 461, endPoint y: 467, distance: 33.2
click at [433, 471] on span "669201012415535" at bounding box center [442, 473] width 60 height 8
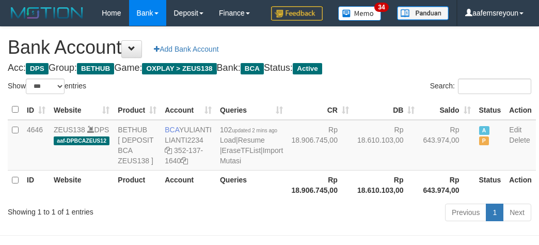
select select "***"
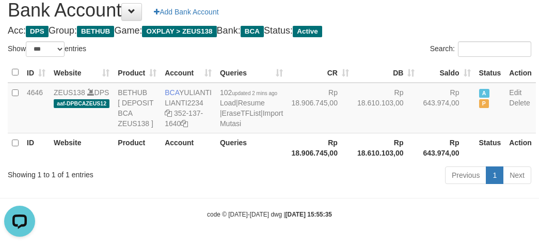
drag, startPoint x: 312, startPoint y: 164, endPoint x: 291, endPoint y: 172, distance: 22.4
click at [312, 162] on th "Rp 18.906.745,00" at bounding box center [320, 147] width 66 height 29
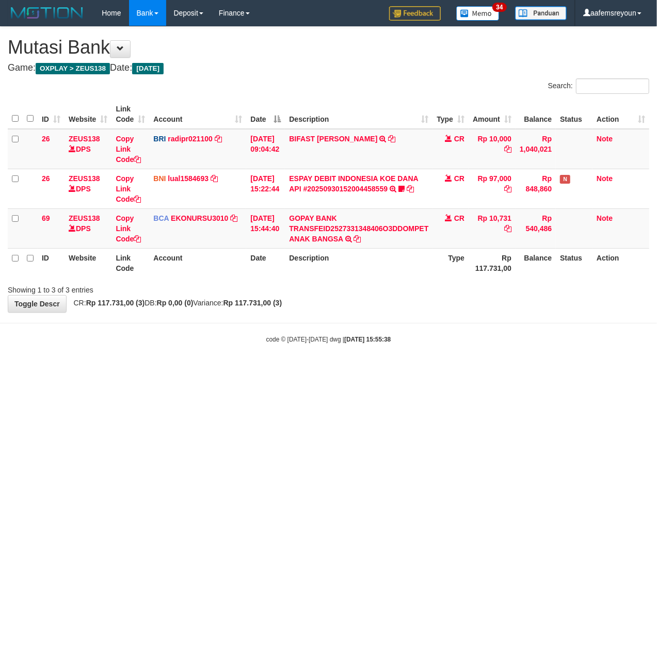
drag, startPoint x: 378, startPoint y: 437, endPoint x: 539, endPoint y: 509, distance: 176.0
click at [389, 370] on html "Toggle navigation Home Bank Account List Mutasi Bank Search Sync Note Mutasi De…" at bounding box center [328, 185] width 657 height 370
click at [417, 370] on html "Toggle navigation Home Bank Account List Mutasi Bank Search Sync Note Mutasi De…" at bounding box center [328, 185] width 657 height 370
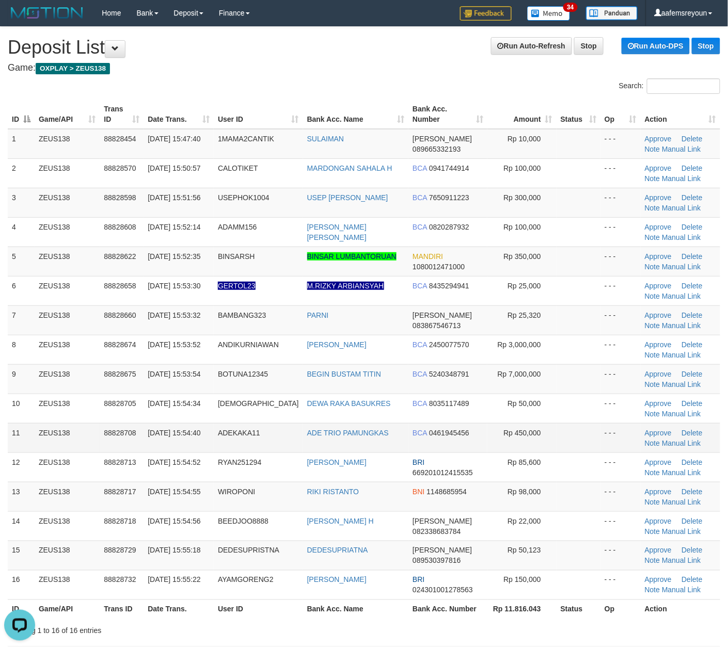
drag, startPoint x: 465, startPoint y: 449, endPoint x: 420, endPoint y: 448, distance: 45.9
click at [454, 448] on td "BCA 0461945456" at bounding box center [447, 437] width 79 height 29
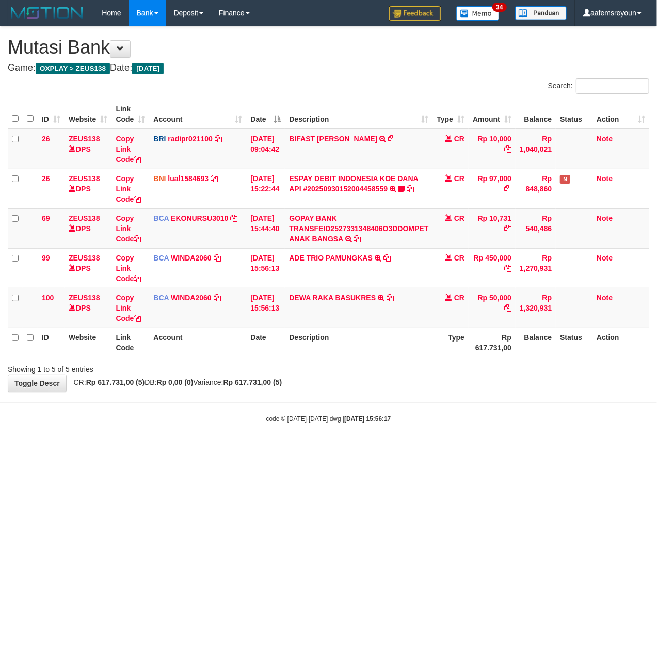
click at [311, 449] on html "Toggle navigation Home Bank Account List Mutasi Bank Search Sync Note Mutasi De…" at bounding box center [328, 224] width 657 height 449
drag, startPoint x: 409, startPoint y: 424, endPoint x: 358, endPoint y: 426, distance: 51.1
click at [406, 424] on div "code © 2012-2018 dwg | 2025/09/30 15:56:18" at bounding box center [328, 418] width 657 height 10
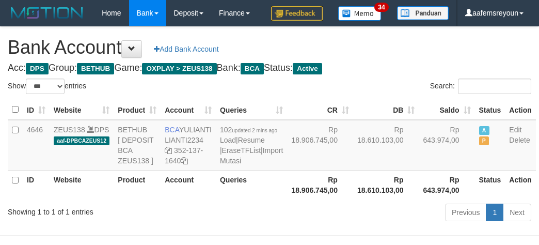
select select "***"
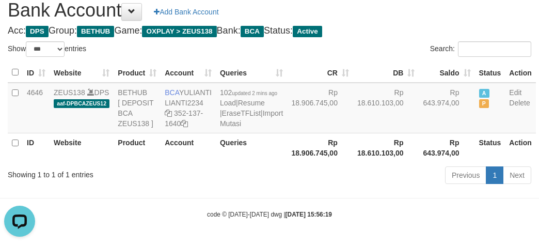
drag, startPoint x: 347, startPoint y: 172, endPoint x: 342, endPoint y: 182, distance: 11.1
click at [353, 162] on th "Rp 18.610.103,00" at bounding box center [386, 147] width 66 height 29
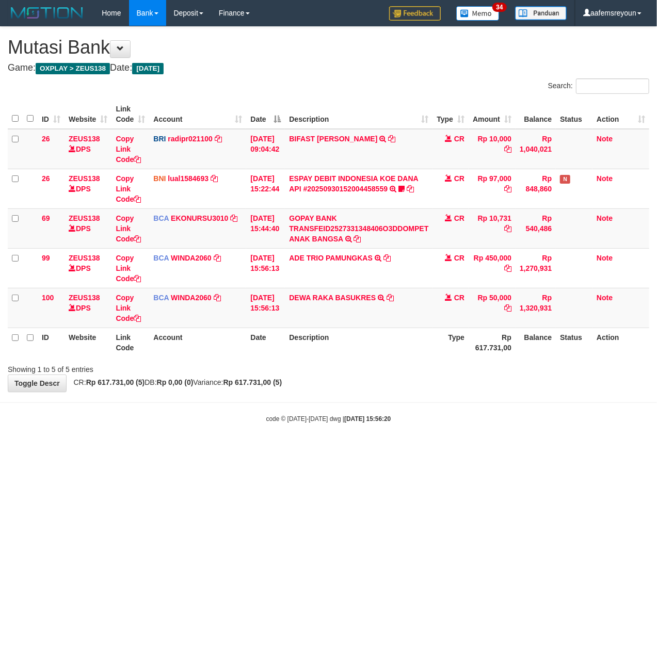
click at [326, 449] on html "Toggle navigation Home Bank Account List Mutasi Bank Search Sync Note Mutasi De…" at bounding box center [328, 224] width 657 height 449
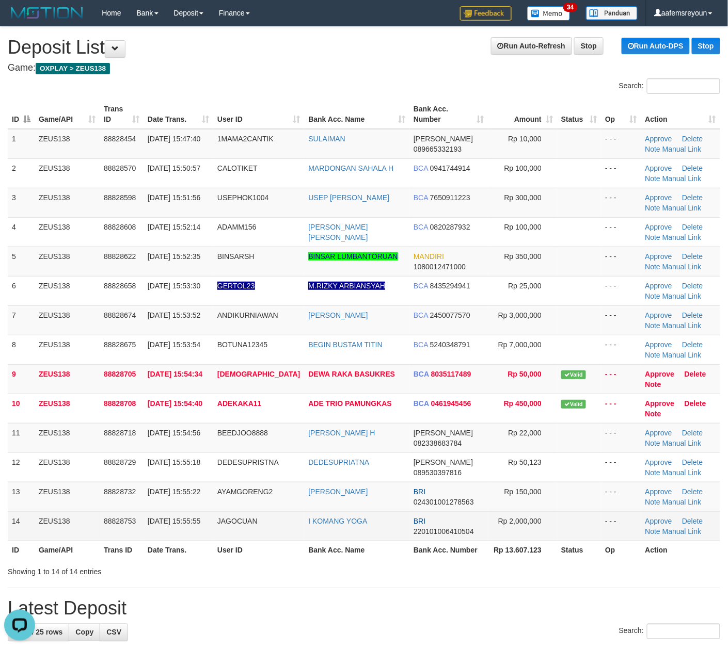
drag, startPoint x: 574, startPoint y: 528, endPoint x: 620, endPoint y: 518, distance: 47.1
click at [575, 527] on td at bounding box center [579, 525] width 44 height 29
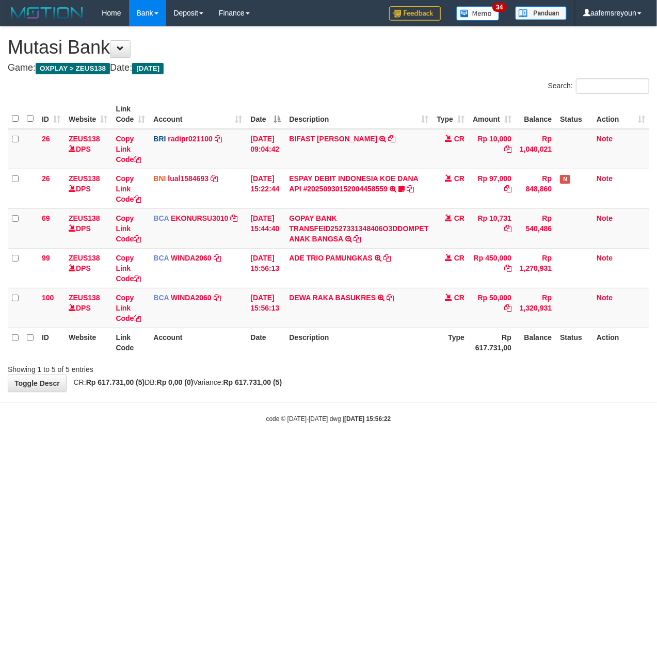
click at [316, 449] on html "Toggle navigation Home Bank Account List Mutasi Bank Search Sync Note Mutasi De…" at bounding box center [328, 224] width 657 height 449
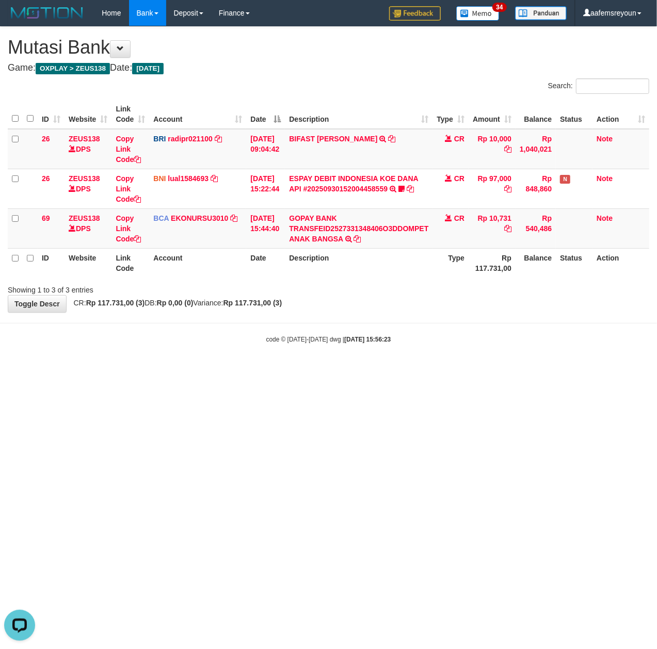
drag, startPoint x: 209, startPoint y: 448, endPoint x: 221, endPoint y: 446, distance: 11.5
click at [213, 370] on html "Toggle navigation Home Bank Account List Mutasi Bank Search Sync Note Mutasi De…" at bounding box center [328, 185] width 657 height 370
click at [401, 370] on html "Toggle navigation Home Bank Account List Mutasi Bank Search Sync Note Mutasi De…" at bounding box center [328, 185] width 657 height 370
drag, startPoint x: 225, startPoint y: 483, endPoint x: 50, endPoint y: 517, distance: 178.7
click at [196, 370] on html "Toggle navigation Home Bank Account List Mutasi Bank Search Sync Note Mutasi De…" at bounding box center [328, 185] width 657 height 370
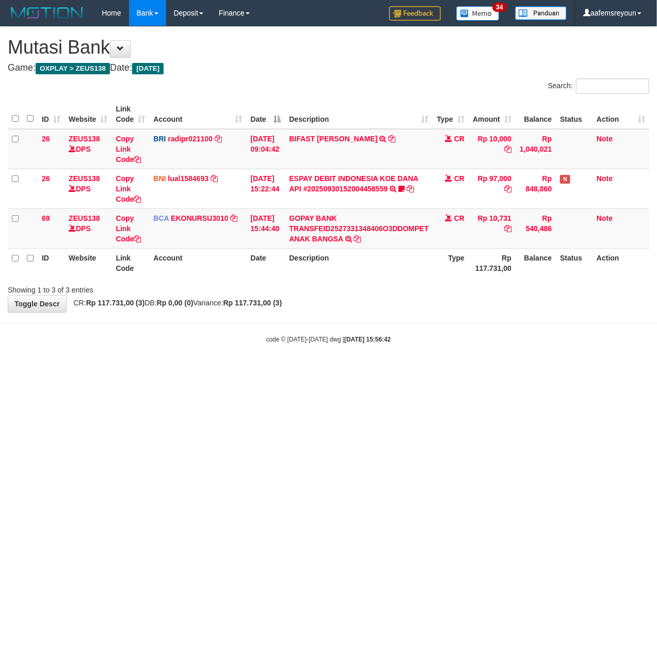
drag, startPoint x: 205, startPoint y: 499, endPoint x: 2, endPoint y: 500, distance: 202.8
click at [176, 370] on html "Toggle navigation Home Bank Account List Mutasi Bank Search Sync Note Mutasi De…" at bounding box center [328, 185] width 657 height 370
drag, startPoint x: 263, startPoint y: 388, endPoint x: 1, endPoint y: 432, distance: 266.3
click at [259, 370] on html "Toggle navigation Home Bank Account List Mutasi Bank Search Sync Note Mutasi De…" at bounding box center [328, 185] width 657 height 370
